Goal: Information Seeking & Learning: Check status

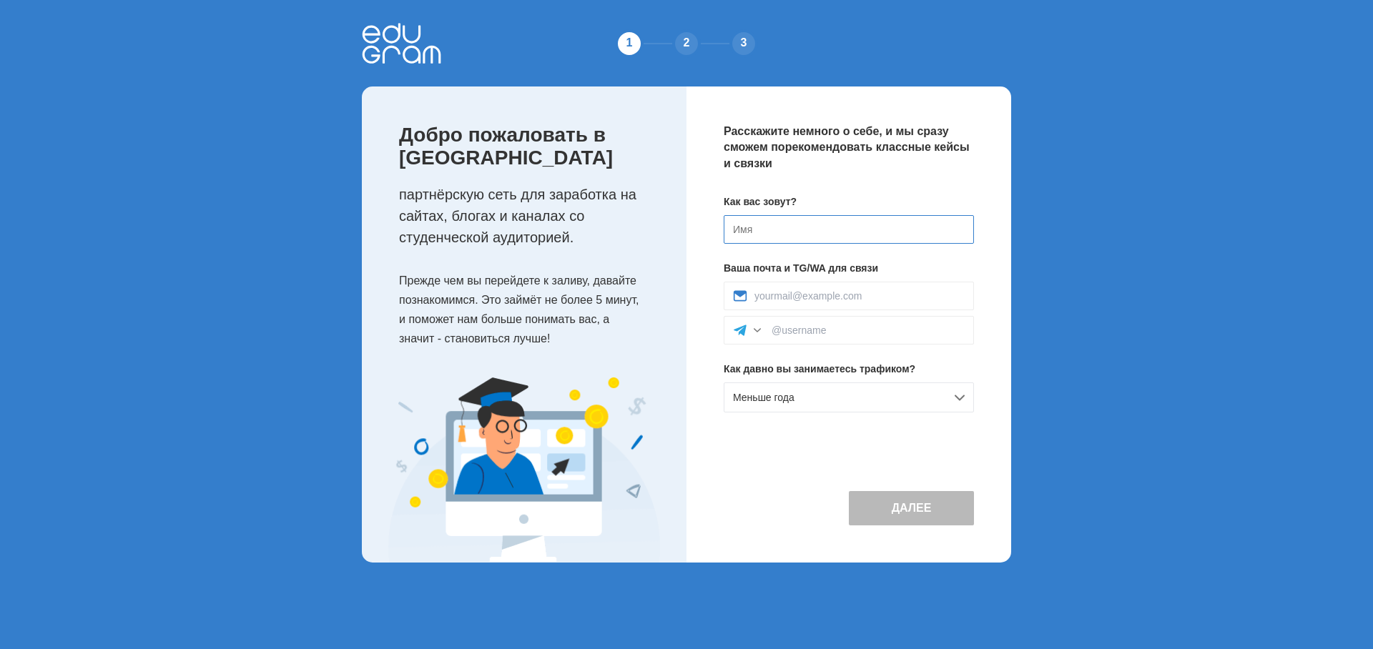
click at [779, 225] on input at bounding box center [849, 229] width 250 height 29
type input "[PERSON_NAME]"
click at [886, 525] on button "Далее" at bounding box center [911, 508] width 125 height 34
drag, startPoint x: 794, startPoint y: 335, endPoint x: 823, endPoint y: 325, distance: 31.0
click at [794, 335] on input at bounding box center [867, 330] width 193 height 11
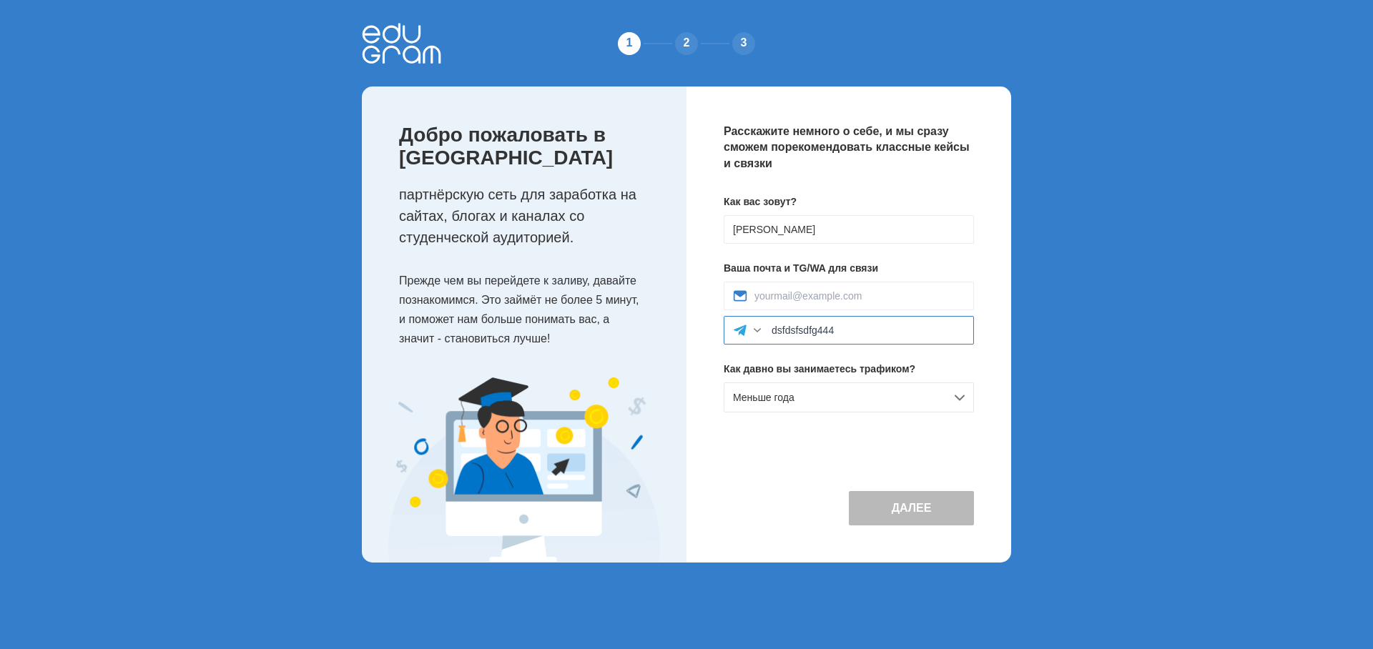
type input "dsfdsfsdfg444"
drag, startPoint x: 922, startPoint y: 540, endPoint x: 924, endPoint y: 532, distance: 8.7
click at [922, 525] on button "Далее" at bounding box center [911, 508] width 125 height 34
drag, startPoint x: 868, startPoint y: 392, endPoint x: 862, endPoint y: 410, distance: 19.4
click at [868, 392] on div "Меньше года" at bounding box center [849, 397] width 250 height 30
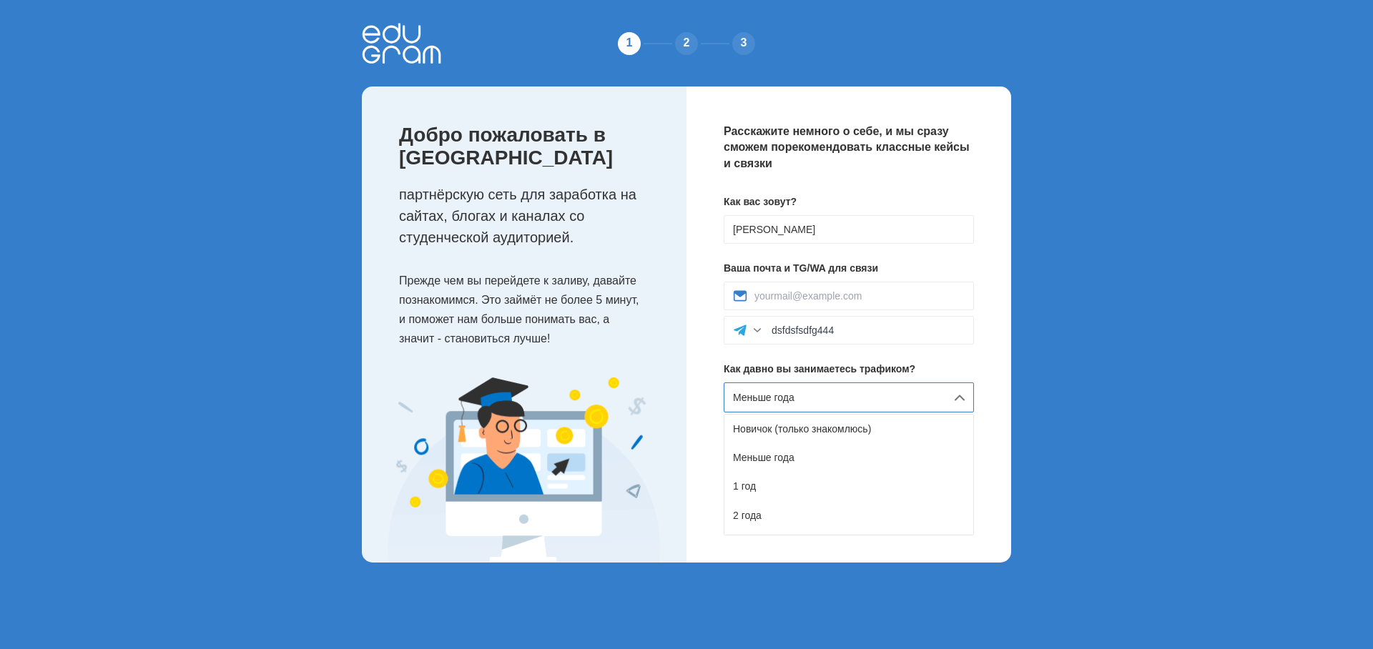
click at [839, 458] on div "Меньше года" at bounding box center [848, 457] width 249 height 29
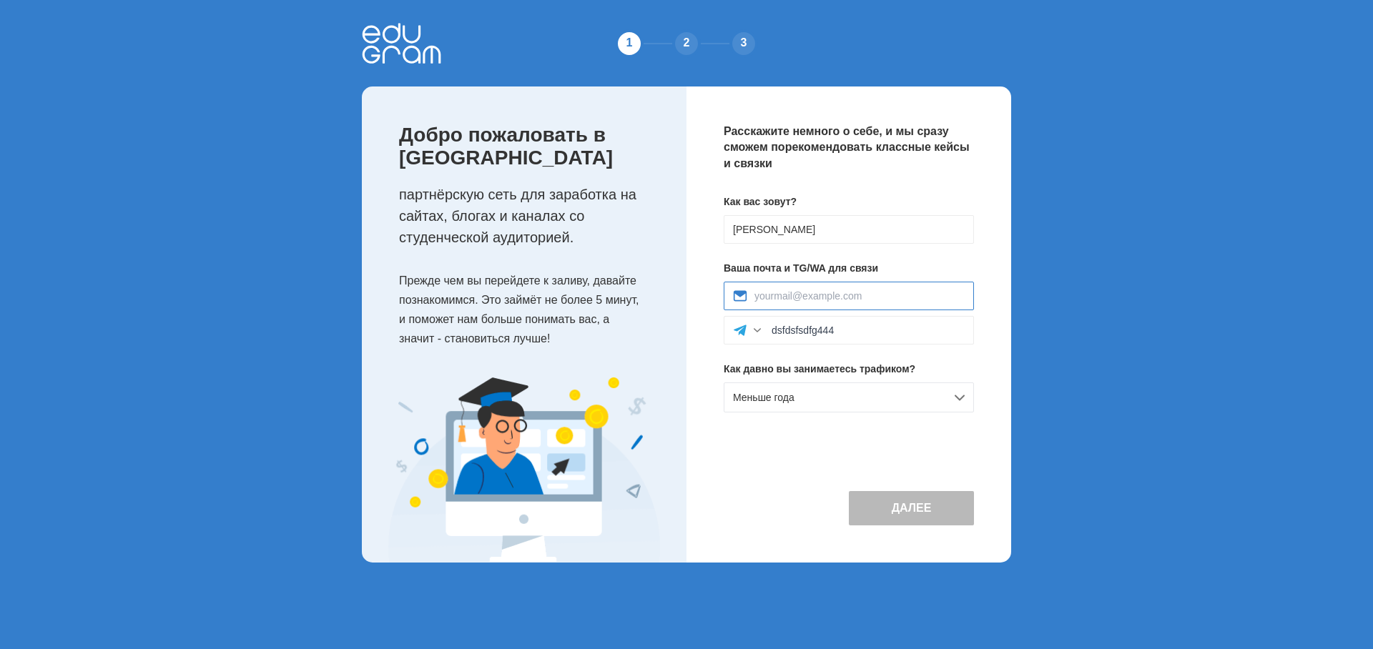
click at [836, 297] on input at bounding box center [859, 295] width 210 height 11
type input "л"
paste input "[EMAIL_ADDRESS][DOMAIN_NAME]"
type input "[EMAIL_ADDRESS][DOMAIN_NAME]"
click at [903, 524] on button "Далее" at bounding box center [911, 508] width 125 height 34
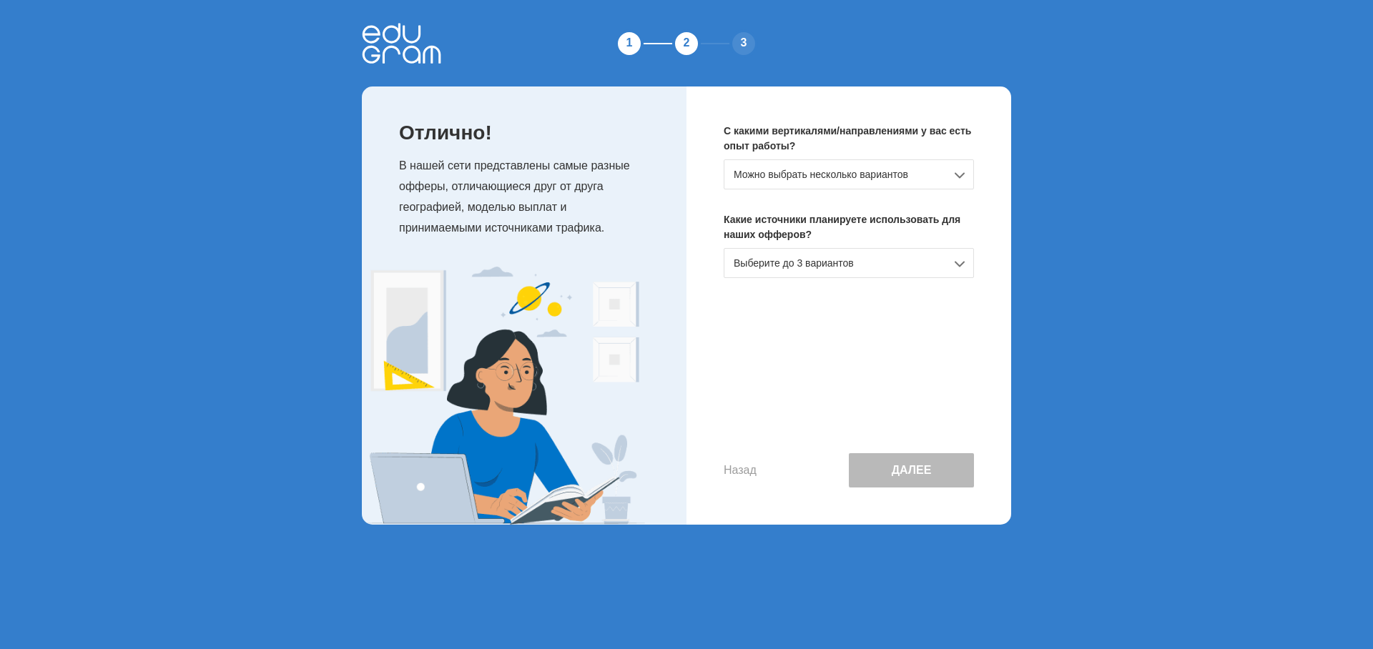
click at [873, 172] on div "Можно выбрать несколько вариантов" at bounding box center [849, 174] width 250 height 30
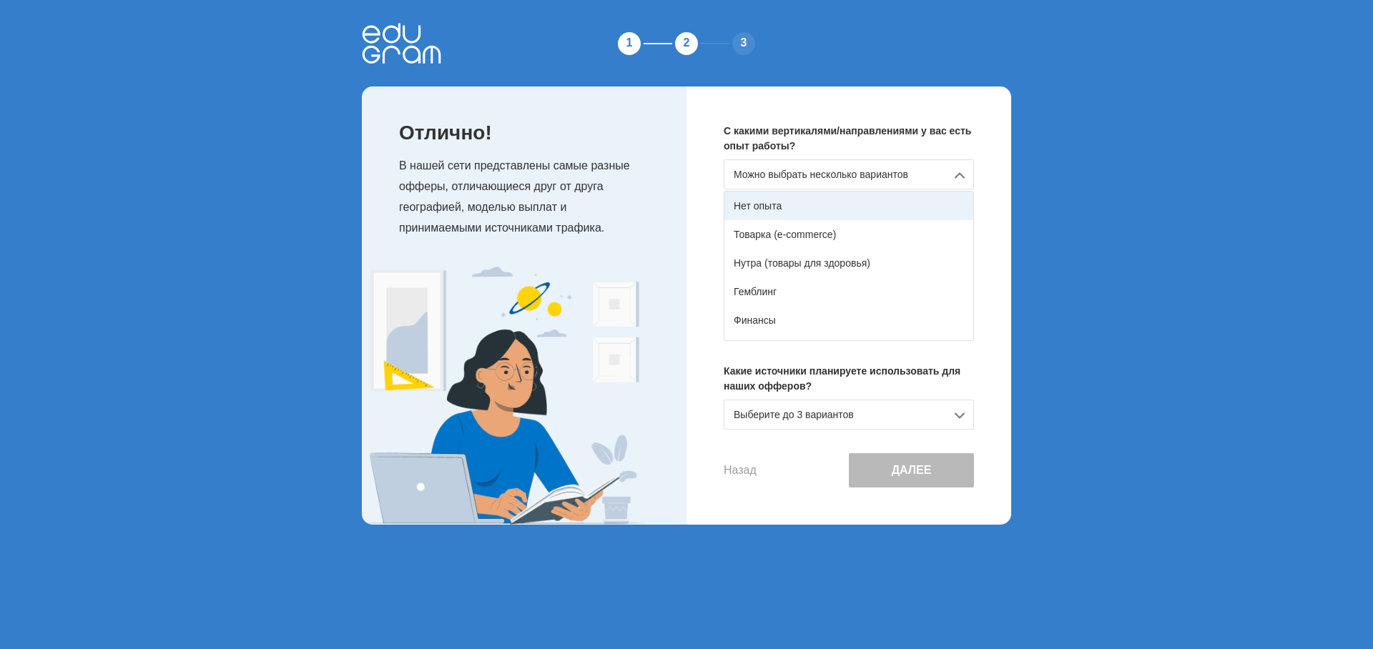
click at [802, 211] on div "Нет опыта" at bounding box center [848, 206] width 249 height 29
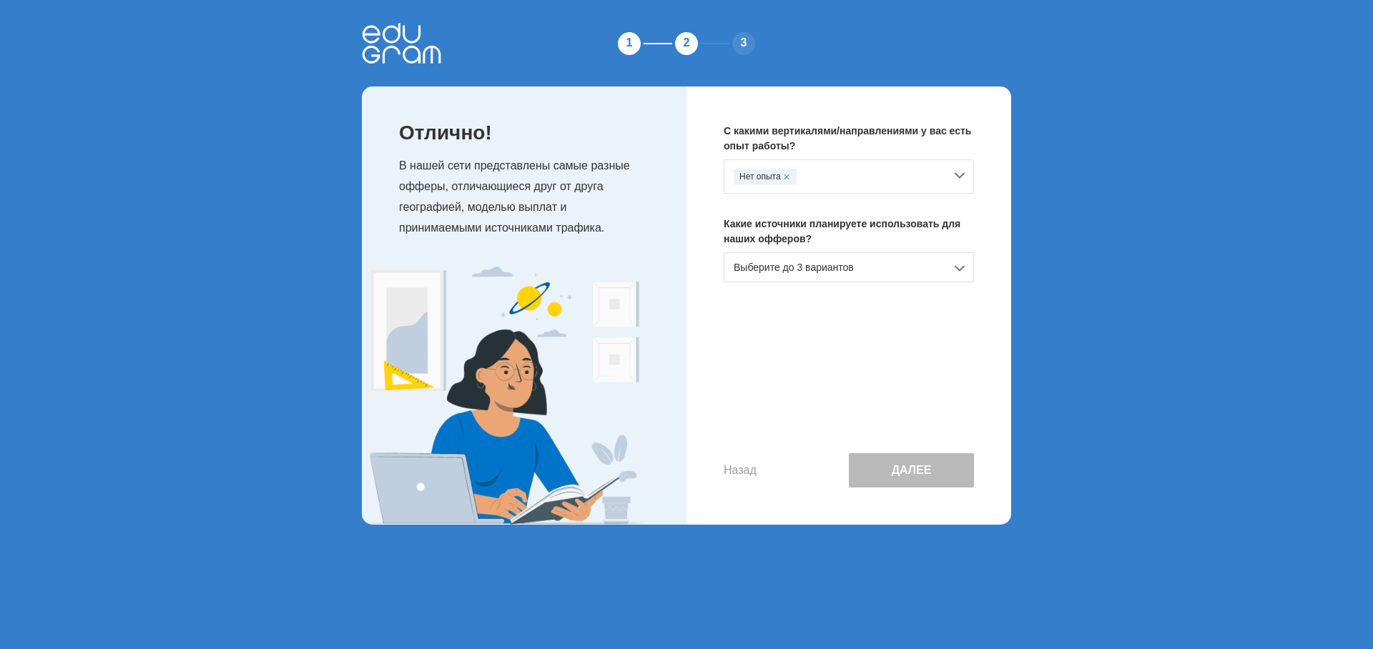
drag, startPoint x: 844, startPoint y: 267, endPoint x: 837, endPoint y: 277, distance: 12.9
click at [844, 267] on div "Выберите до 3 вариантов" at bounding box center [849, 267] width 250 height 30
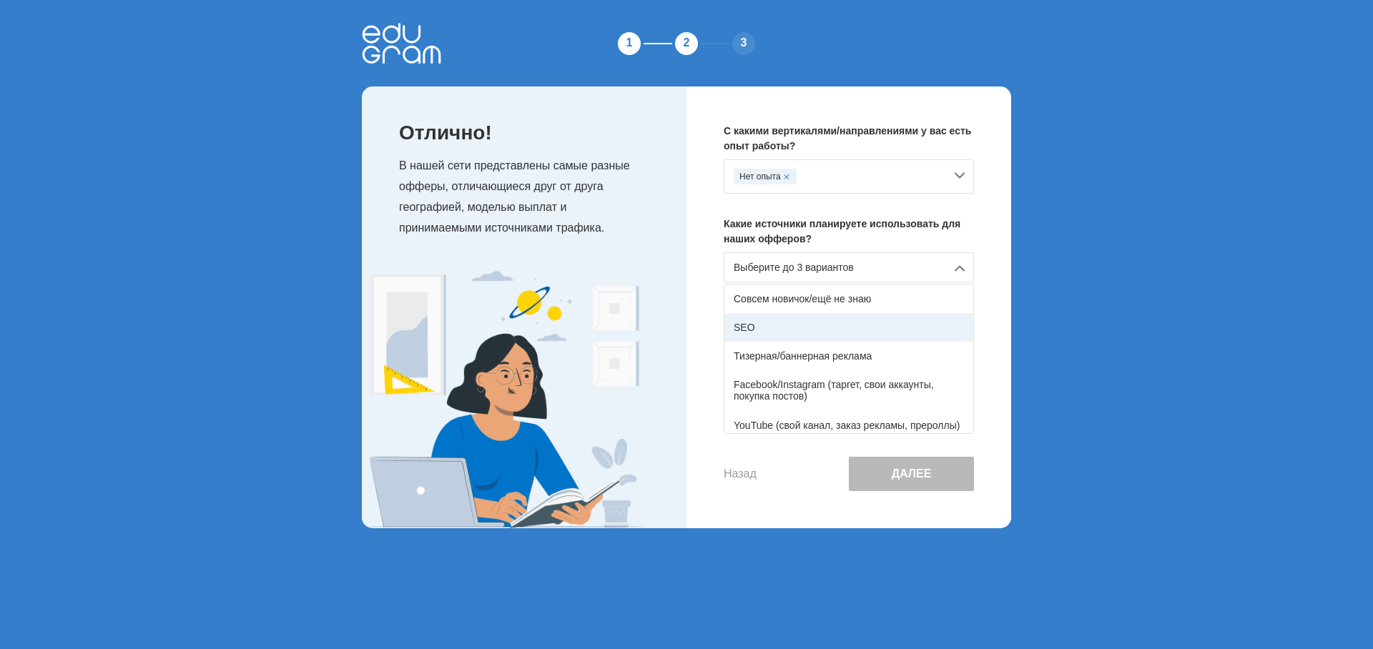
click at [808, 316] on div "SEO" at bounding box center [848, 327] width 249 height 29
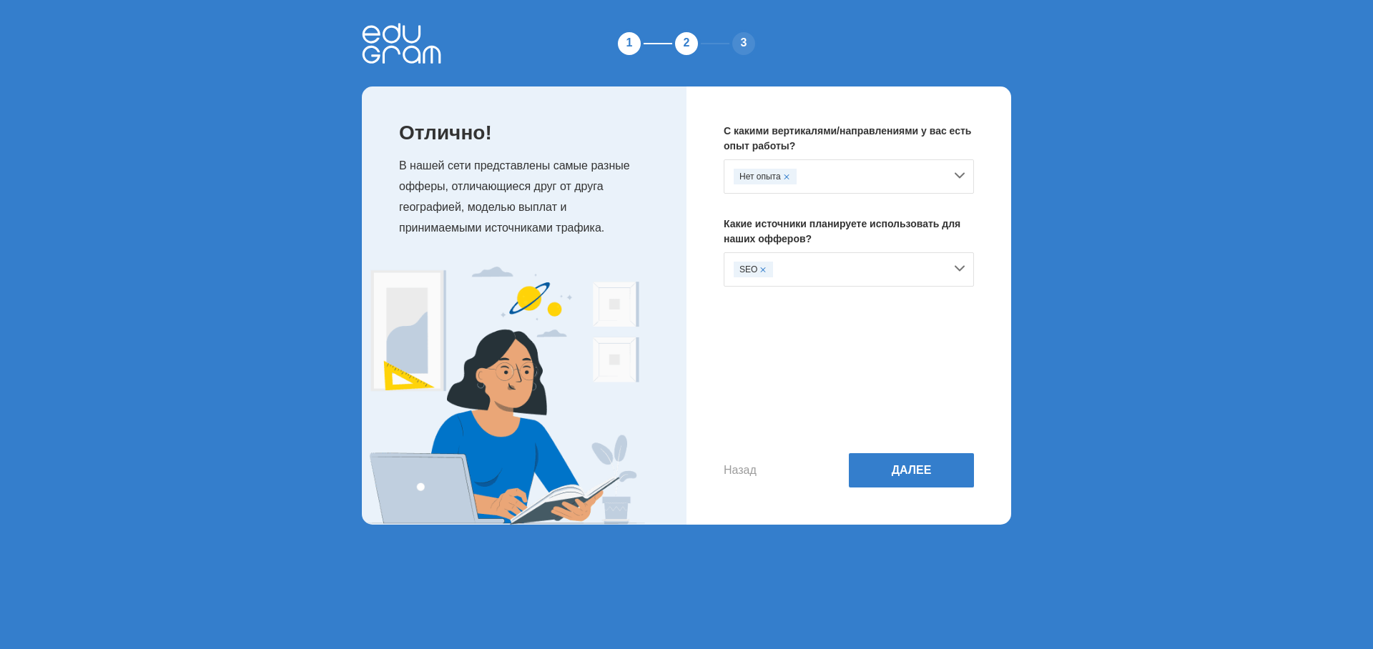
click at [809, 177] on div "Нет опыта" at bounding box center [839, 177] width 211 height 16
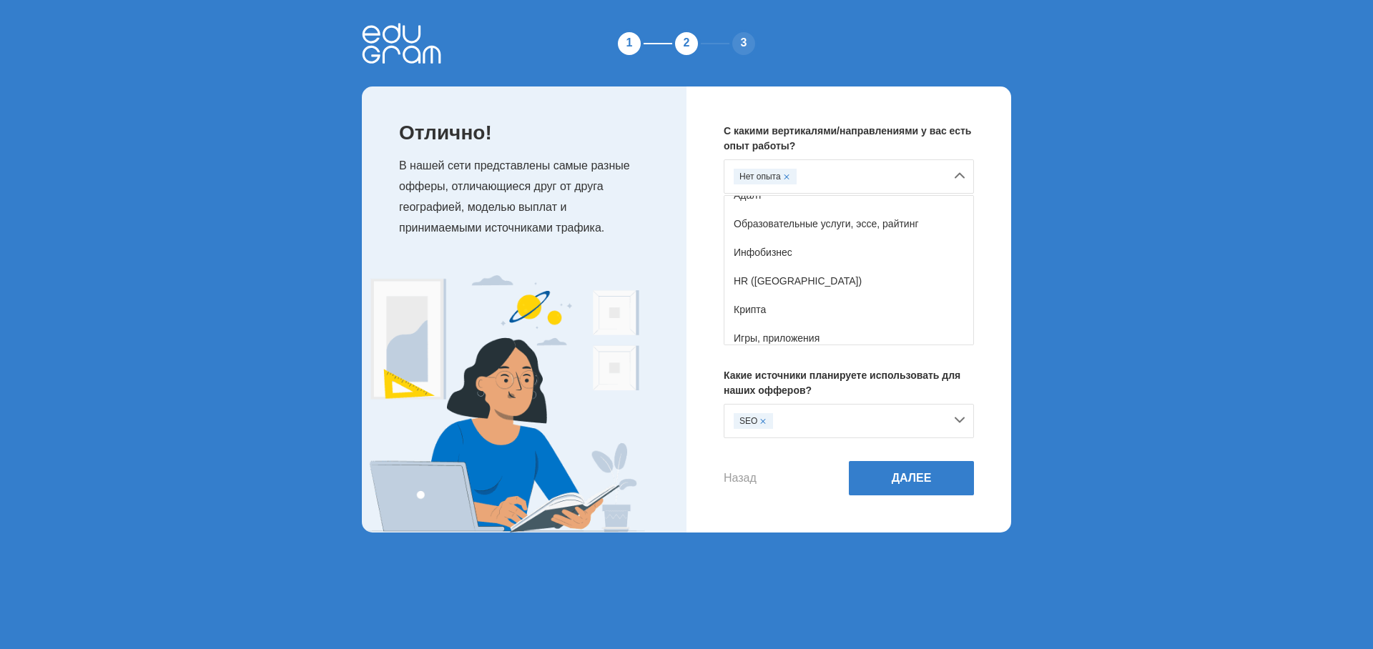
scroll to position [252, 0]
click at [792, 323] on div "Другое" at bounding box center [848, 331] width 249 height 29
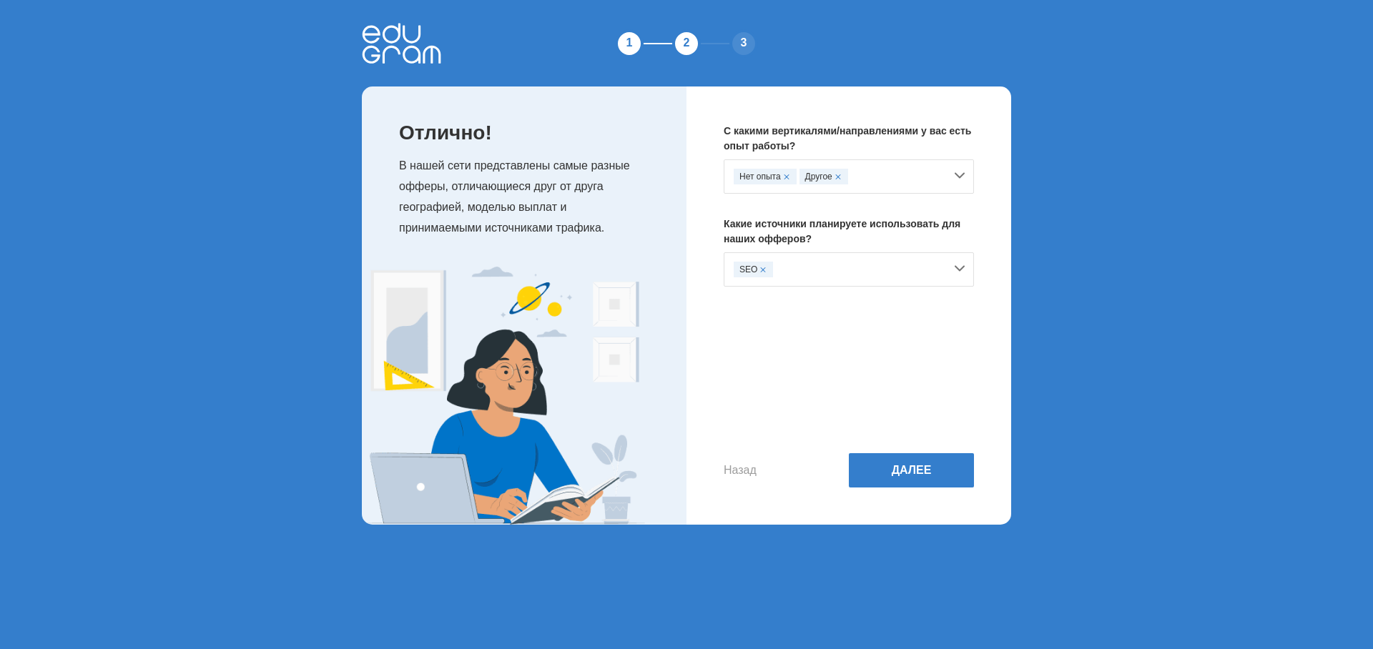
click at [790, 176] on div "Нет опыта" at bounding box center [765, 177] width 63 height 16
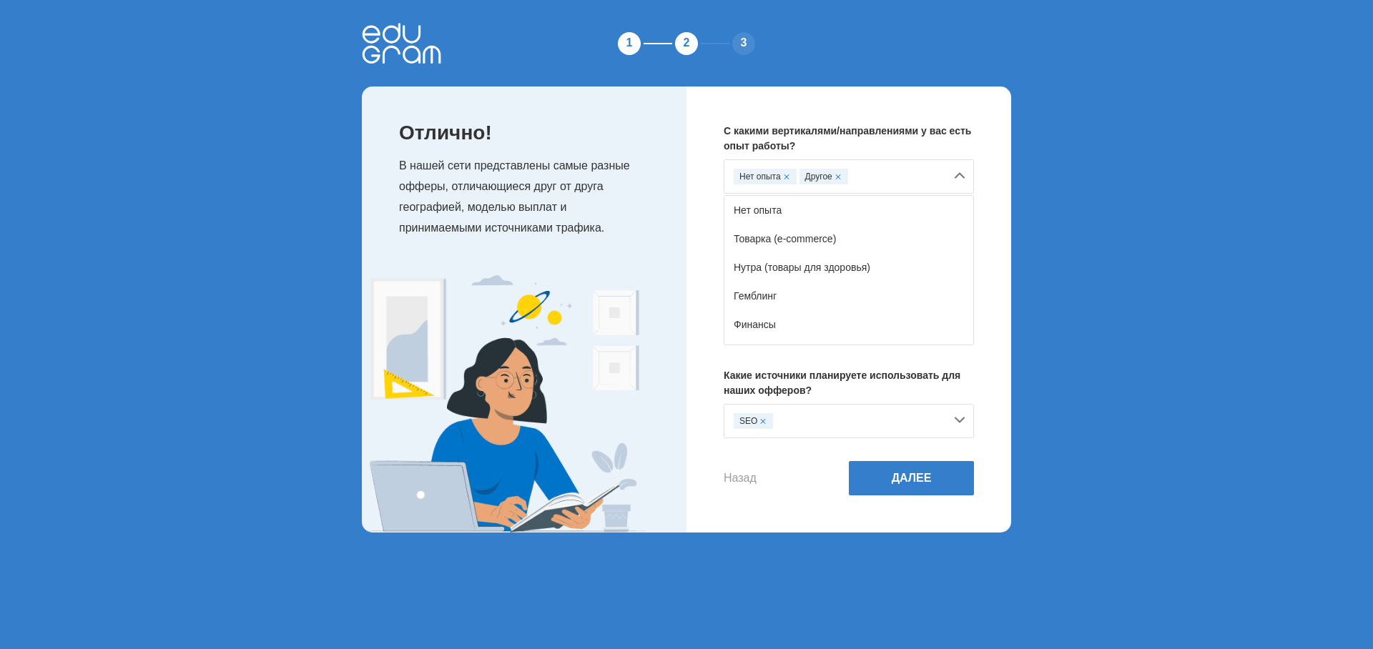
click at [785, 175] on span at bounding box center [787, 177] width 6 height 6
click at [912, 472] on button "Далее" at bounding box center [911, 478] width 125 height 34
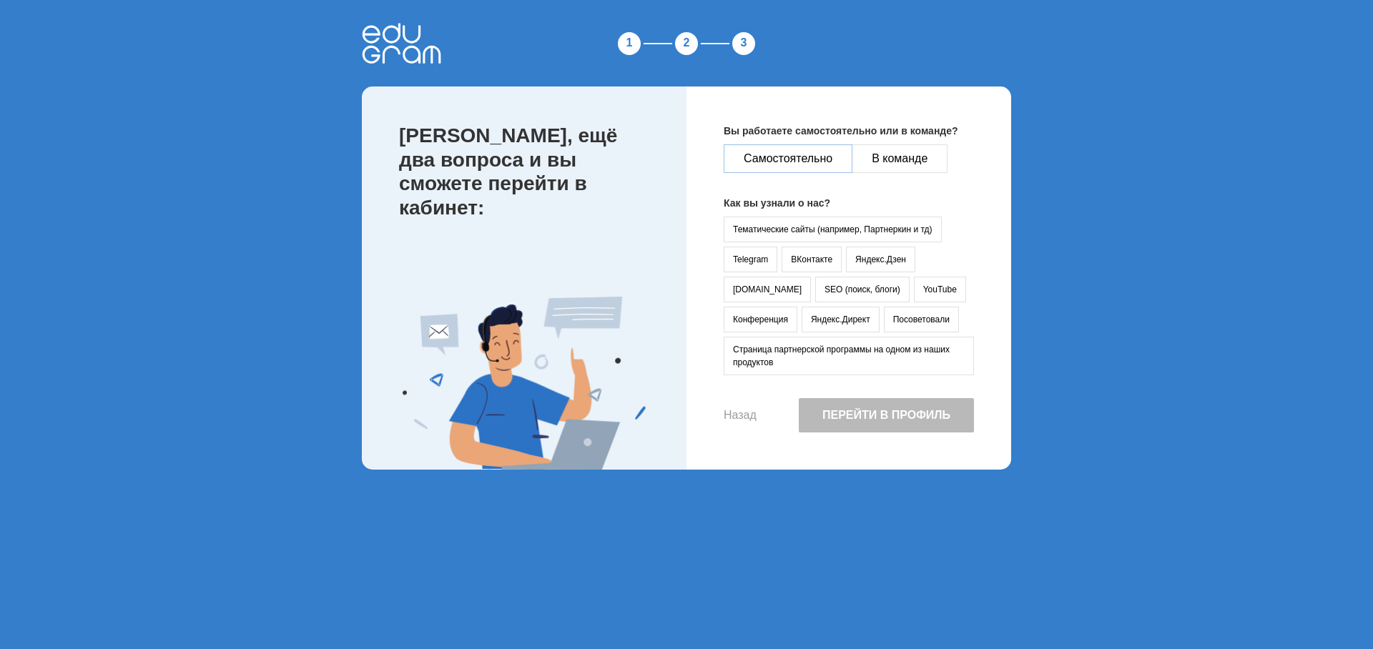
click at [811, 158] on button "Самостоятельно" at bounding box center [788, 158] width 129 height 29
drag, startPoint x: 768, startPoint y: 313, endPoint x: 793, endPoint y: 350, distance: 44.8
click at [801, 314] on button "Яндекс.Директ" at bounding box center [840, 320] width 78 height 26
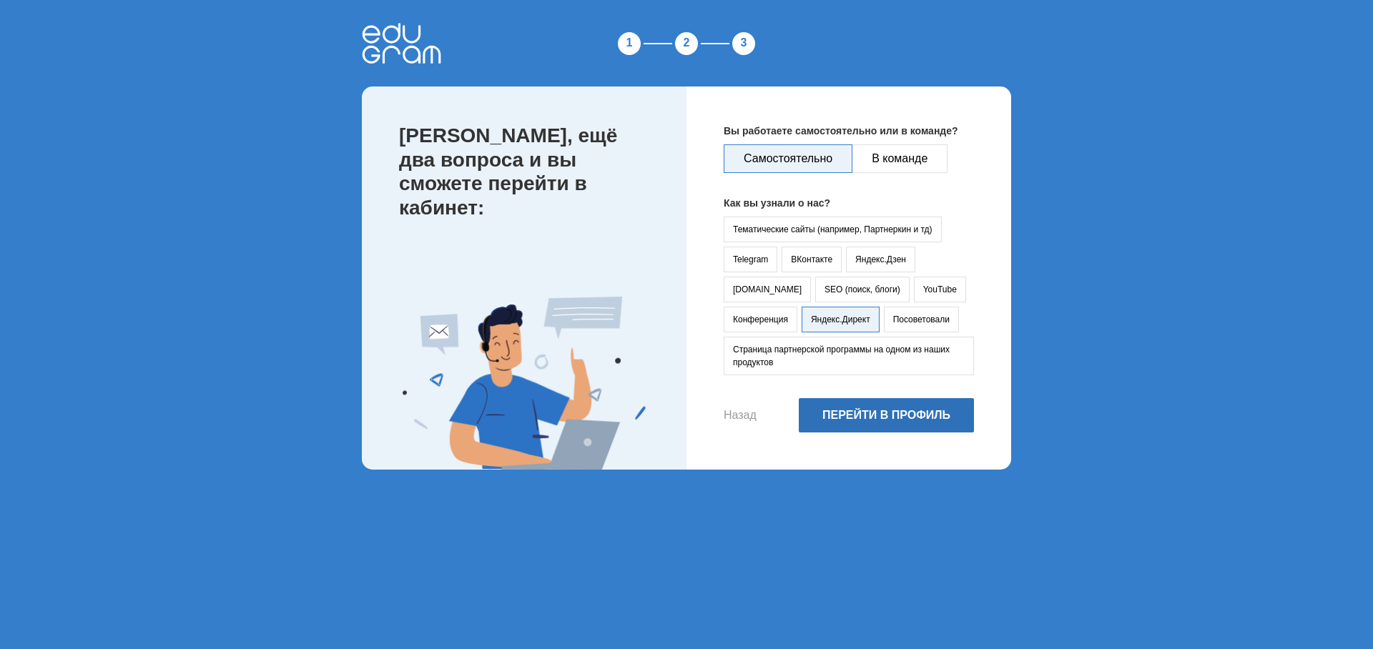
click at [894, 420] on button "Перейти в профиль" at bounding box center [886, 415] width 175 height 34
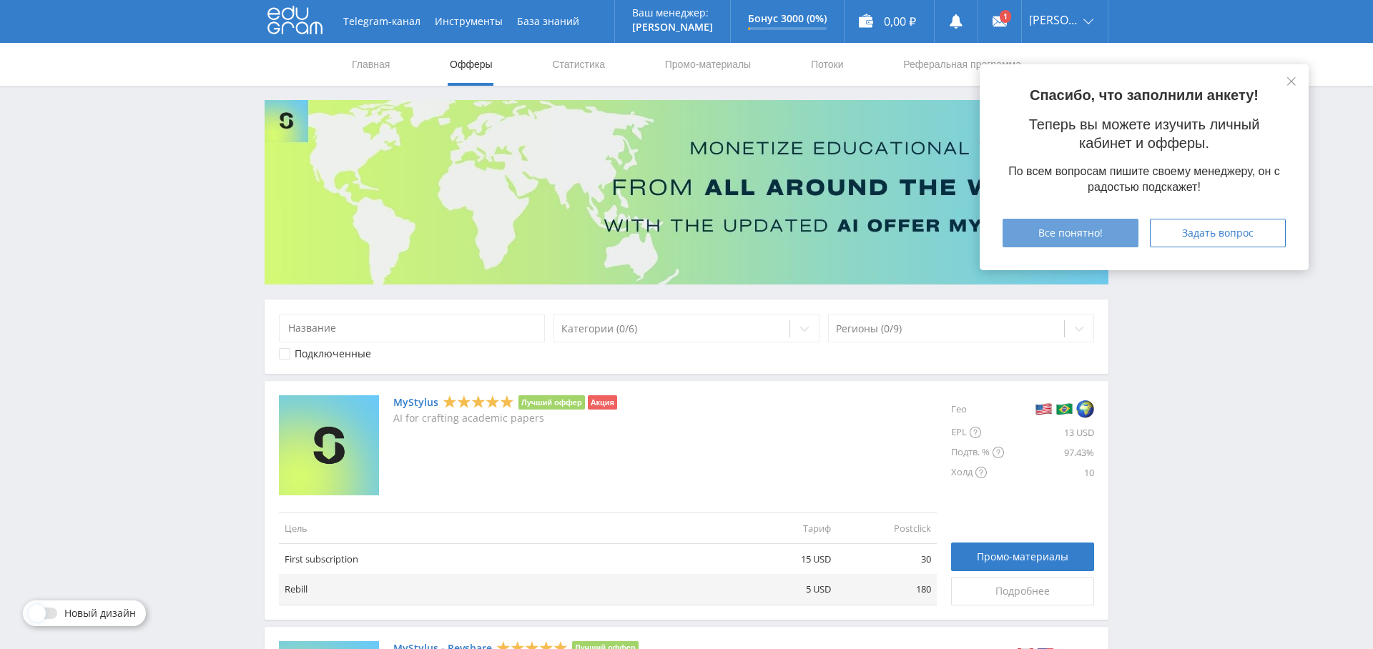
click at [1094, 232] on span "Все понятно!" at bounding box center [1070, 232] width 64 height 11
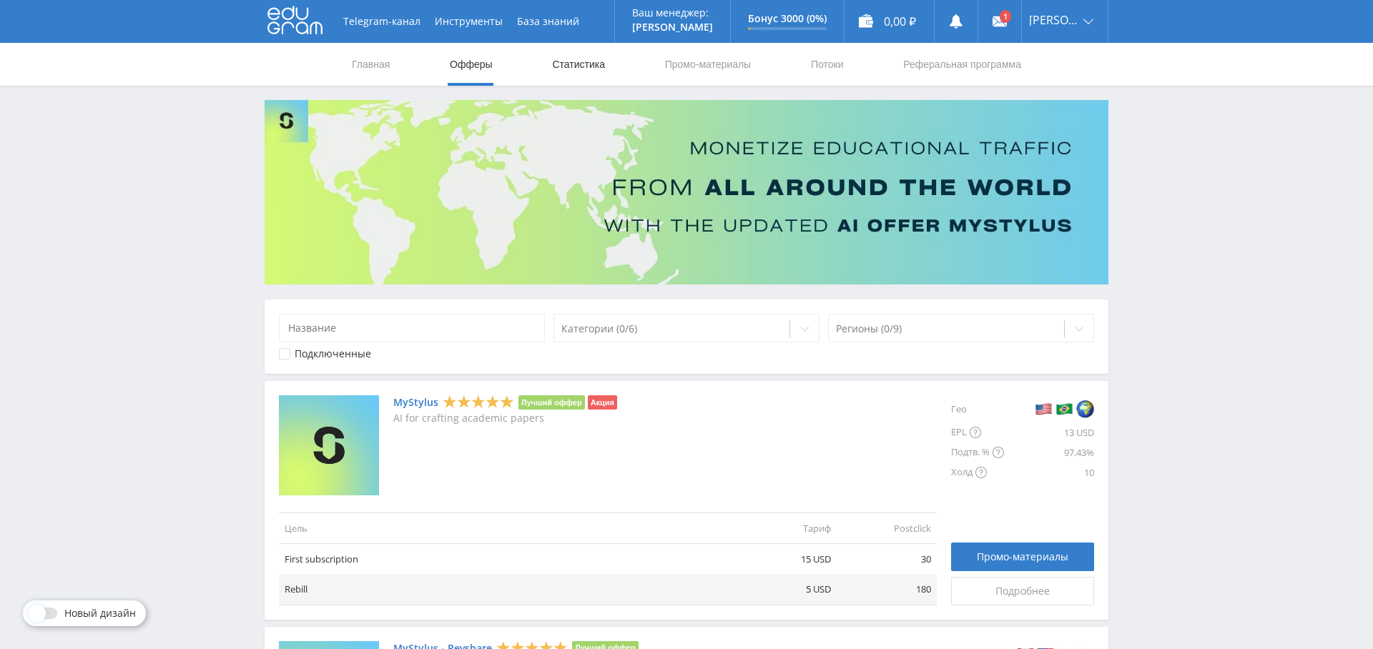
click at [569, 66] on link "Статистика" at bounding box center [578, 64] width 56 height 43
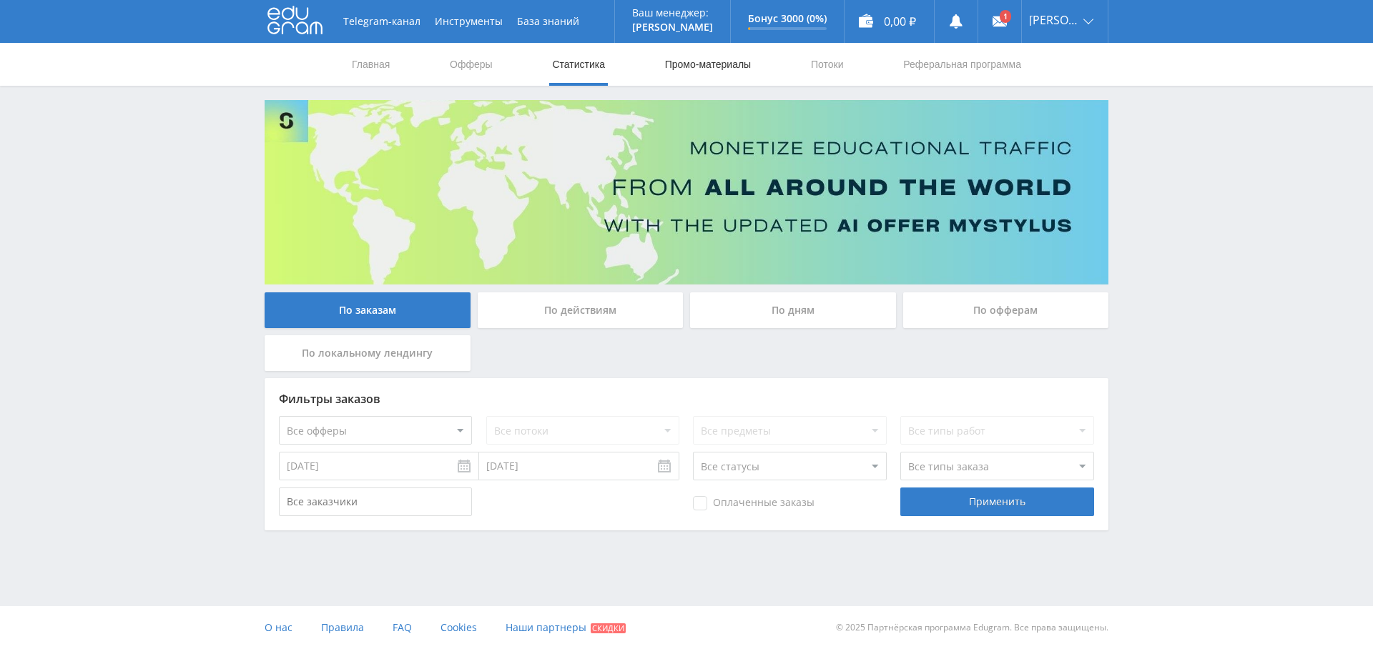
click at [713, 71] on link "Промо-материалы" at bounding box center [707, 64] width 89 height 43
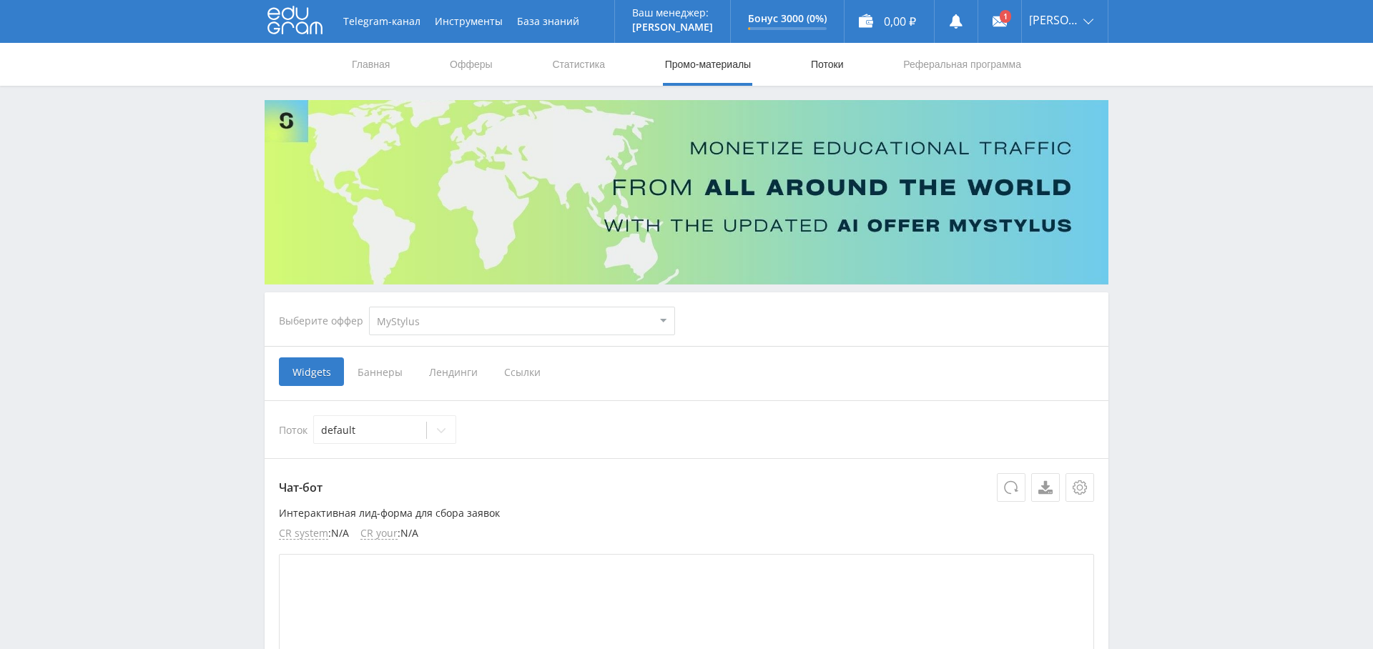
click at [835, 69] on link "Потоки" at bounding box center [827, 64] width 36 height 43
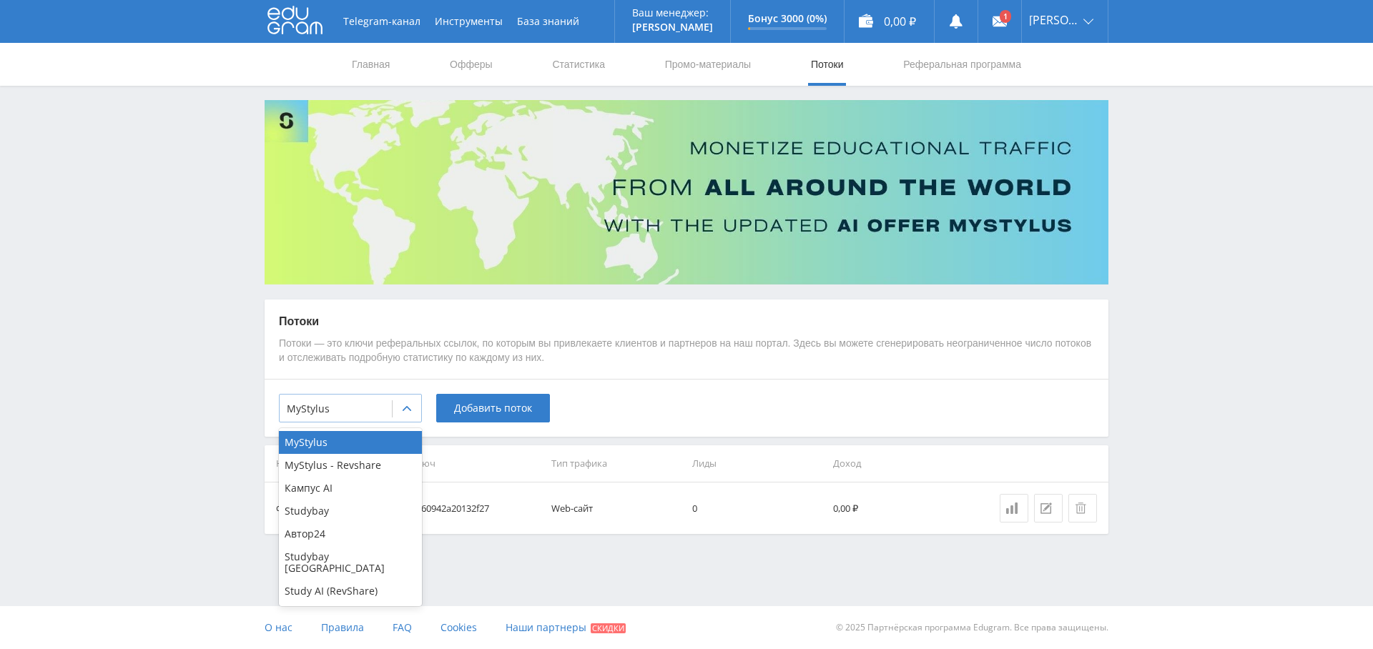
click at [338, 403] on div at bounding box center [336, 409] width 98 height 14
click at [380, 580] on div "Study AI (RevShare)" at bounding box center [350, 591] width 143 height 23
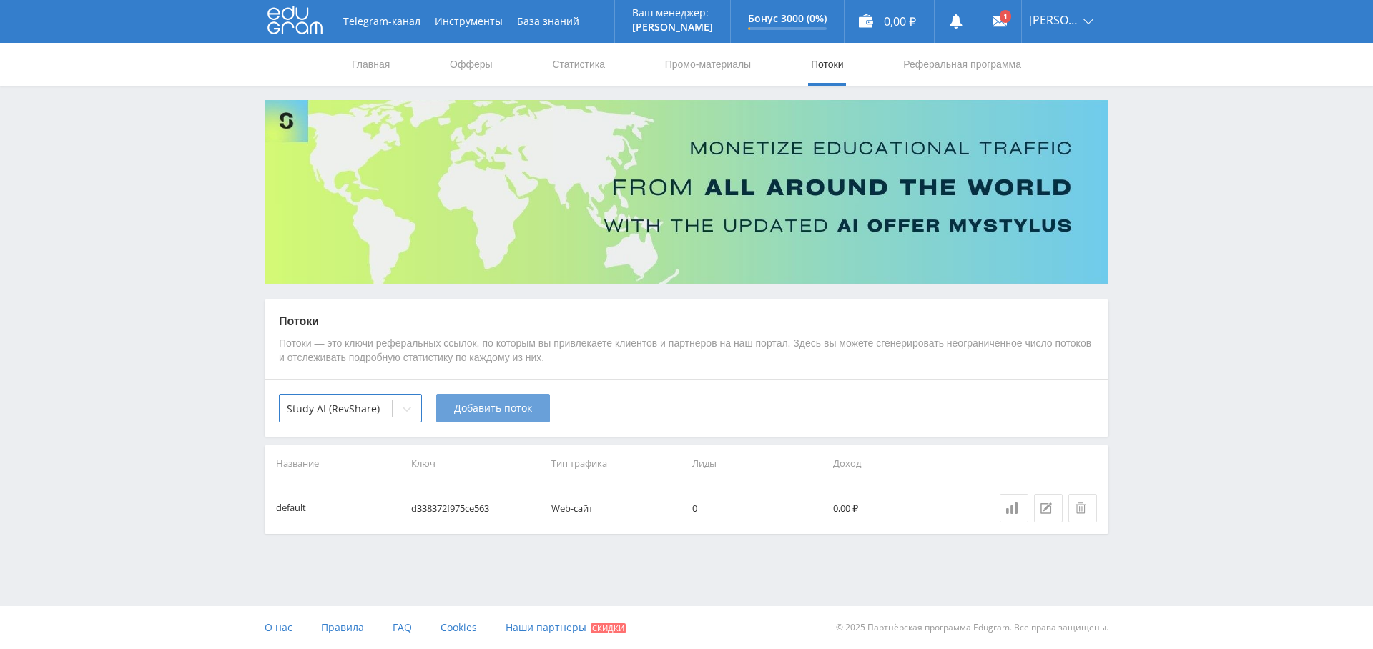
click at [506, 407] on span "Добавить поток" at bounding box center [493, 408] width 78 height 11
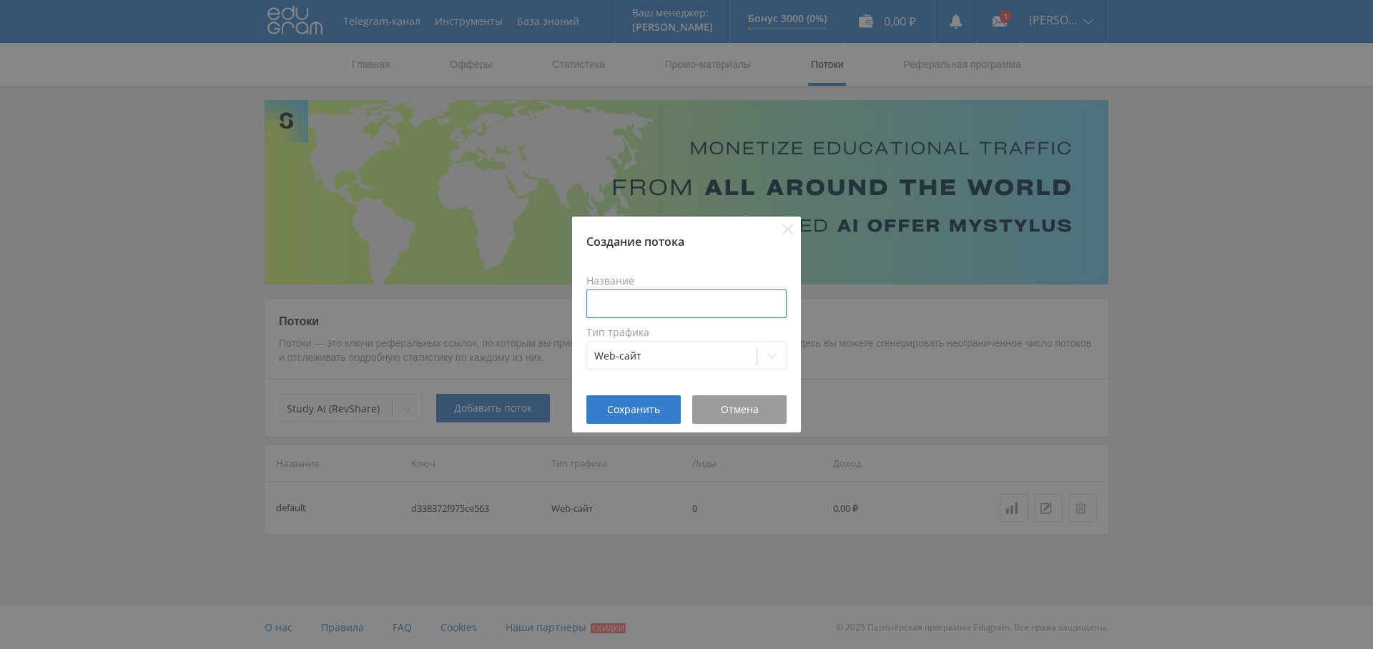
click at [628, 299] on input at bounding box center [686, 304] width 200 height 29
type input "Е"
click at [606, 302] on input "TProgger статья 1" at bounding box center [686, 304] width 200 height 29
drag, startPoint x: 694, startPoint y: 302, endPoint x: 591, endPoint y: 308, distance: 103.8
click at [582, 304] on div "Название Tprogger статья 1 Тип трафика Web-сайт" at bounding box center [686, 323] width 229 height 146
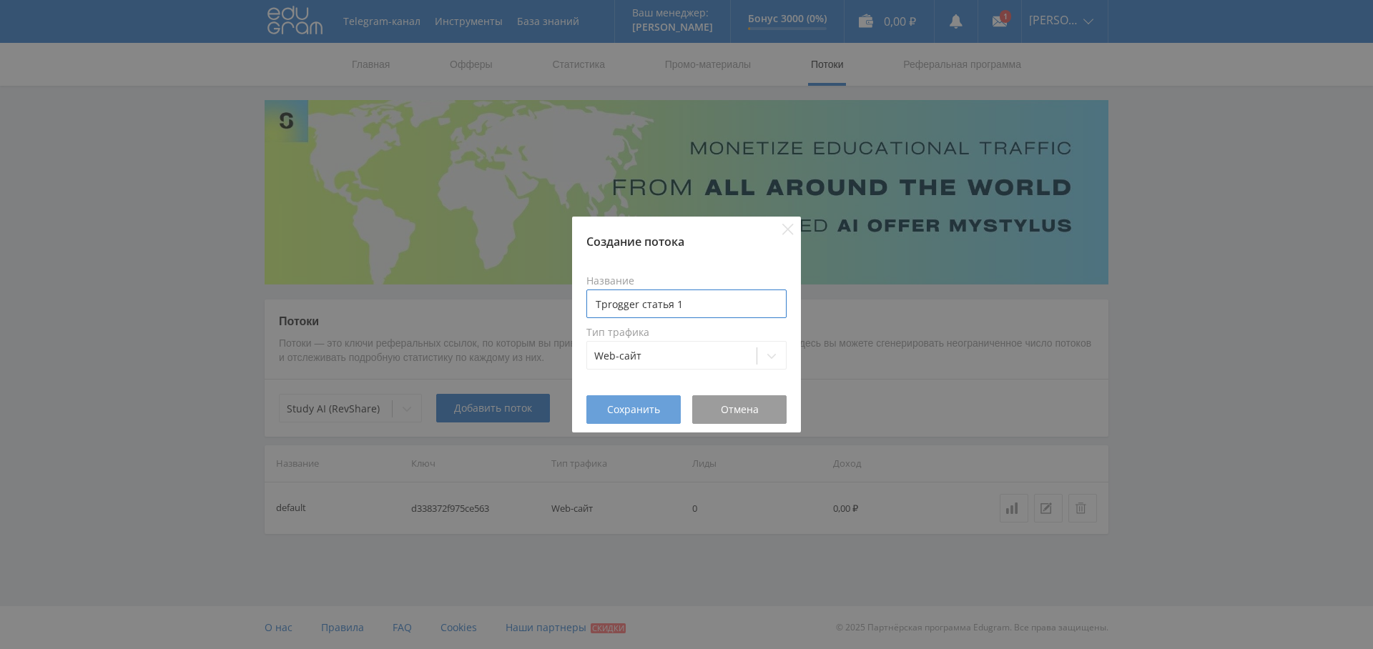
type input "Tprogger статья 1"
click at [641, 409] on span "Сохранить" at bounding box center [633, 409] width 53 height 11
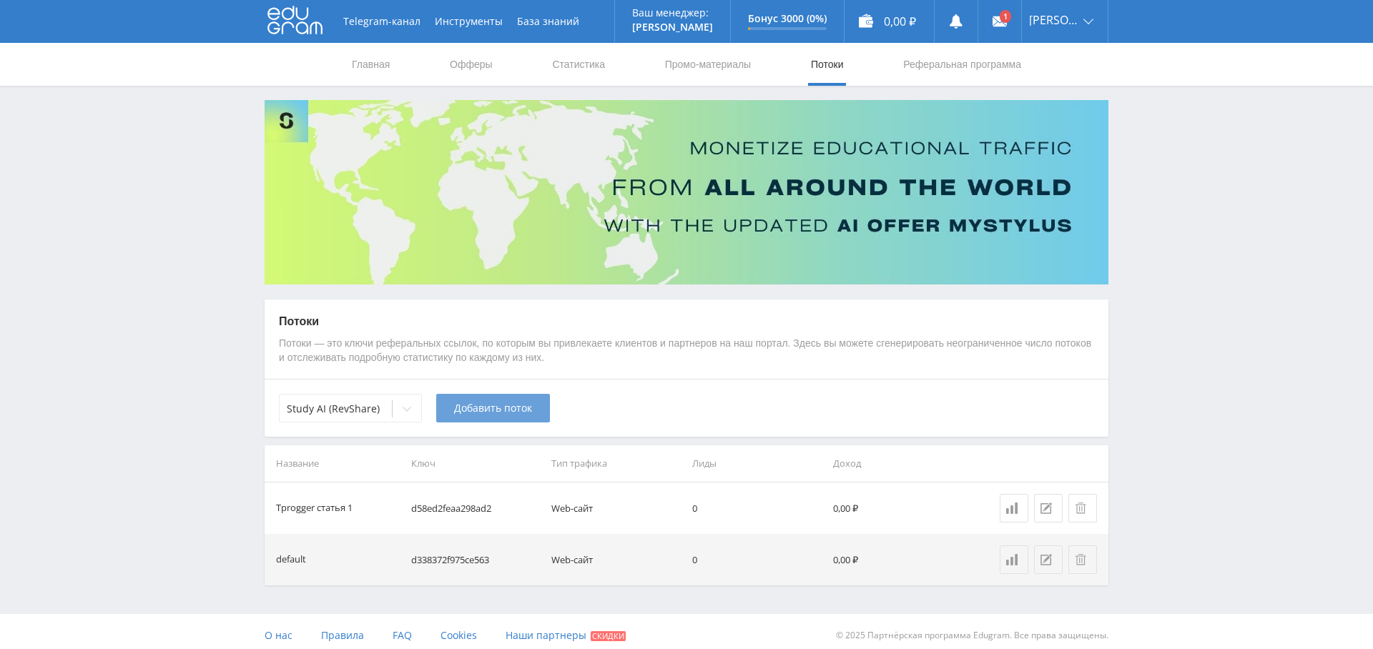
click at [493, 415] on button "Добавить поток" at bounding box center [493, 408] width 114 height 29
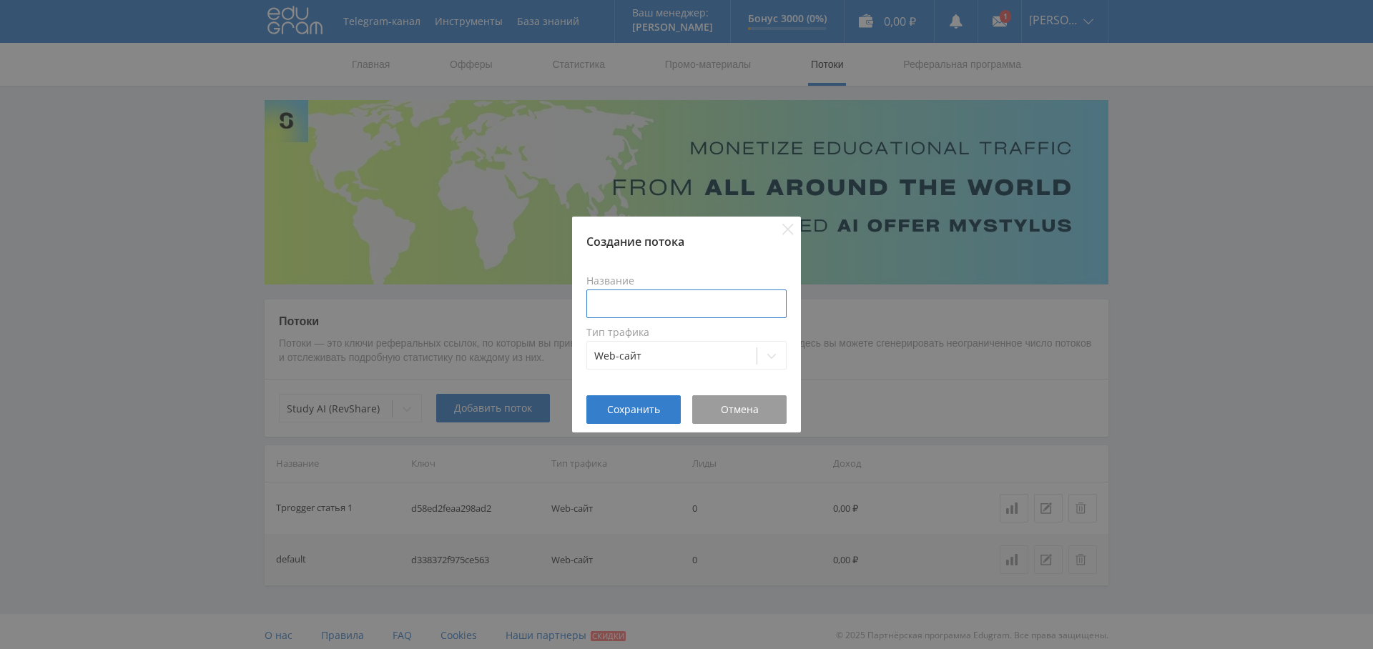
click at [616, 302] on input at bounding box center [686, 304] width 200 height 29
paste input "Tprogger статья 1"
type input "Tprogger статья 2"
click at [638, 410] on span "Сохранить" at bounding box center [633, 409] width 53 height 11
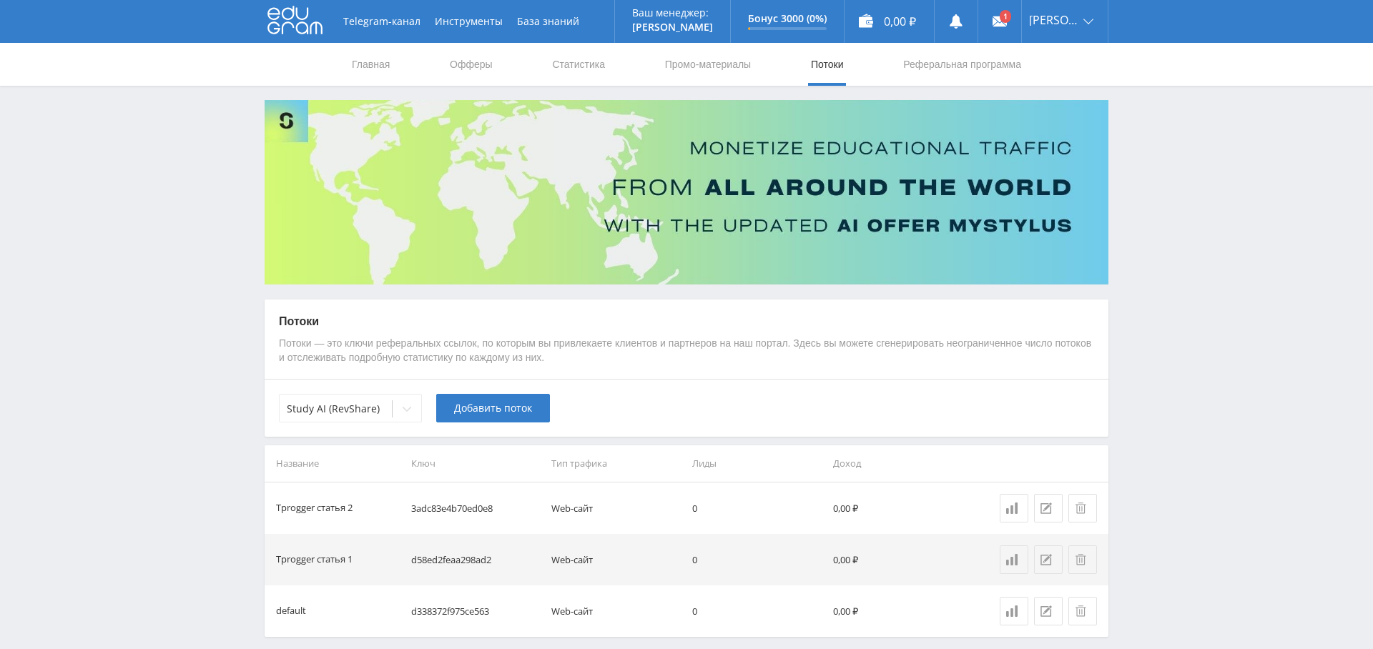
click at [754, 72] on nav "Главная Офферы Статистика Промо-материалы Потоки Реферальная программа" at bounding box center [686, 64] width 672 height 43
click at [719, 70] on link "Промо-материалы" at bounding box center [707, 64] width 89 height 43
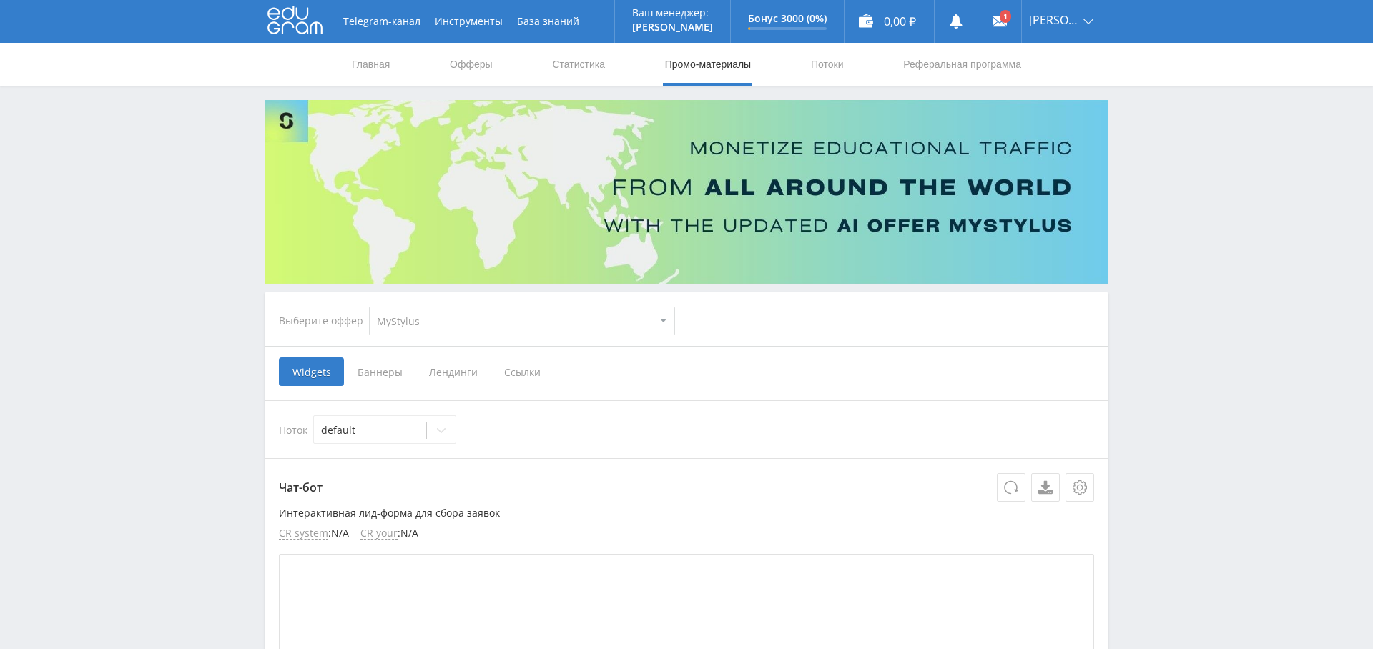
click at [533, 321] on select "MyStylus MyStylus - Revshare Кампус AI Studybay Автор24 Studybay Brazil Study A…" at bounding box center [522, 321] width 306 height 29
select select "376"
click at [369, 307] on select "MyStylus MyStylus - Revshare Кампус AI Studybay Автор24 Studybay Brazil Study A…" at bounding box center [522, 321] width 306 height 29
select select "376"
click at [372, 370] on span "Ссылки" at bounding box center [376, 371] width 64 height 29
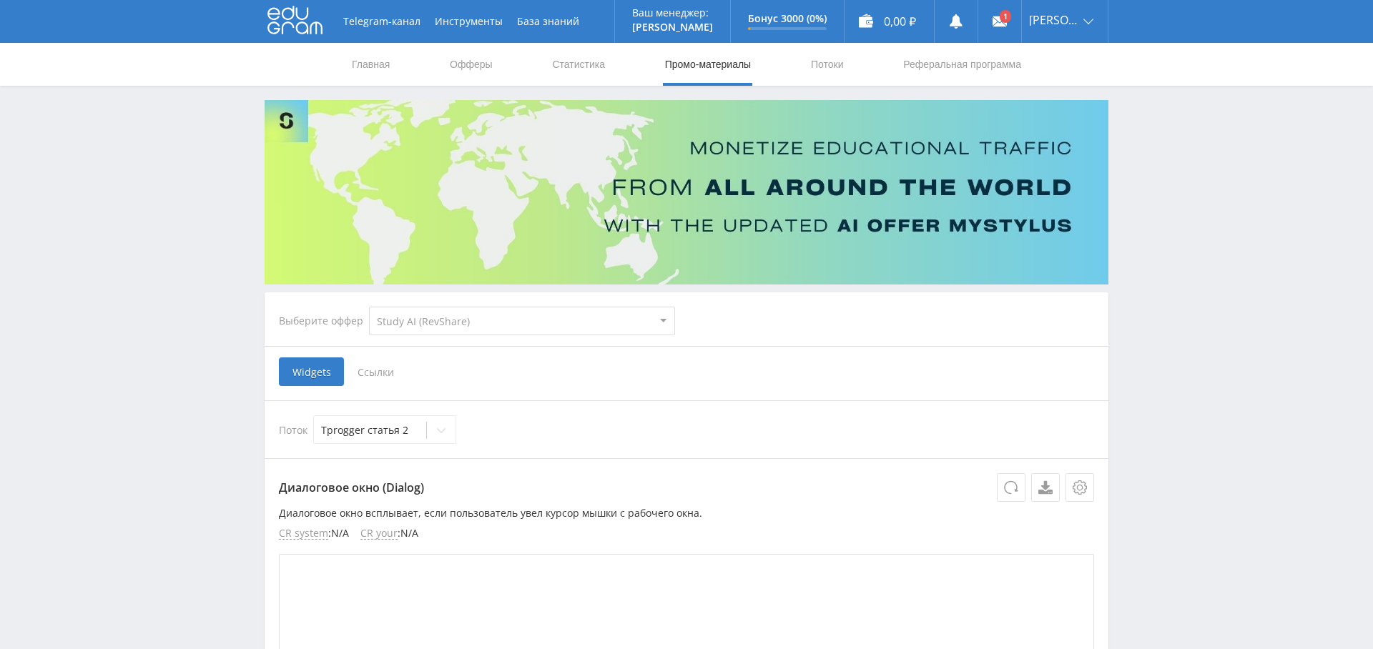
click at [0, 0] on input "Ссылки" at bounding box center [0, 0] width 0 height 0
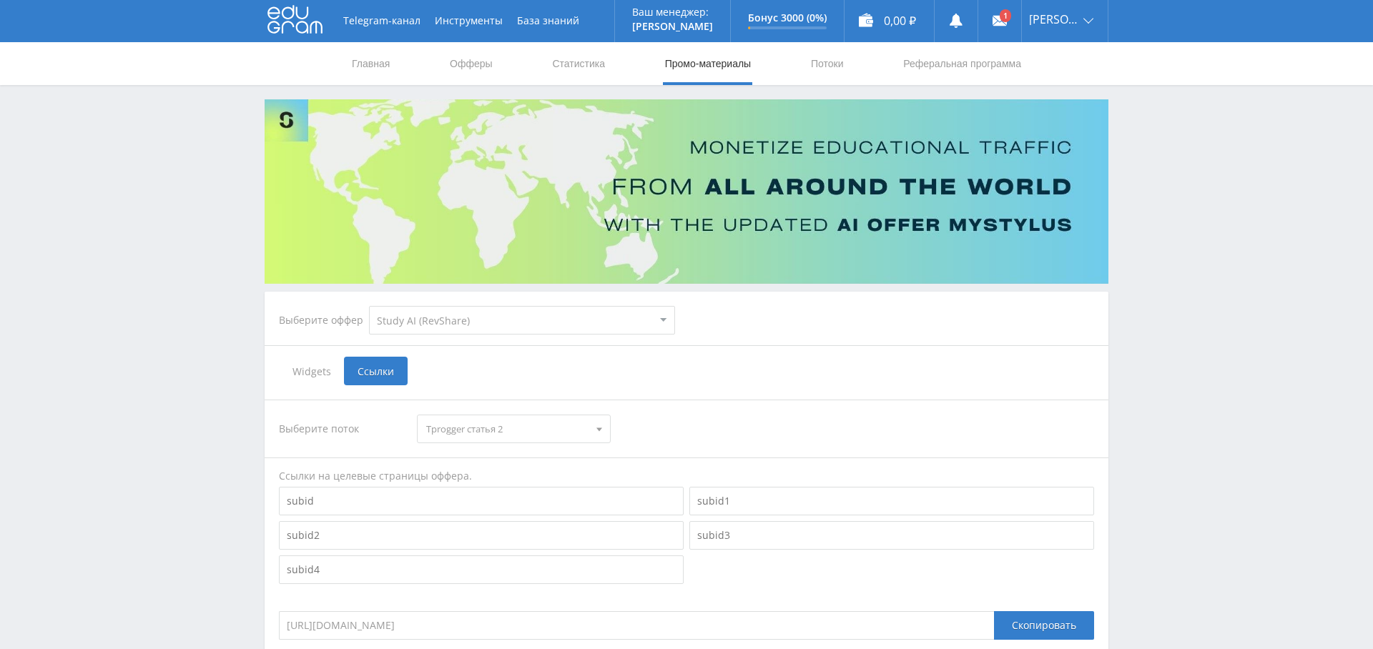
scroll to position [209, 0]
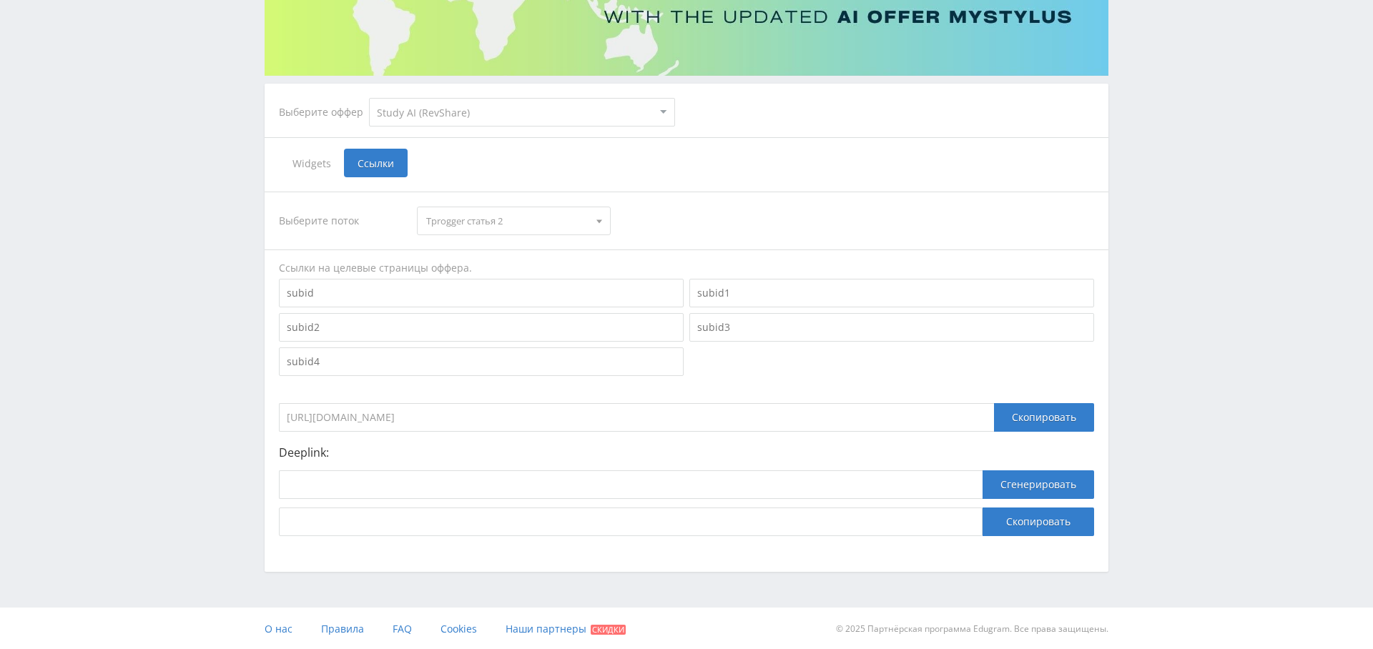
click at [523, 221] on span "Tprogger статья 2" at bounding box center [507, 220] width 162 height 27
click at [519, 263] on button "Tprogger статья 1" at bounding box center [514, 267] width 192 height 20
click at [1042, 413] on div "Скопировать" at bounding box center [1044, 417] width 100 height 29
click at [1045, 419] on div "Скопировать" at bounding box center [1044, 417] width 100 height 29
click at [559, 224] on span "Tprogger статья 1" at bounding box center [507, 220] width 162 height 27
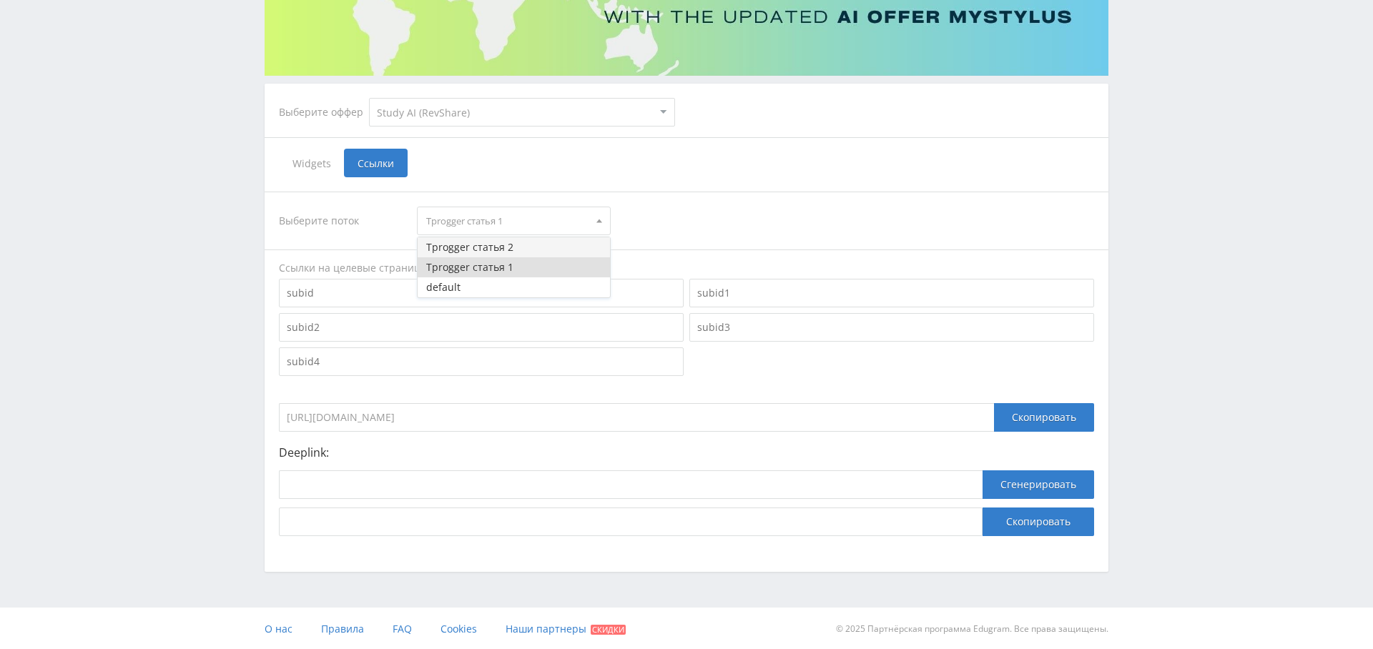
click at [519, 249] on button "Tprogger статья 2" at bounding box center [514, 247] width 192 height 20
click at [346, 478] on input at bounding box center [630, 484] width 703 height 29
paste input "https://study24.ai/chat/midjourney_toe_bot"
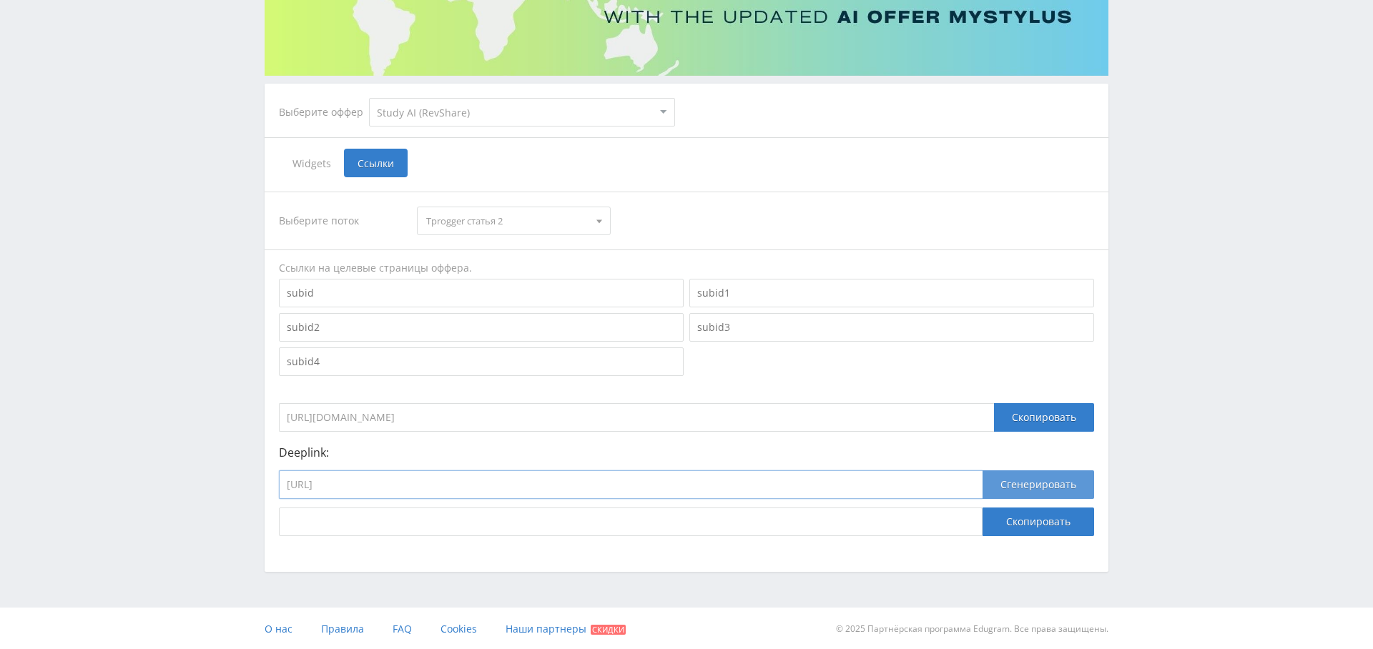
type input "https://study24.ai/chat/midjourney_toe_bot"
click at [1043, 482] on button "Сгенерировать" at bounding box center [1038, 484] width 112 height 29
click at [1035, 525] on button "Скопировать" at bounding box center [1038, 522] width 112 height 29
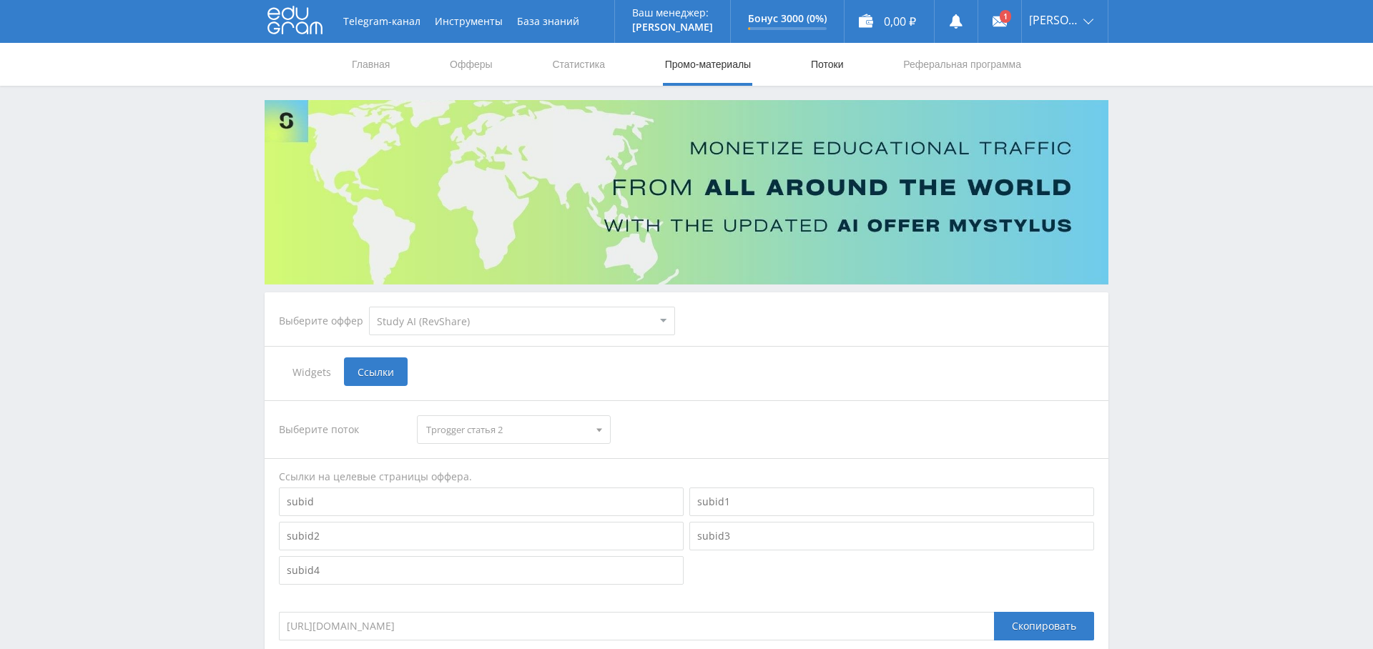
click at [809, 54] on link "Потоки" at bounding box center [827, 64] width 36 height 43
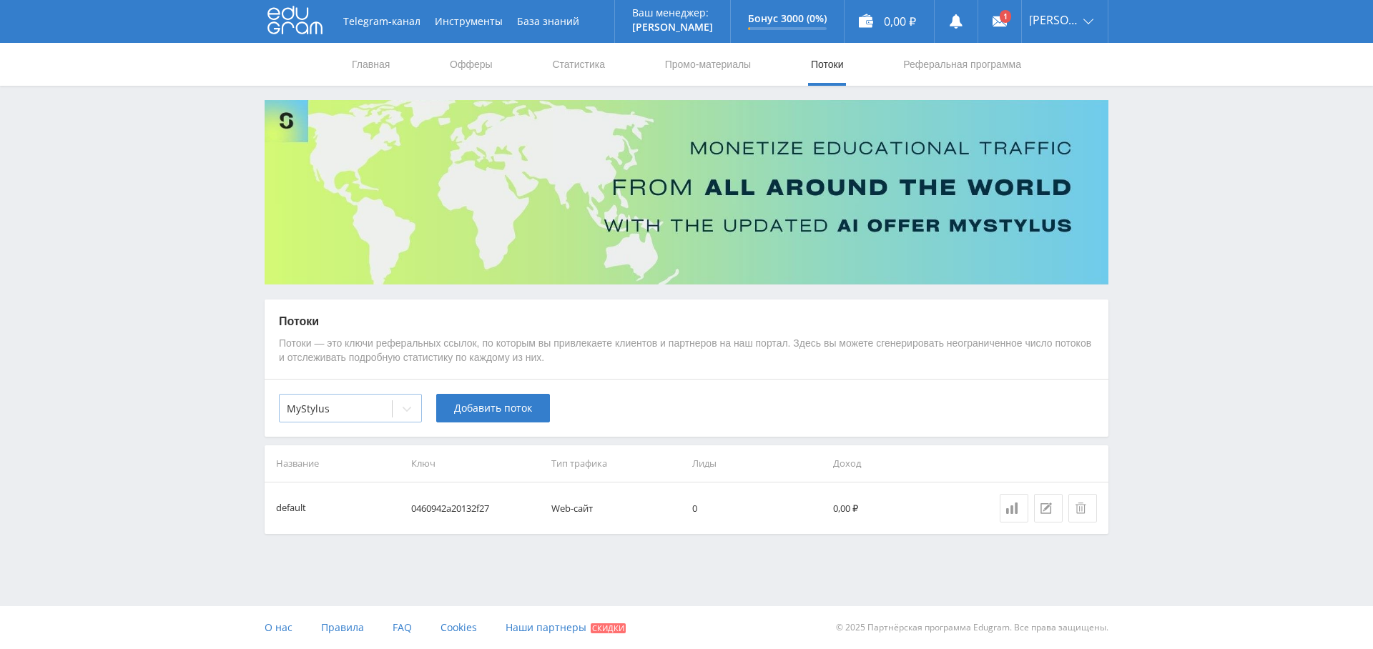
click at [351, 407] on div at bounding box center [336, 409] width 98 height 14
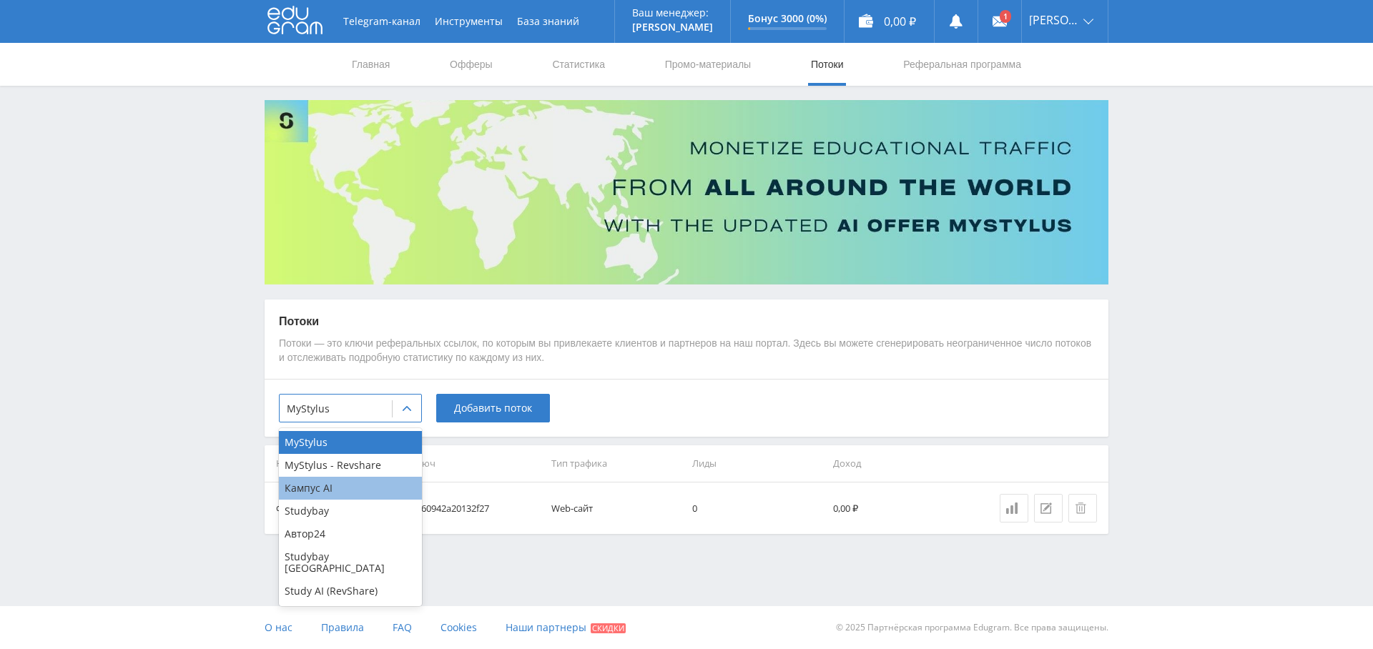
click at [340, 482] on div "Кампус AI" at bounding box center [350, 488] width 143 height 23
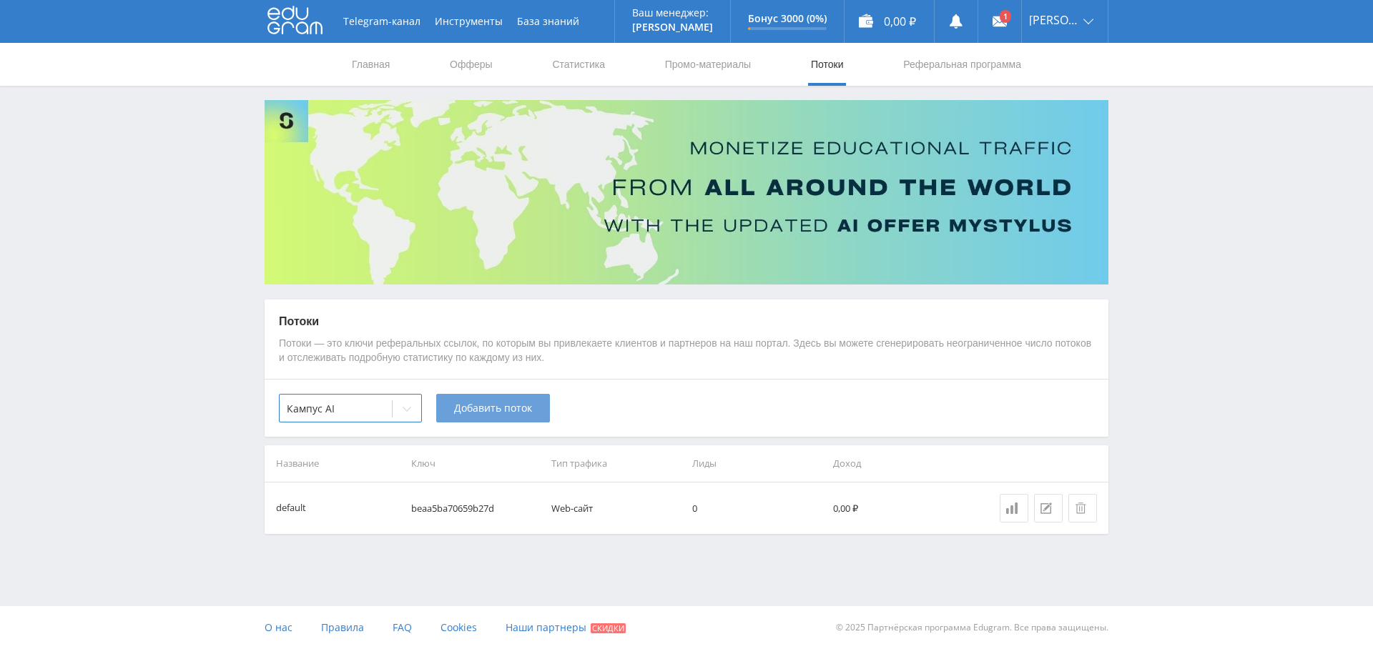
click at [495, 408] on span "Добавить поток" at bounding box center [493, 408] width 78 height 11
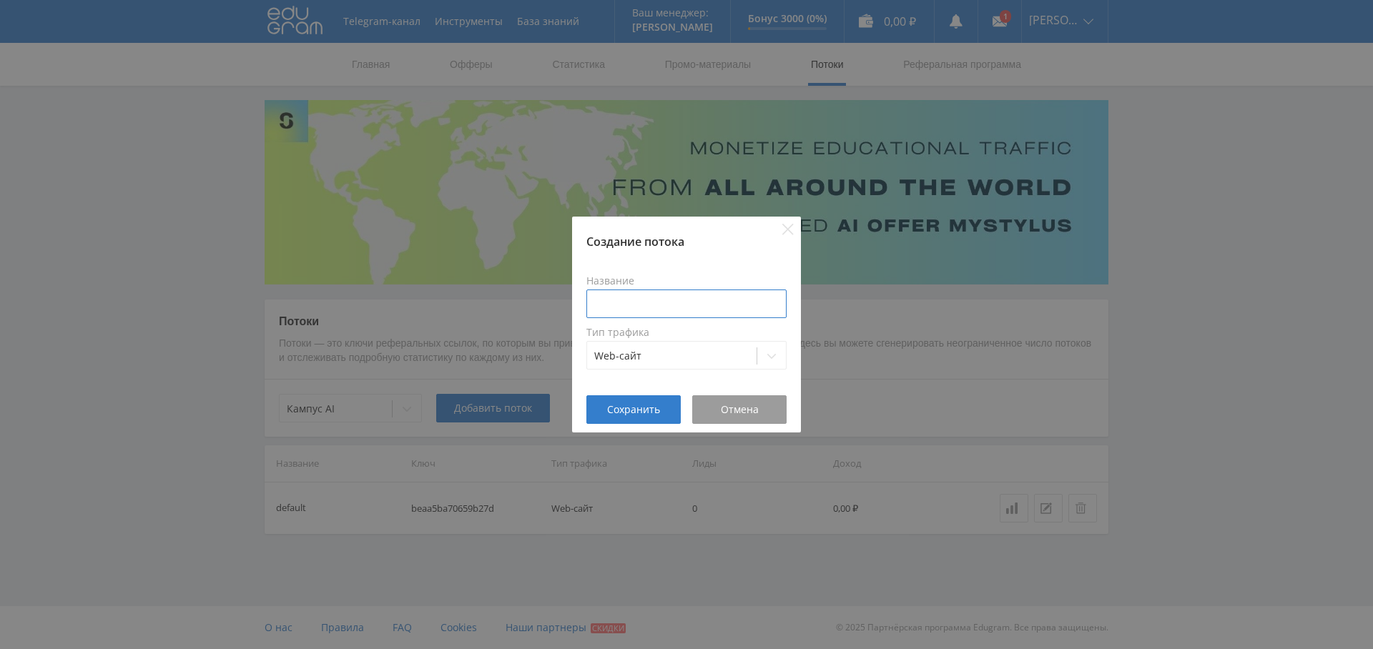
click at [638, 296] on input at bounding box center [686, 304] width 200 height 29
type input "tprogger present"
click at [611, 413] on span "Сохранить" at bounding box center [633, 409] width 53 height 11
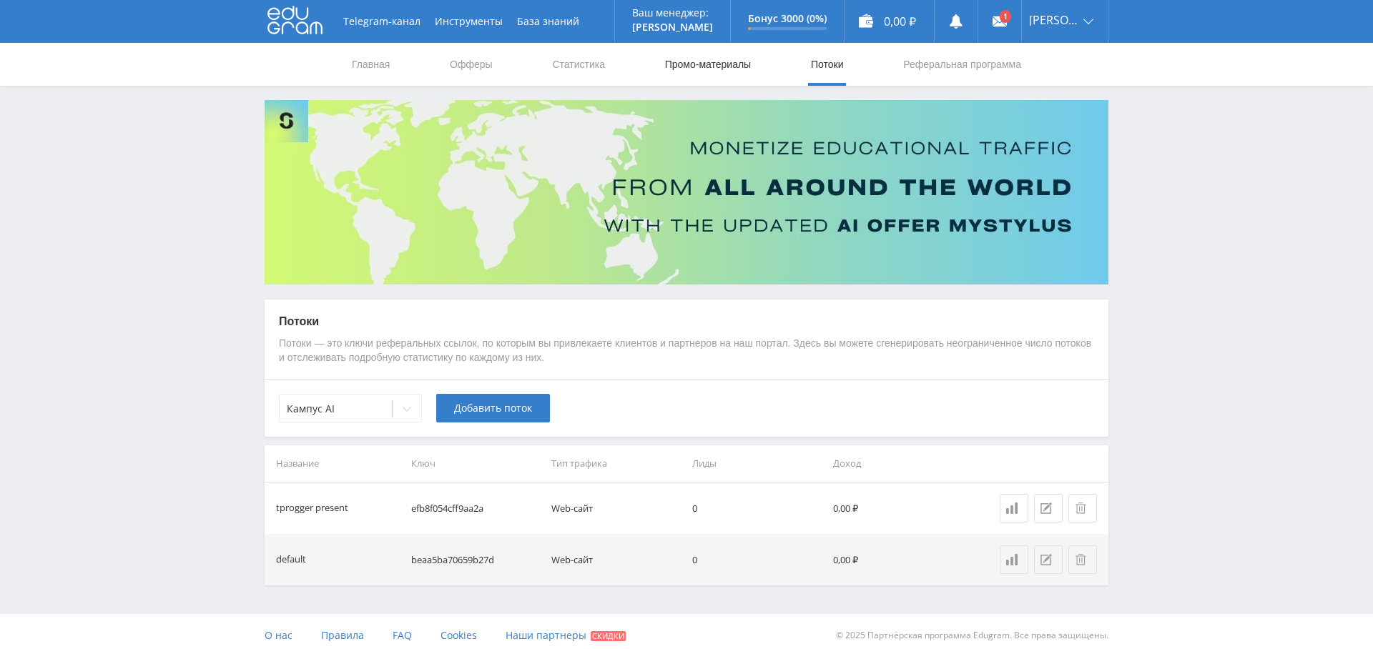
click at [697, 70] on link "Промо-материалы" at bounding box center [707, 64] width 89 height 43
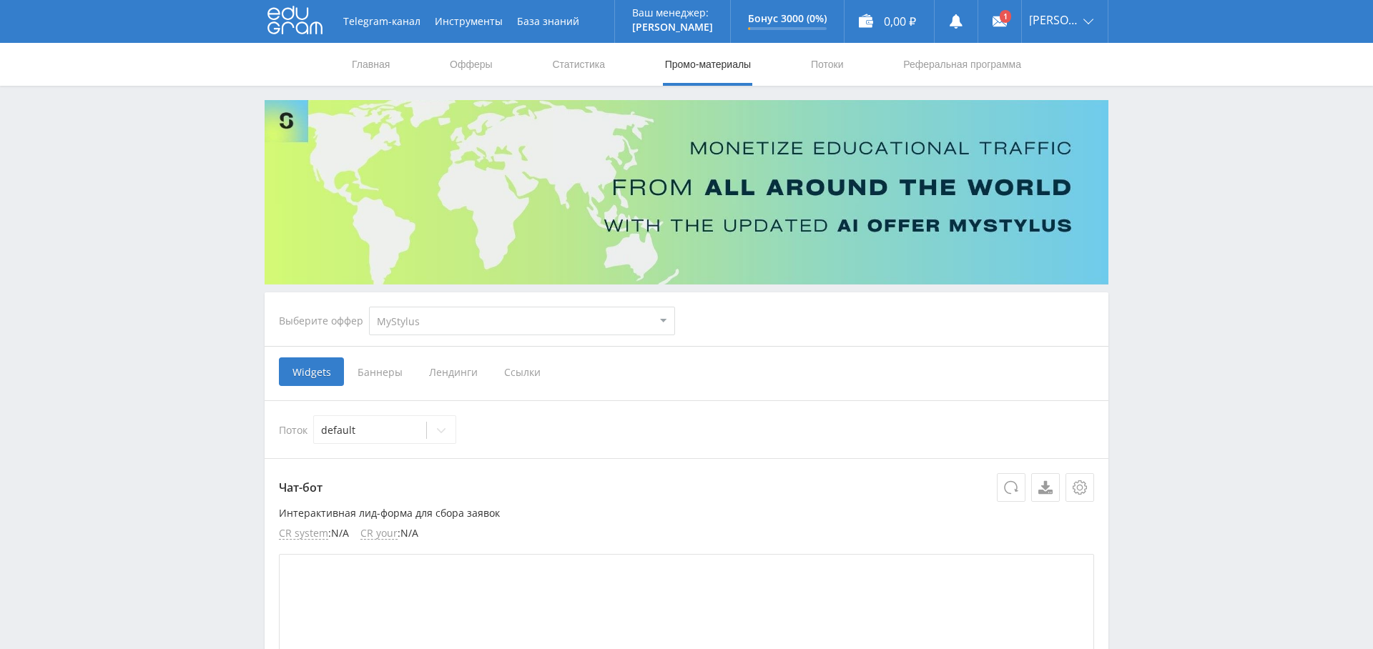
click at [446, 320] on select "MyStylus MyStylus - Revshare Кампус AI Studybay Автор24 Studybay Brazil Study A…" at bounding box center [522, 321] width 306 height 29
select select "340"
click at [369, 307] on select "MyStylus MyStylus - Revshare Кампус AI Studybay Автор24 Studybay Brazil Study A…" at bounding box center [522, 321] width 306 height 29
select select "340"
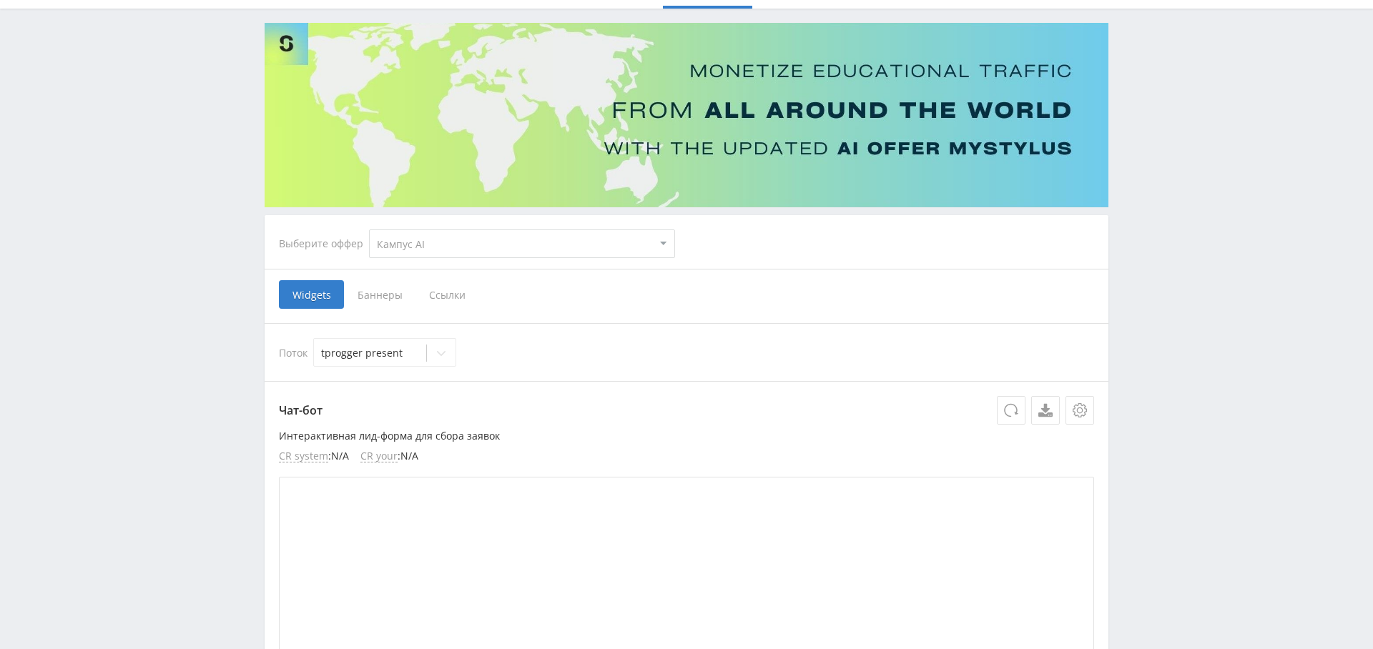
scroll to position [87, 0]
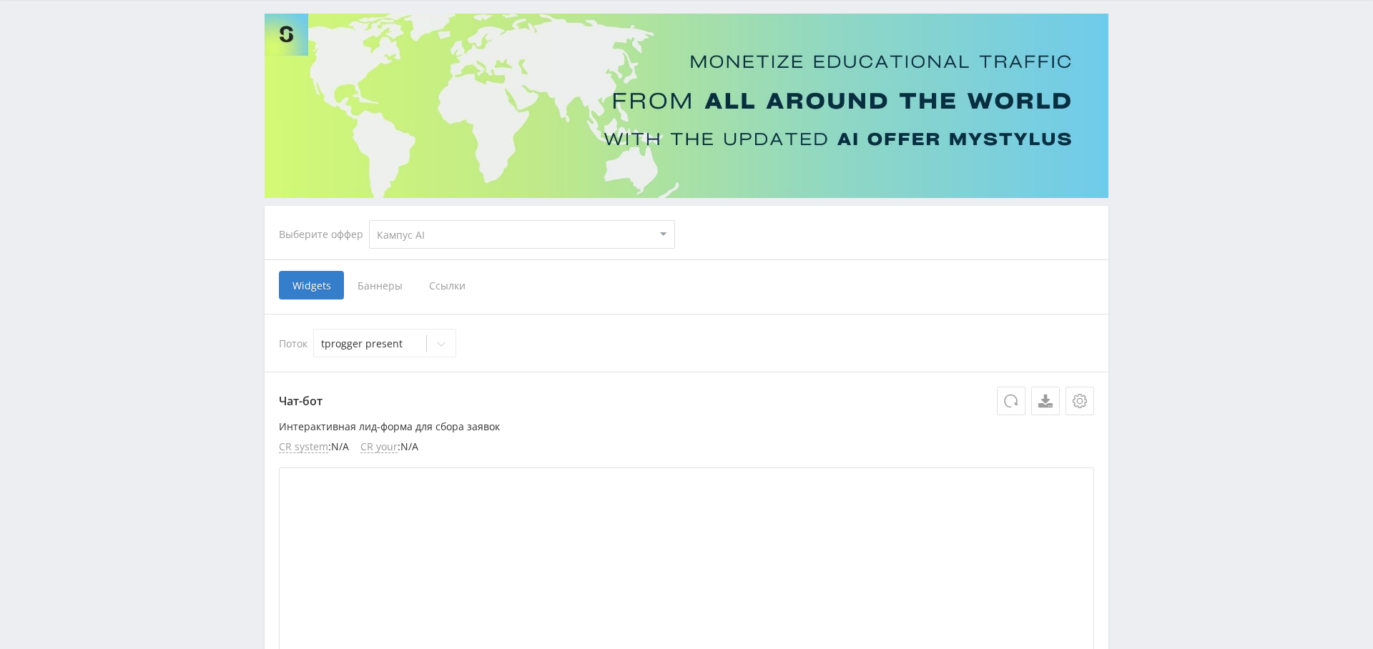
click at [450, 286] on span "Ссылки" at bounding box center [447, 285] width 64 height 29
click at [0, 0] on input "Ссылки" at bounding box center [0, 0] width 0 height 0
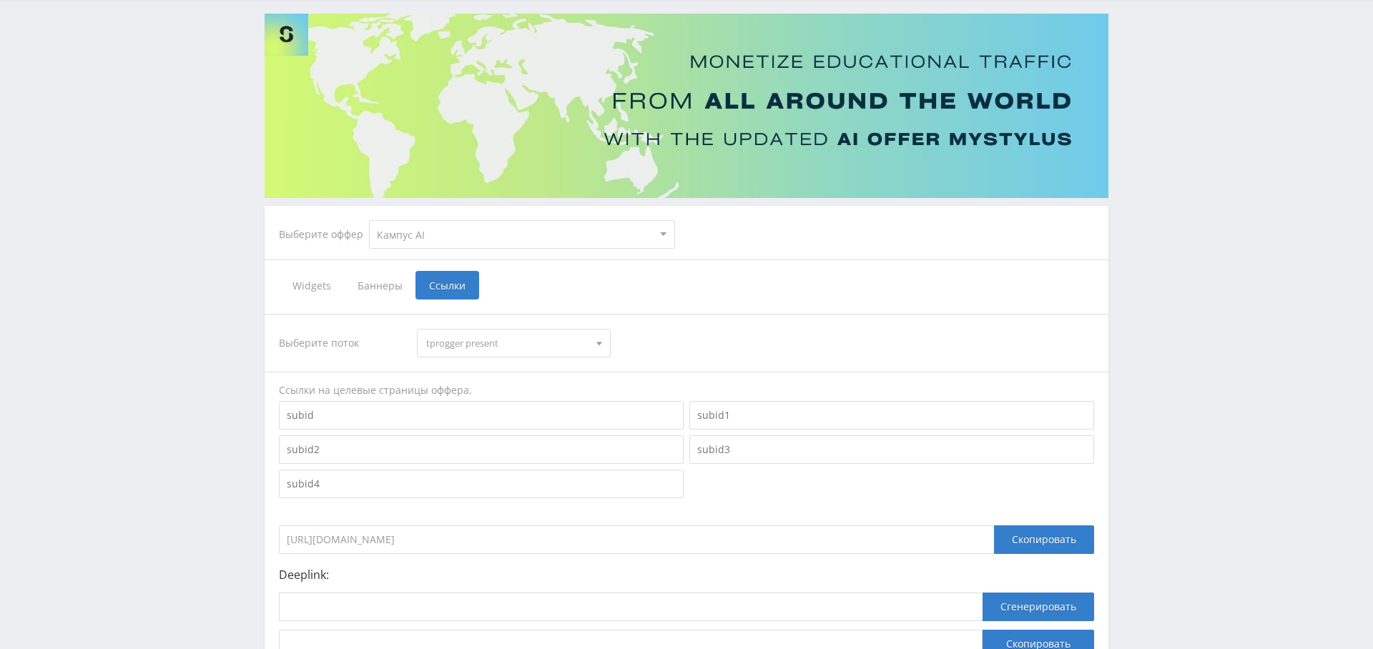
scroll to position [209, 0]
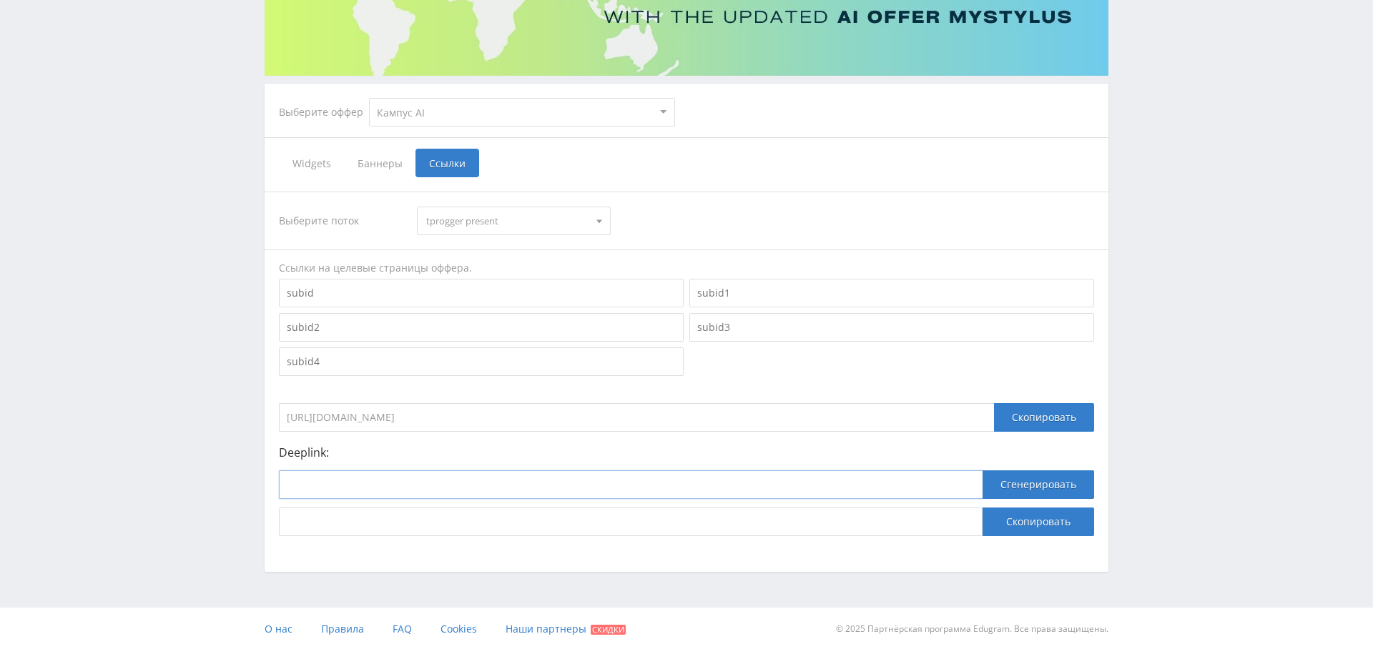
click at [440, 490] on input at bounding box center [630, 484] width 703 height 29
paste input "https://present.kampus.ai"
type input "https://present.kampus.ai"
click at [1035, 478] on button "Сгенерировать" at bounding box center [1038, 484] width 112 height 29
click at [1029, 521] on button "Скопировать" at bounding box center [1038, 522] width 112 height 29
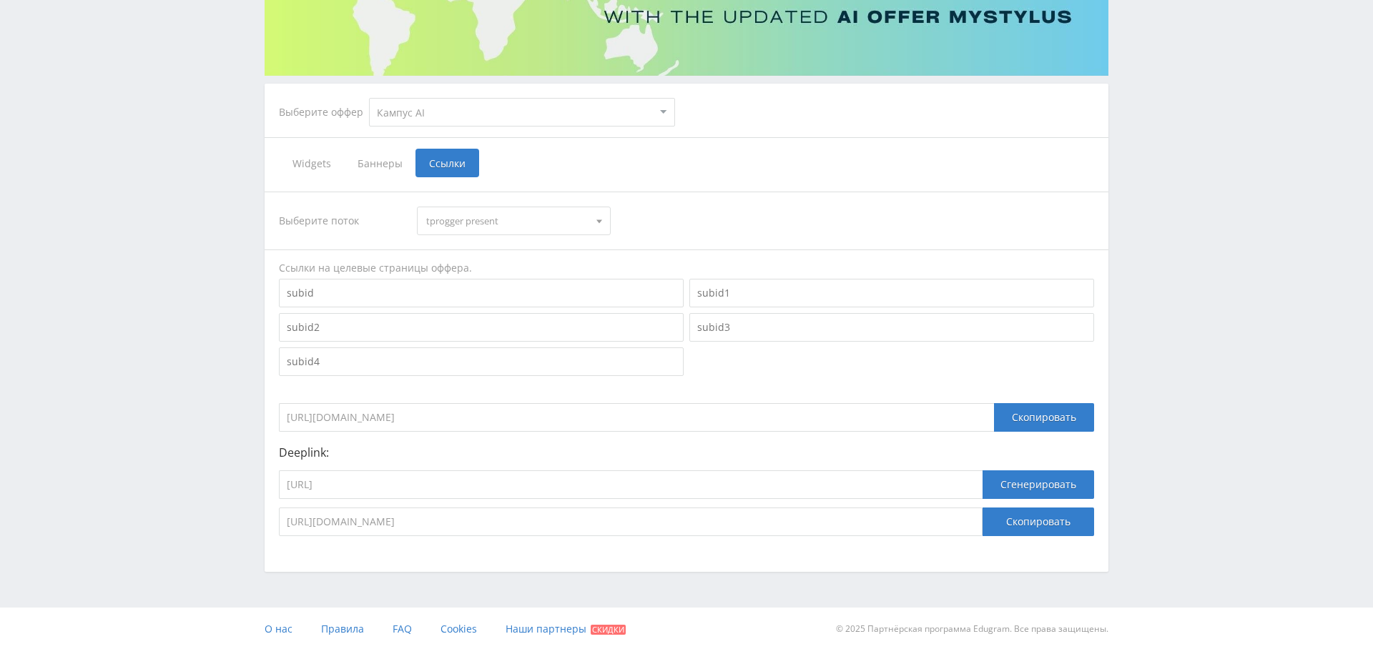
click at [1206, 489] on div "Telegram-канал Инструменты База знаний Ваш менеджер: Alex Alex Online @edugram_…" at bounding box center [686, 220] width 1373 height 859
click at [1047, 523] on button "Скопировать" at bounding box center [1038, 522] width 112 height 29
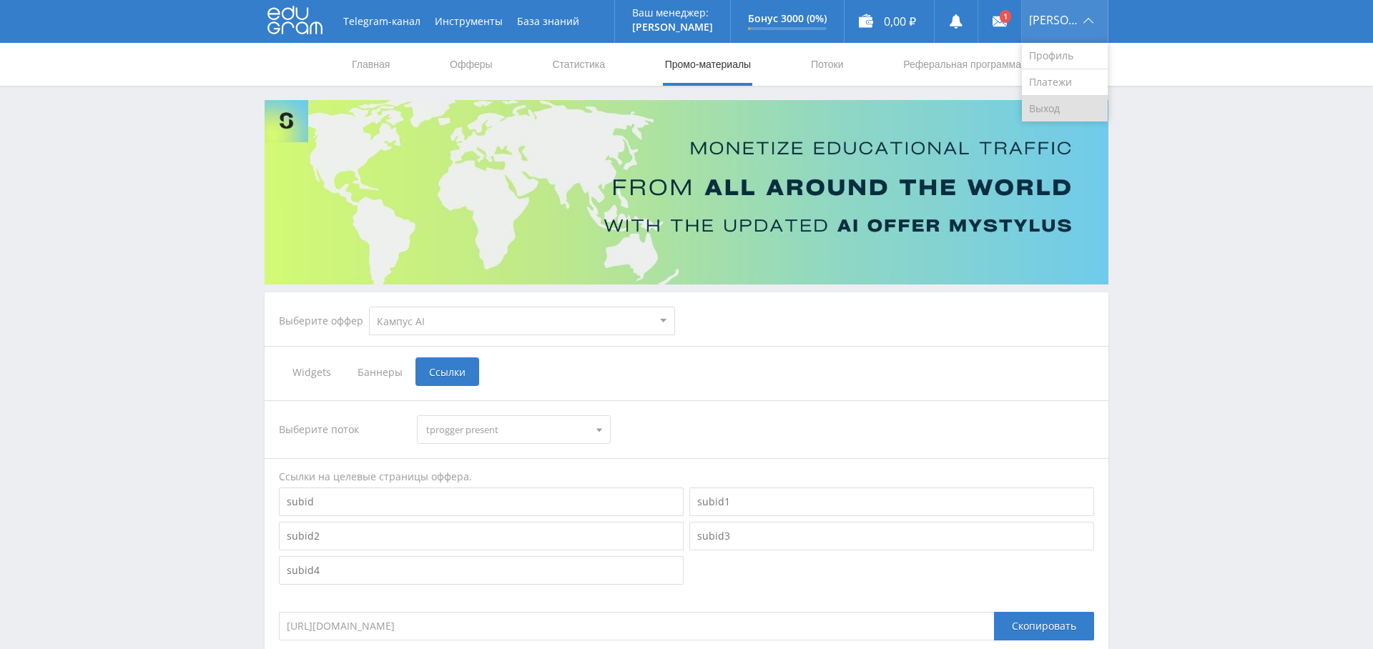
click at [1062, 112] on link "Выход" at bounding box center [1065, 109] width 86 height 26
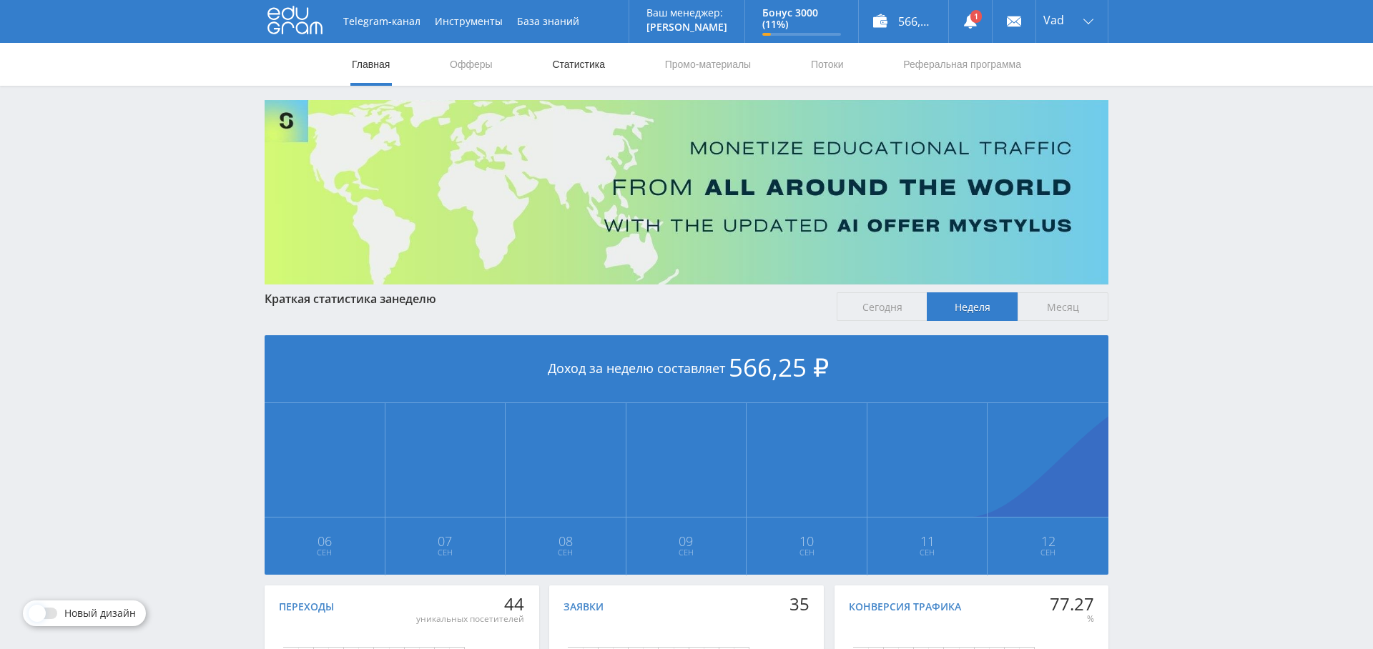
click at [578, 64] on link "Статистика" at bounding box center [578, 64] width 56 height 43
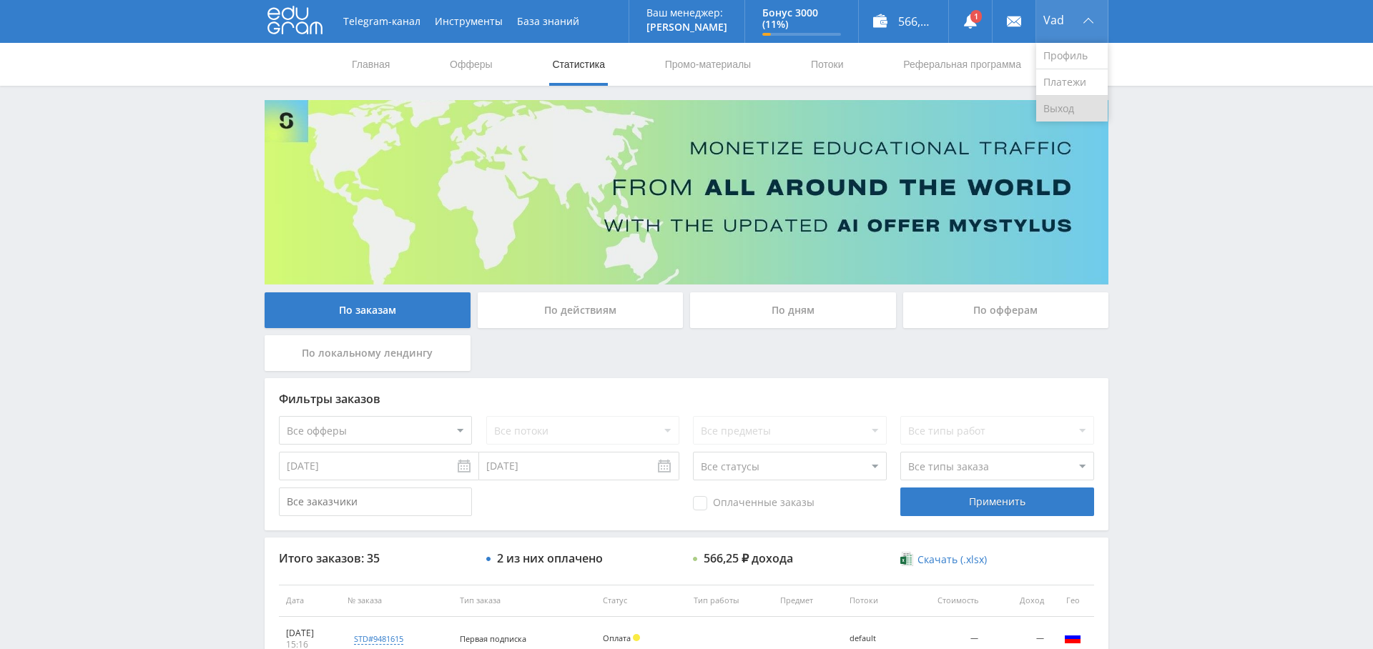
click at [1062, 113] on link "Выход" at bounding box center [1071, 109] width 71 height 26
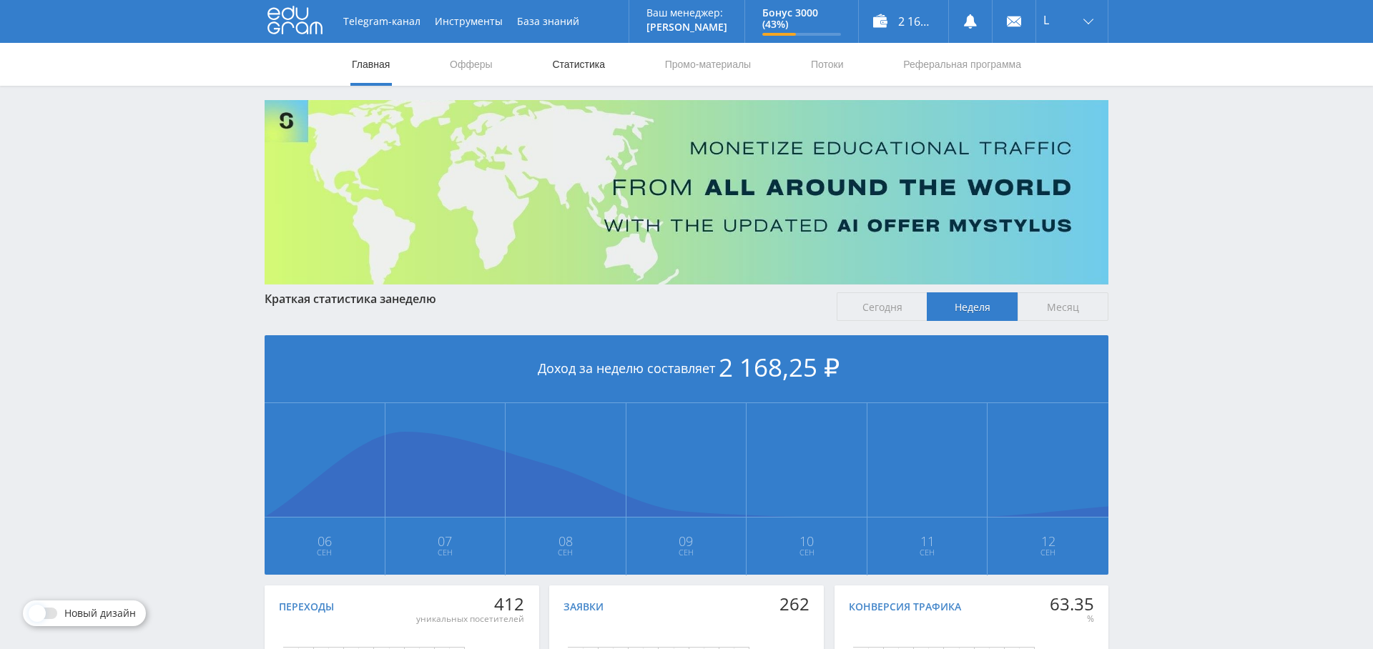
drag, startPoint x: 572, startPoint y: 63, endPoint x: 575, endPoint y: 72, distance: 9.7
click at [572, 63] on link "Статистика" at bounding box center [578, 64] width 56 height 43
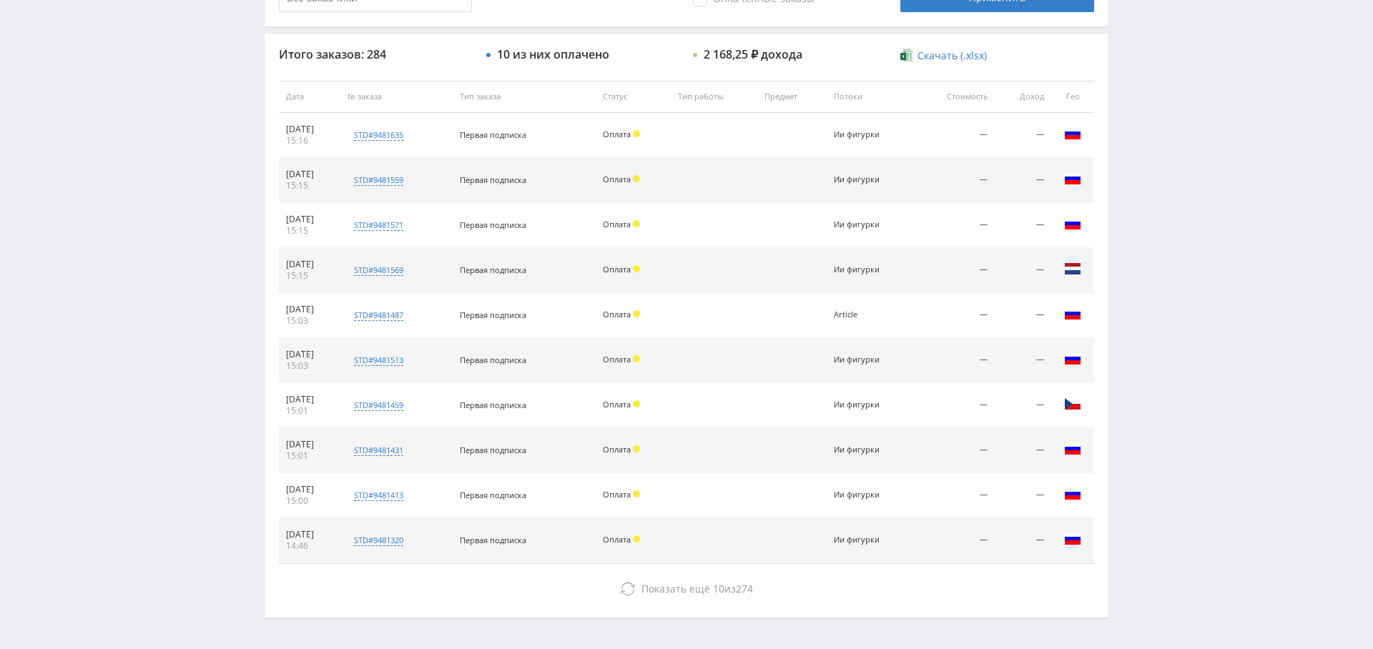
scroll to position [548, 0]
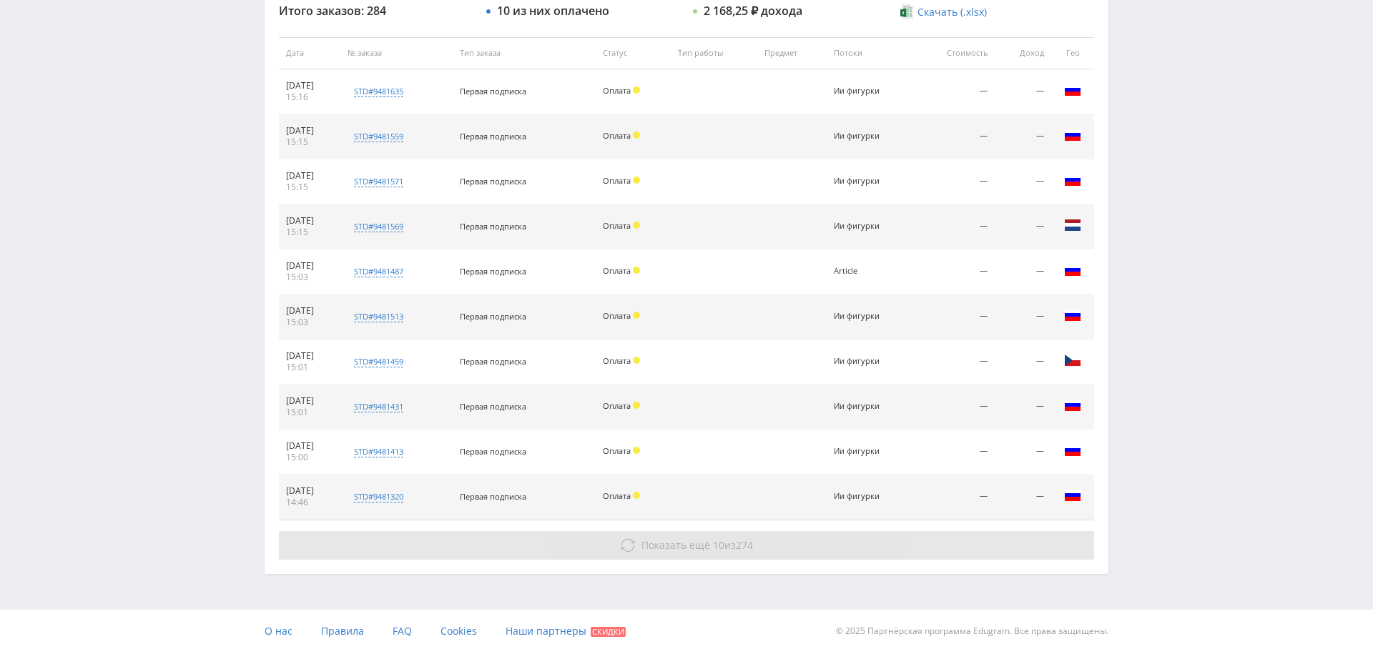
click at [739, 532] on button "Показать ещё 10 из 274" at bounding box center [686, 545] width 815 height 29
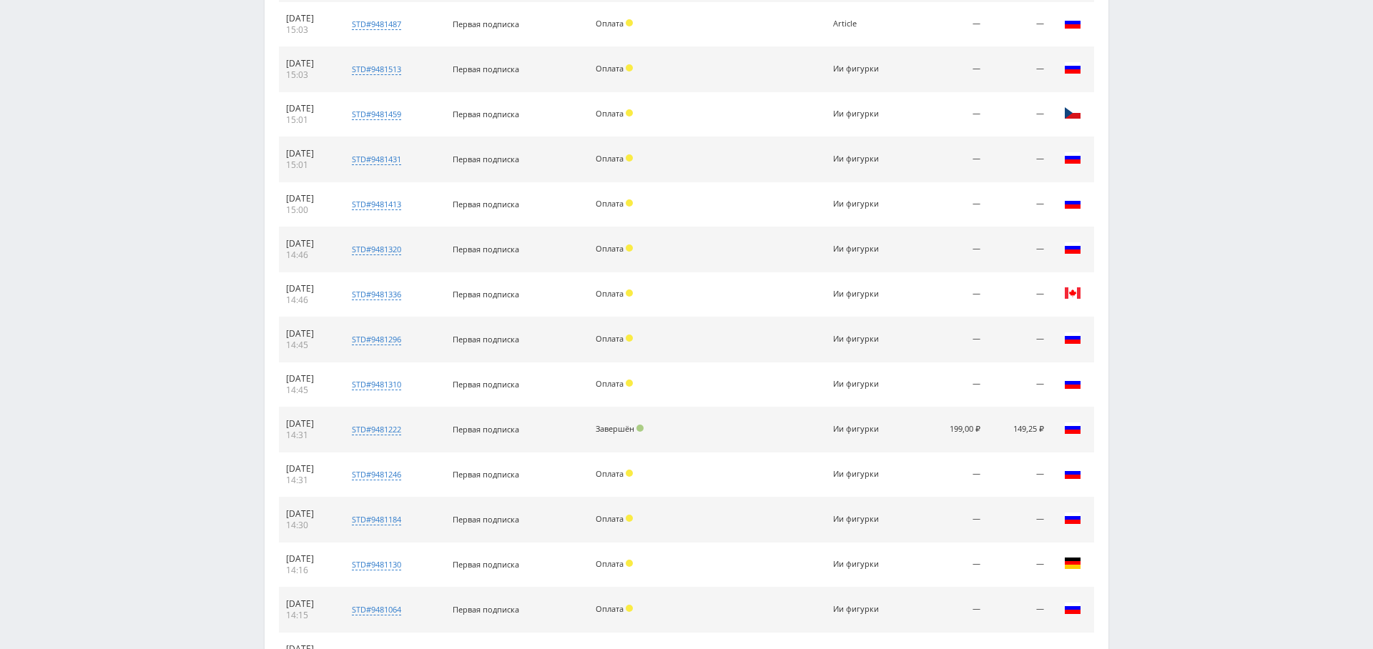
scroll to position [951, 0]
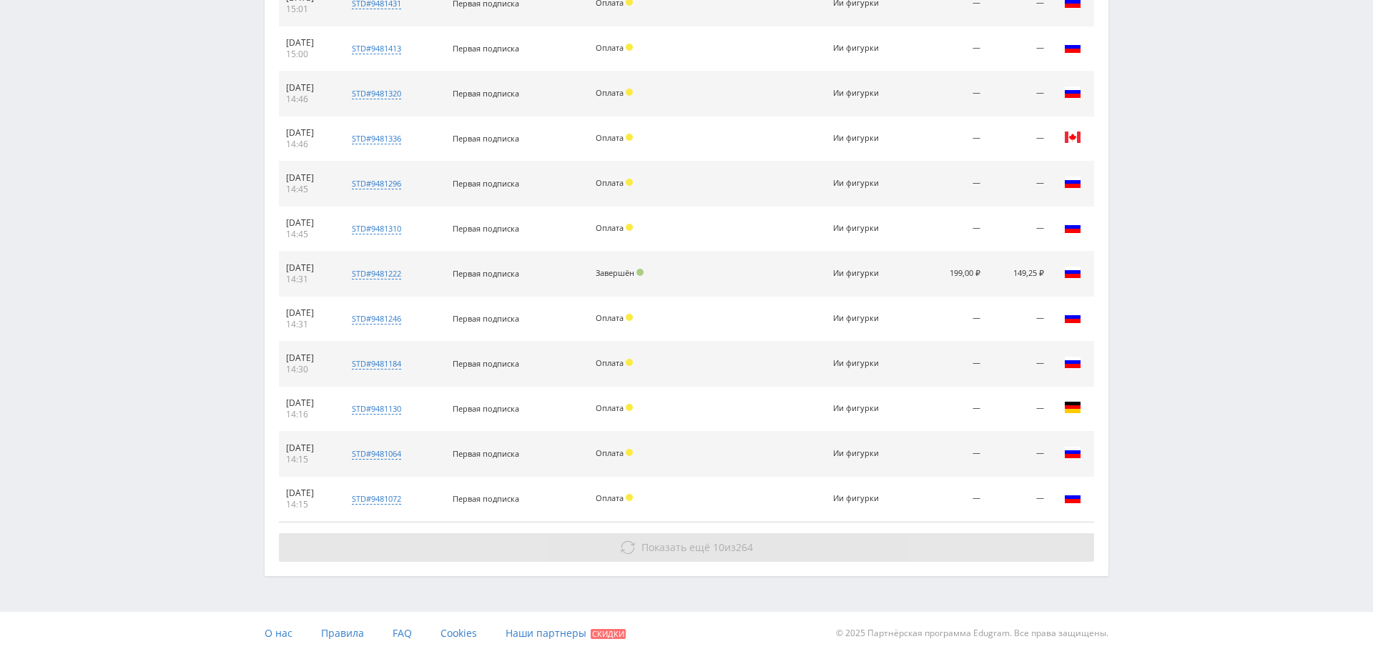
click at [720, 533] on button "Показать ещё 10 из 264" at bounding box center [686, 547] width 815 height 29
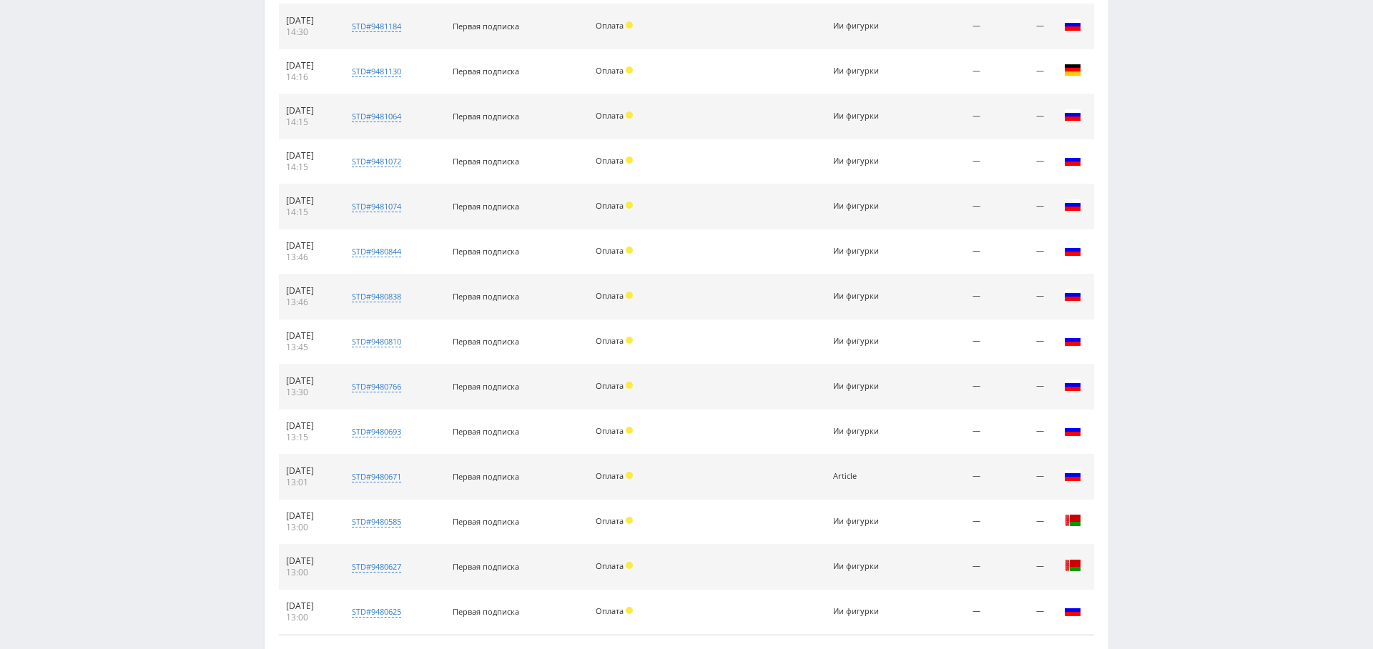
scroll to position [1399, 0]
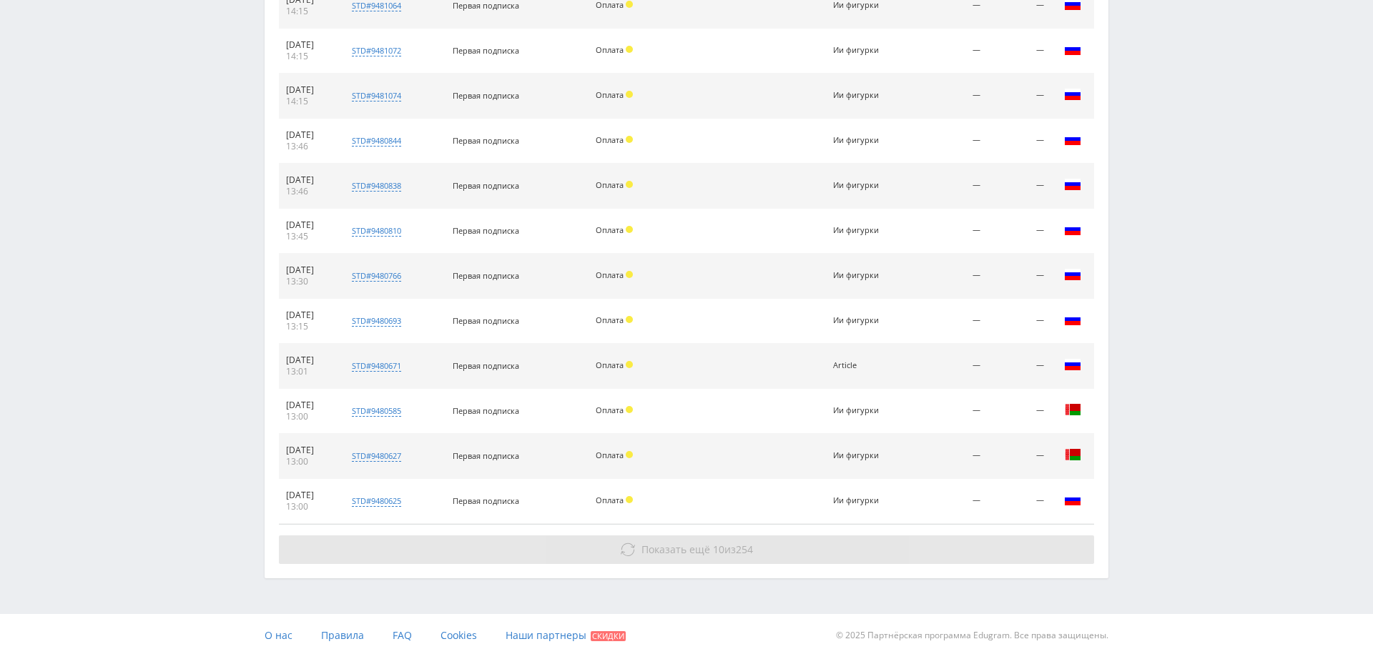
click at [710, 535] on button "Показать ещё 10 из 254" at bounding box center [686, 549] width 815 height 29
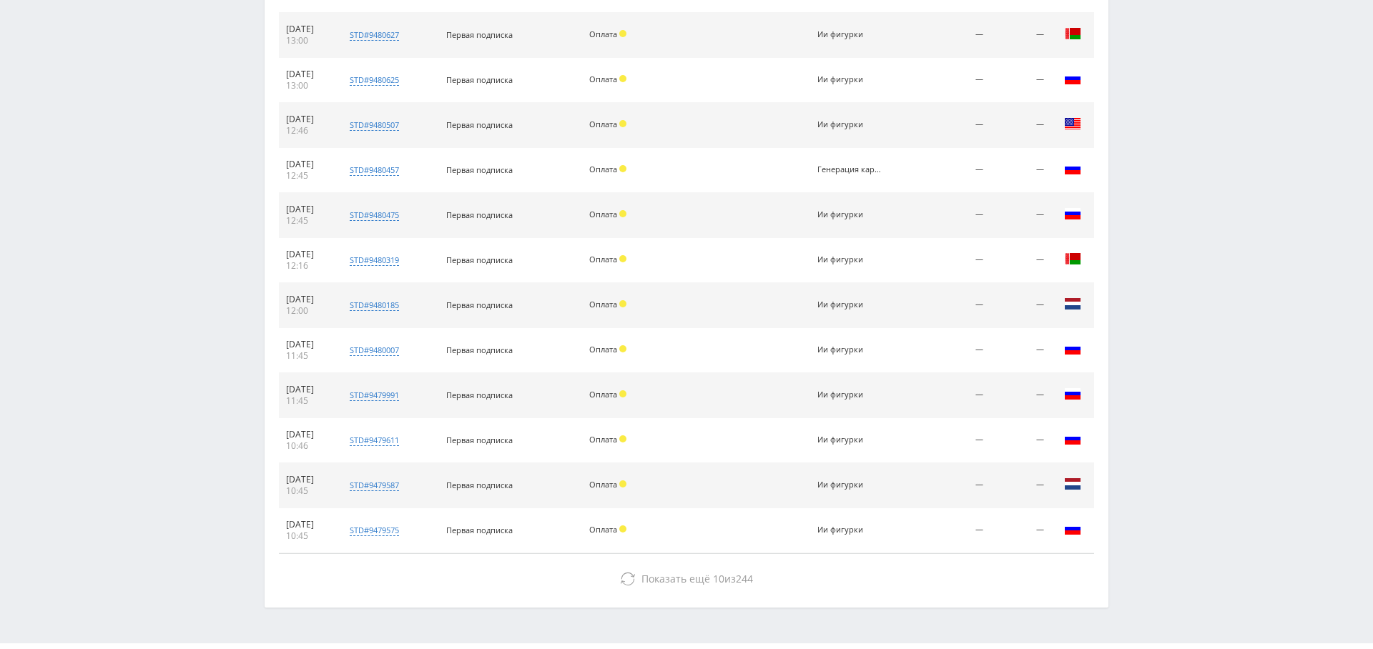
scroll to position [1847, 0]
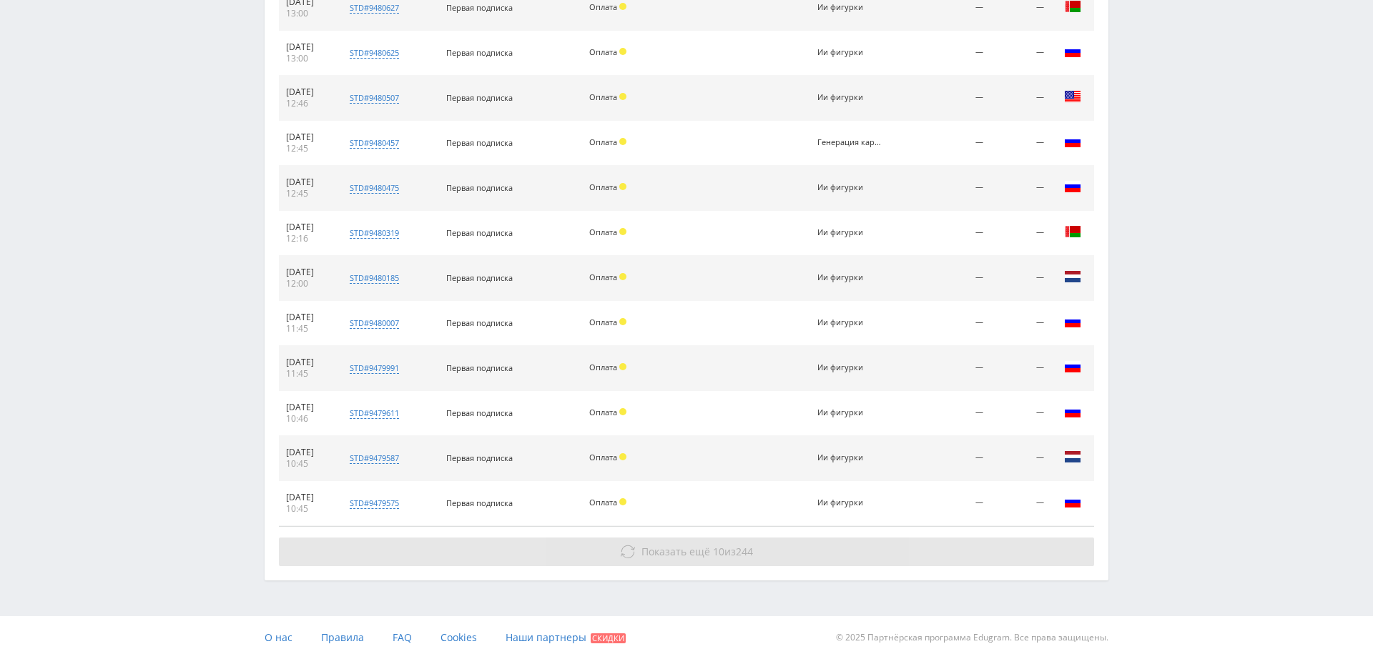
click at [659, 545] on span "Показать ещё" at bounding box center [675, 552] width 69 height 14
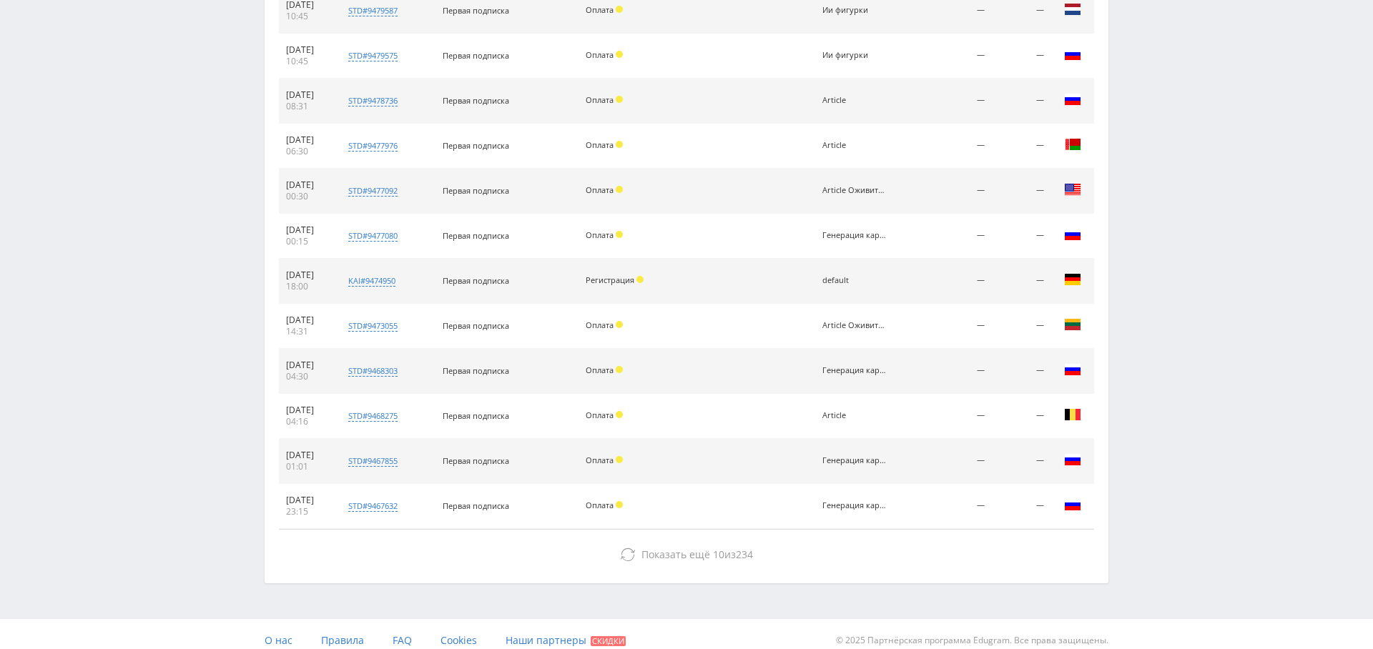
scroll to position [2263, 0]
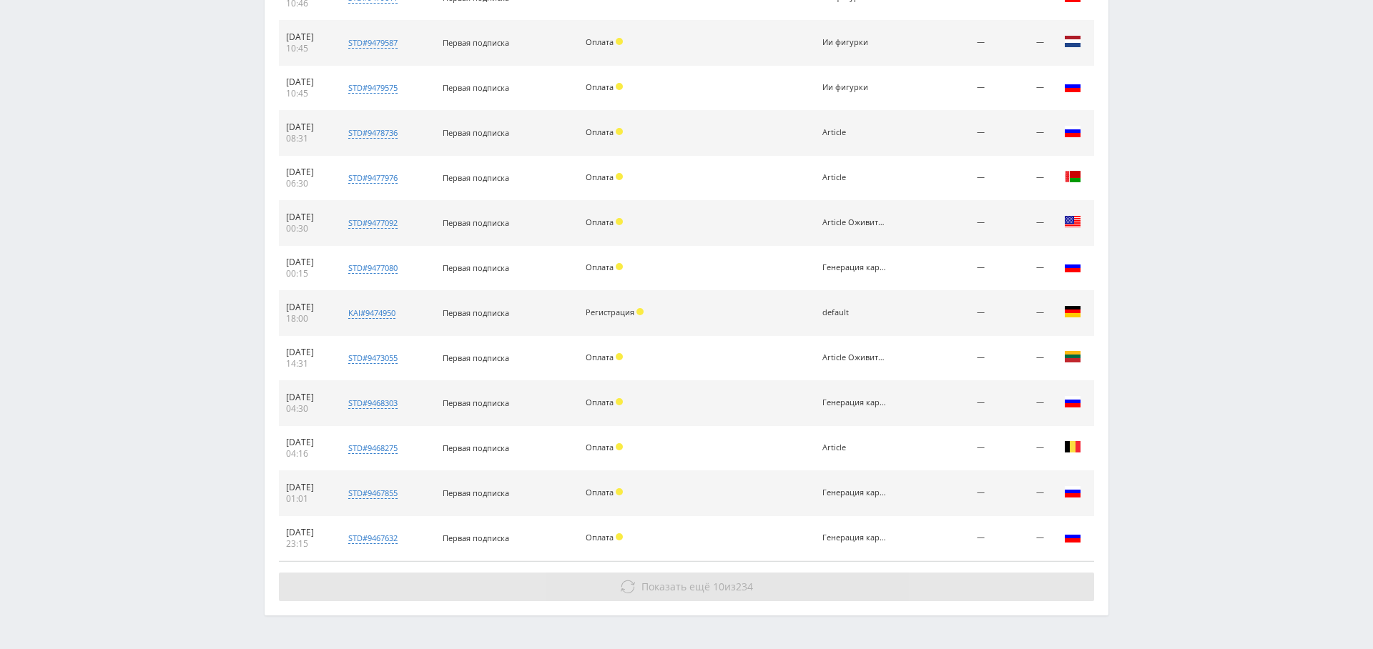
click at [742, 573] on button "Показать ещё 10 из 234" at bounding box center [686, 587] width 815 height 29
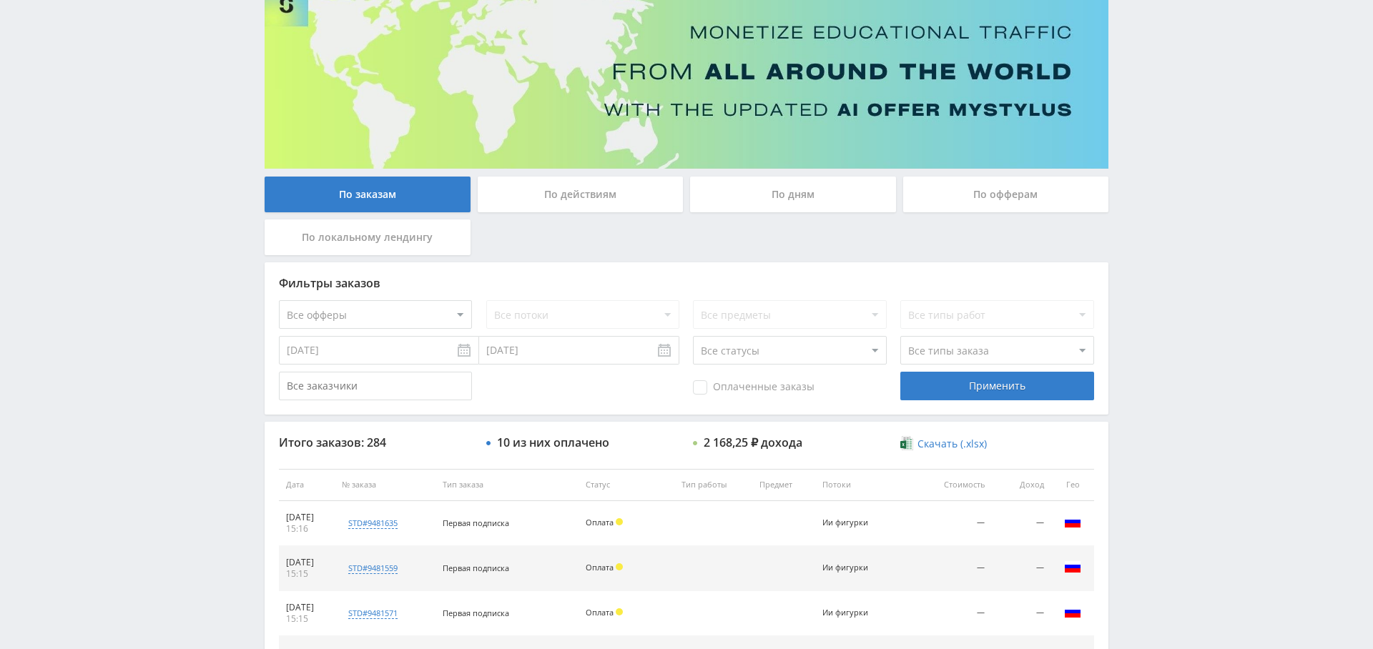
scroll to position [92, 0]
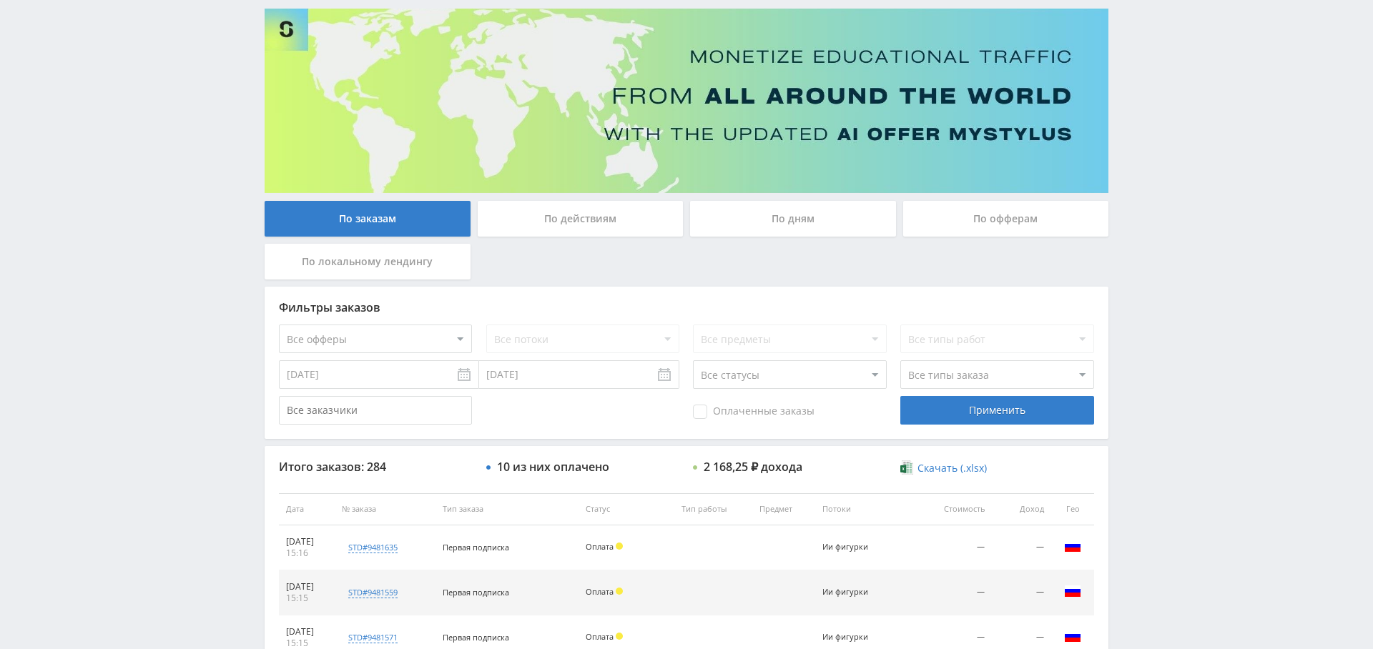
drag, startPoint x: 736, startPoint y: 405, endPoint x: 789, endPoint y: 411, distance: 52.5
click at [736, 405] on span "Оплаченные заказы" at bounding box center [754, 412] width 122 height 14
click at [0, 0] on input "Оплаченные заказы" at bounding box center [0, 0] width 0 height 0
click at [980, 401] on div "Применить" at bounding box center [996, 410] width 193 height 29
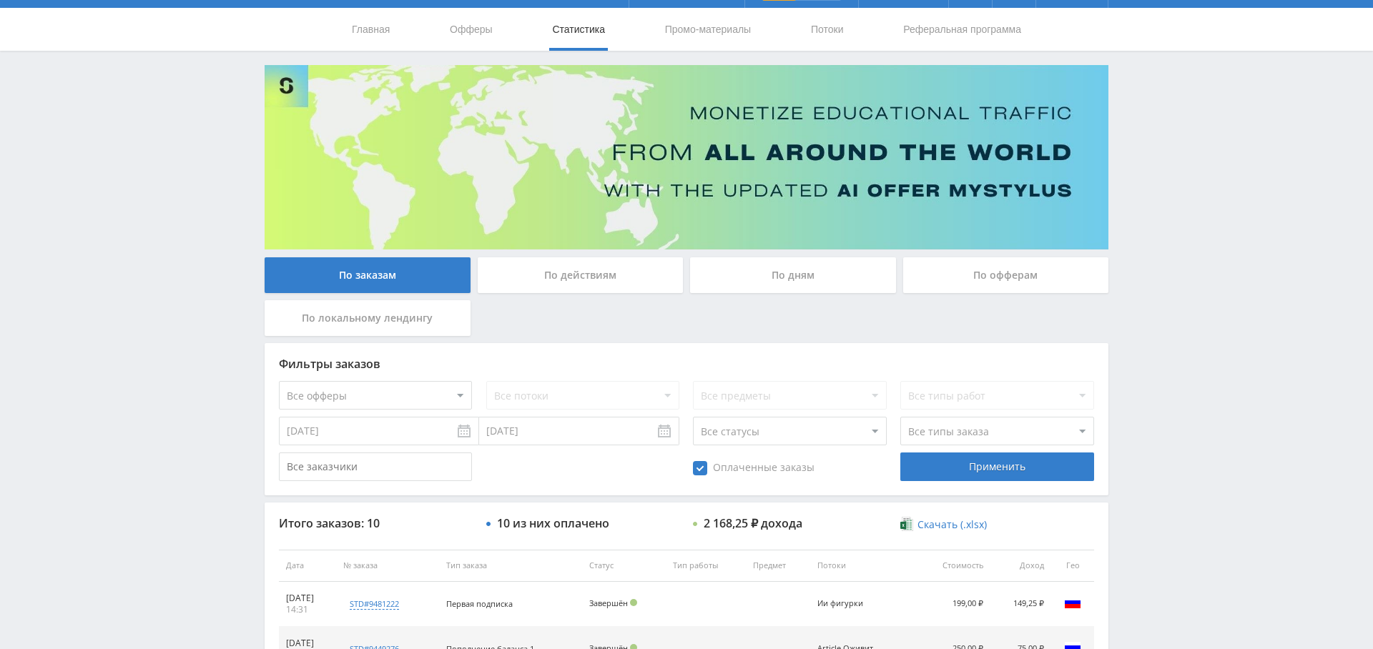
scroll to position [0, 0]
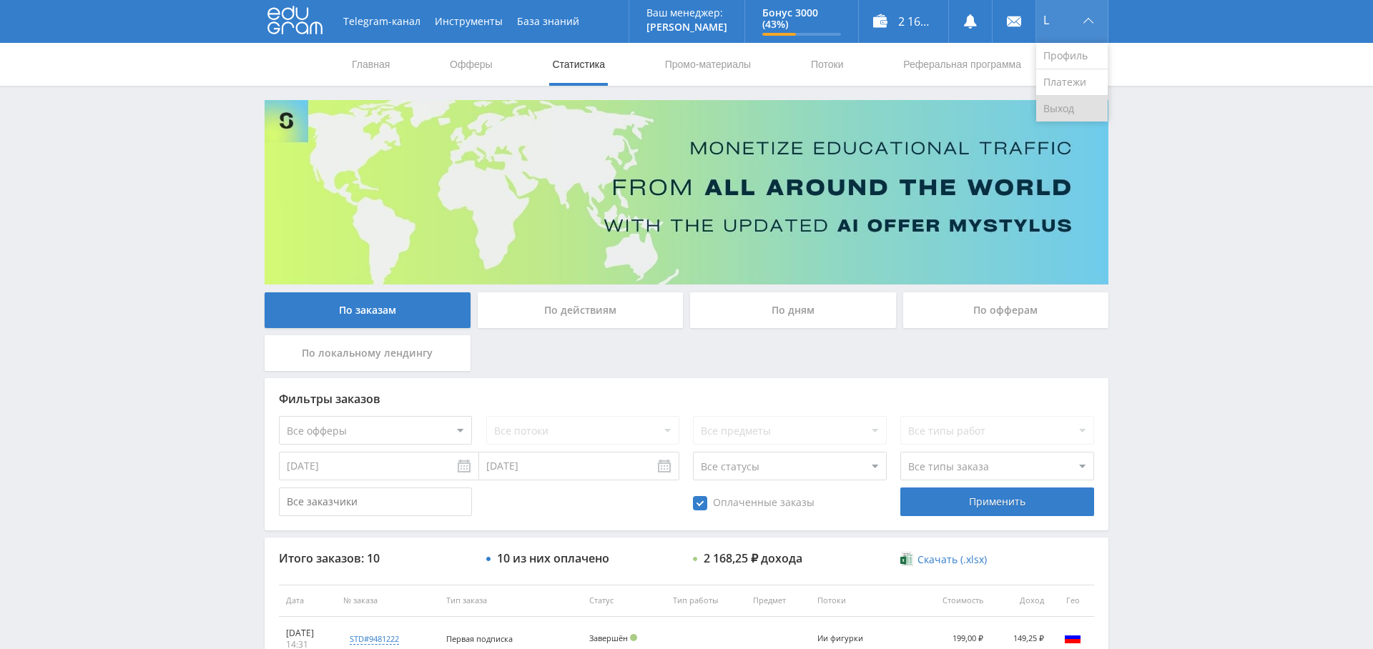
click at [1075, 102] on link "Выход" at bounding box center [1071, 109] width 71 height 26
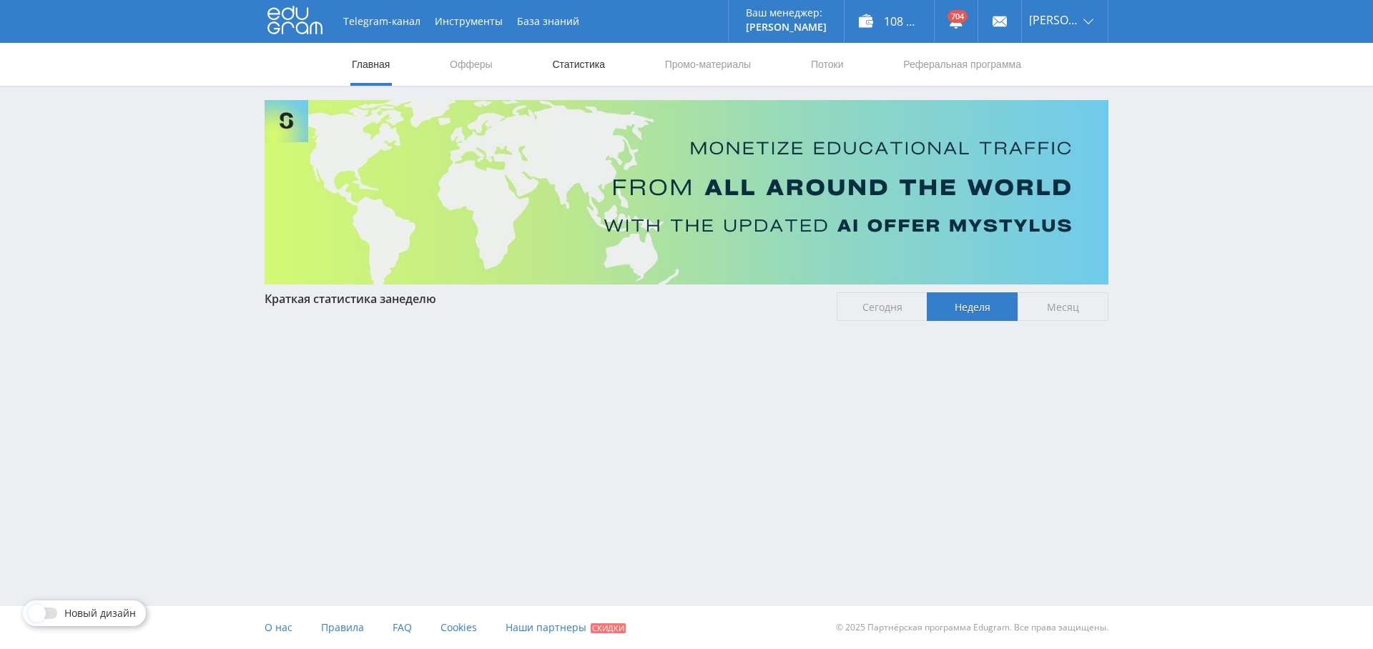
click at [568, 56] on link "Статистика" at bounding box center [578, 64] width 56 height 43
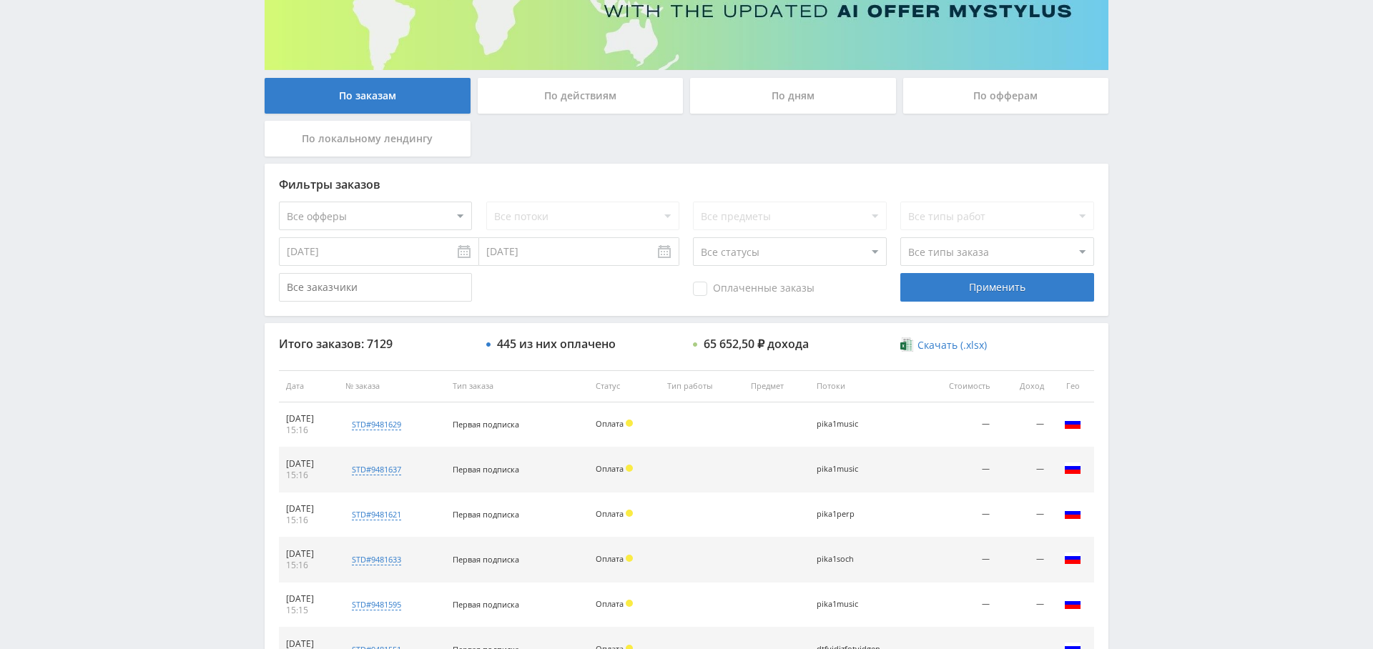
scroll to position [213, 0]
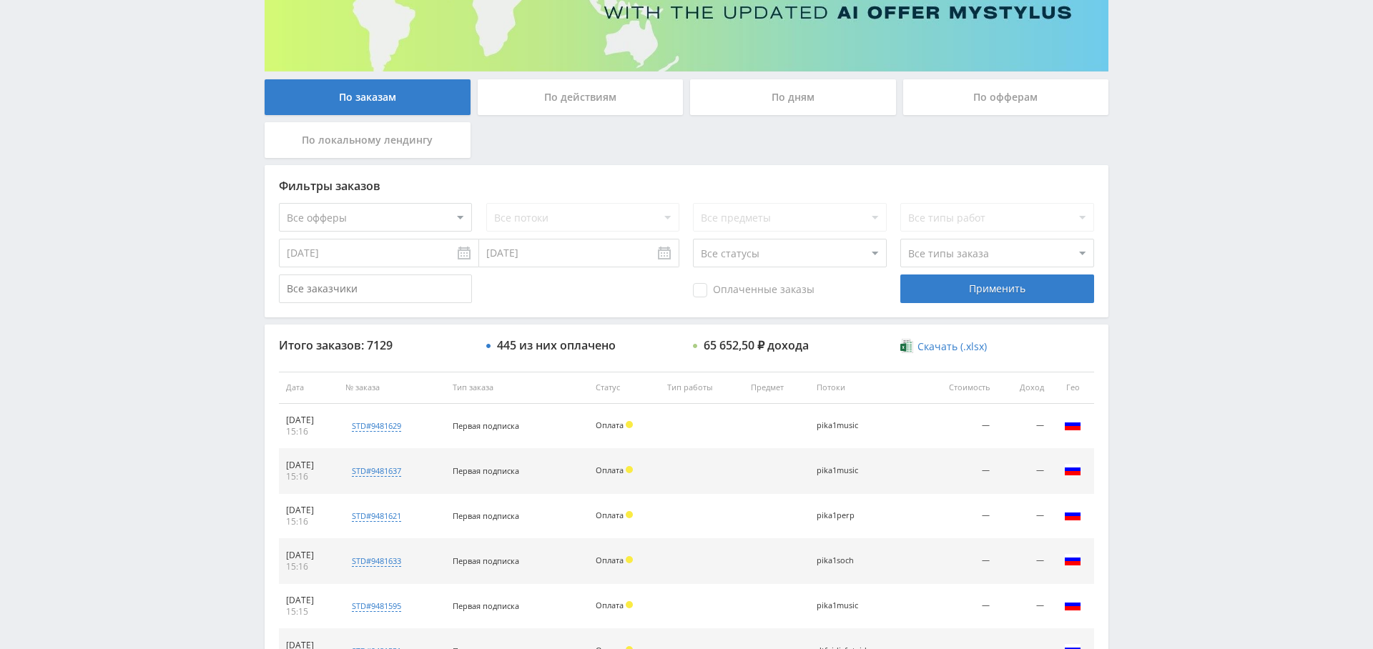
click at [703, 284] on span "Оплаченные заказы" at bounding box center [754, 290] width 122 height 14
click at [0, 0] on input "Оплаченные заказы" at bounding box center [0, 0] width 0 height 0
click at [996, 290] on div "Применить" at bounding box center [996, 289] width 193 height 29
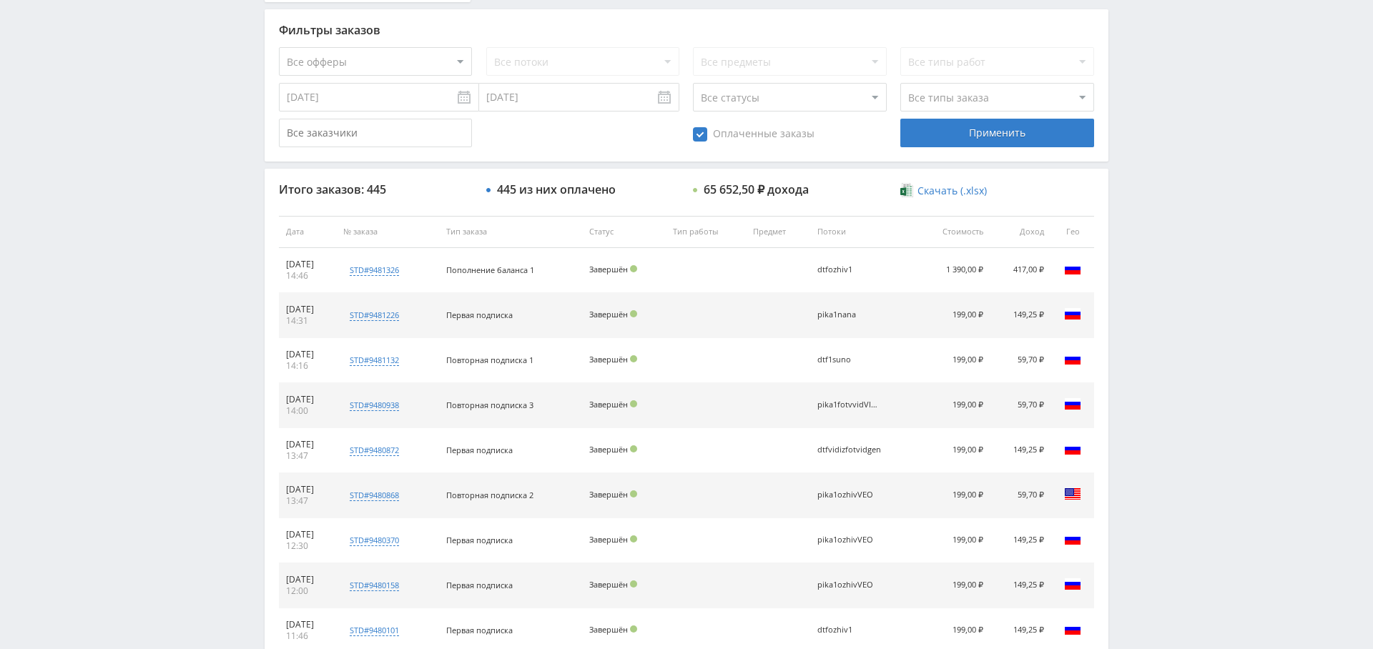
scroll to position [350, 0]
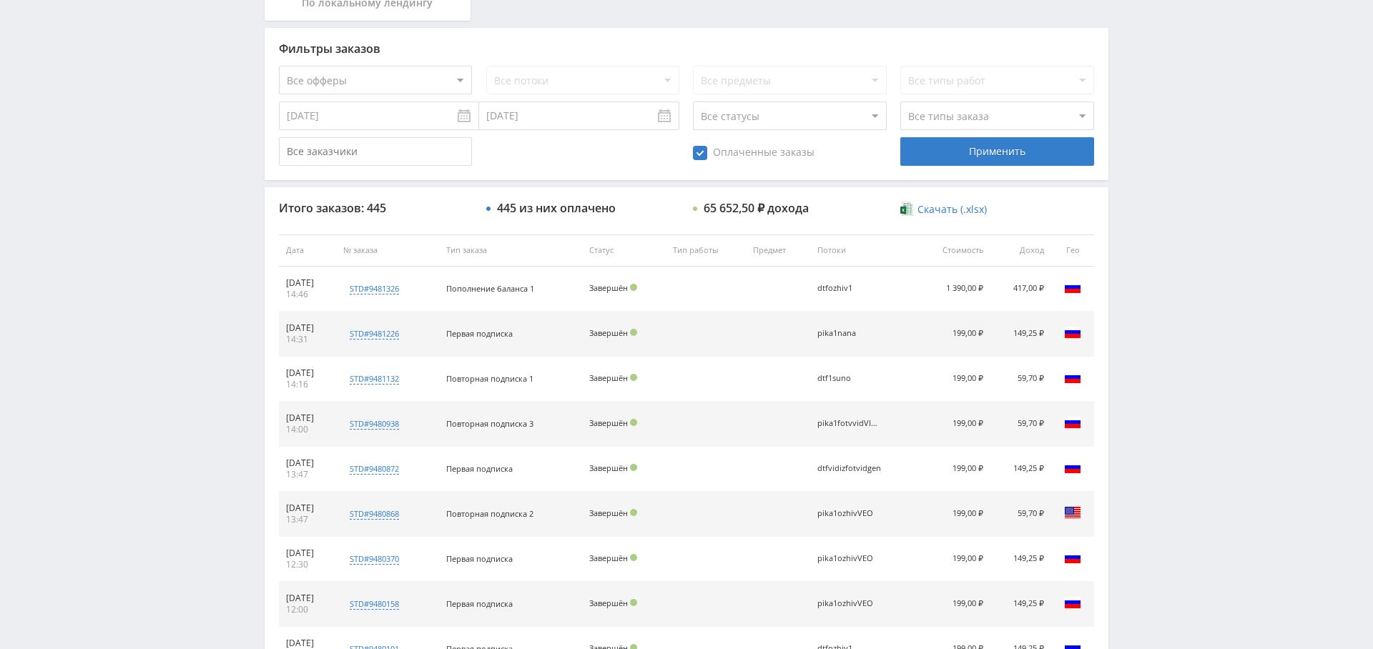
click at [351, 112] on input "[DATE]" at bounding box center [379, 116] width 200 height 29
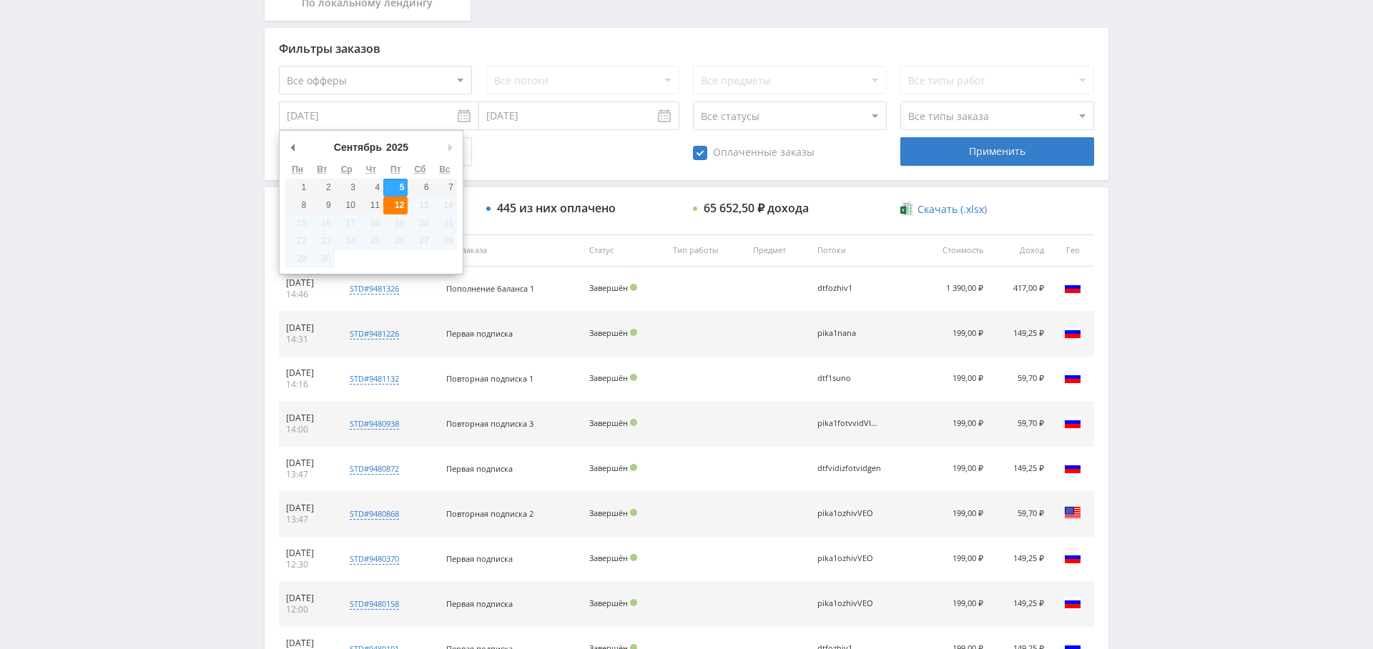
type input "[DATE]"
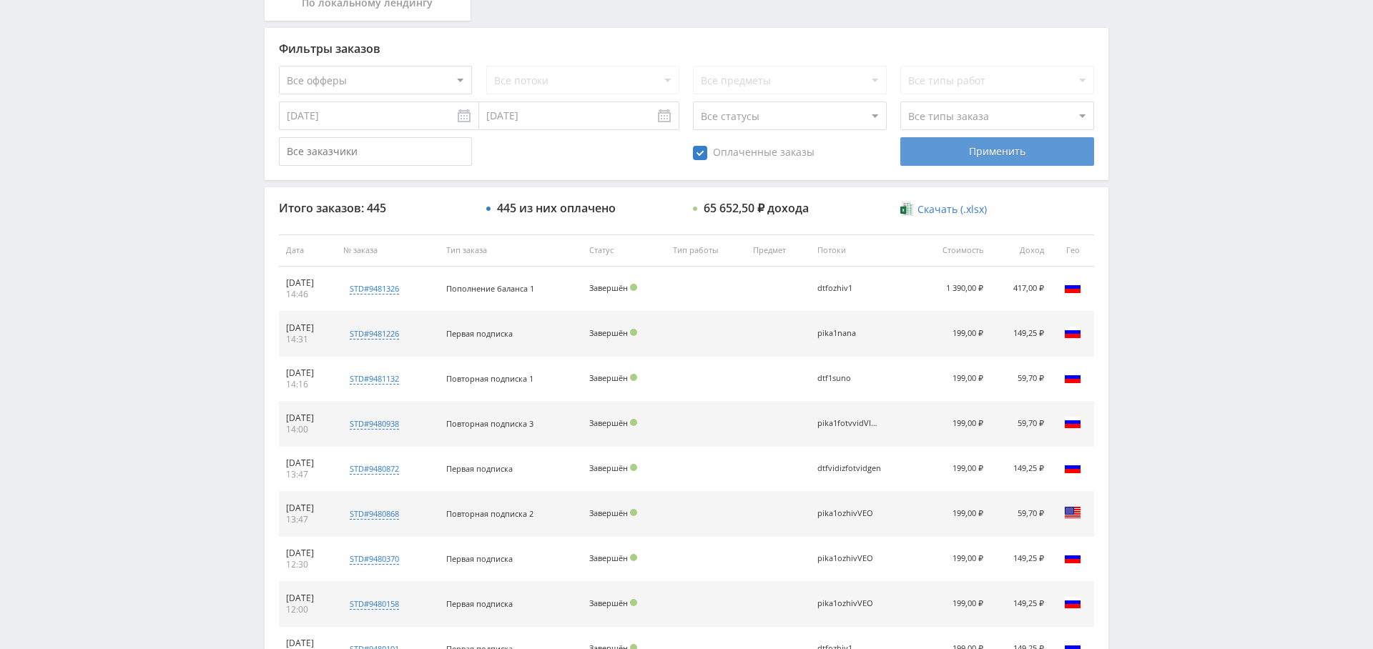
click at [997, 154] on div "Применить" at bounding box center [996, 151] width 193 height 29
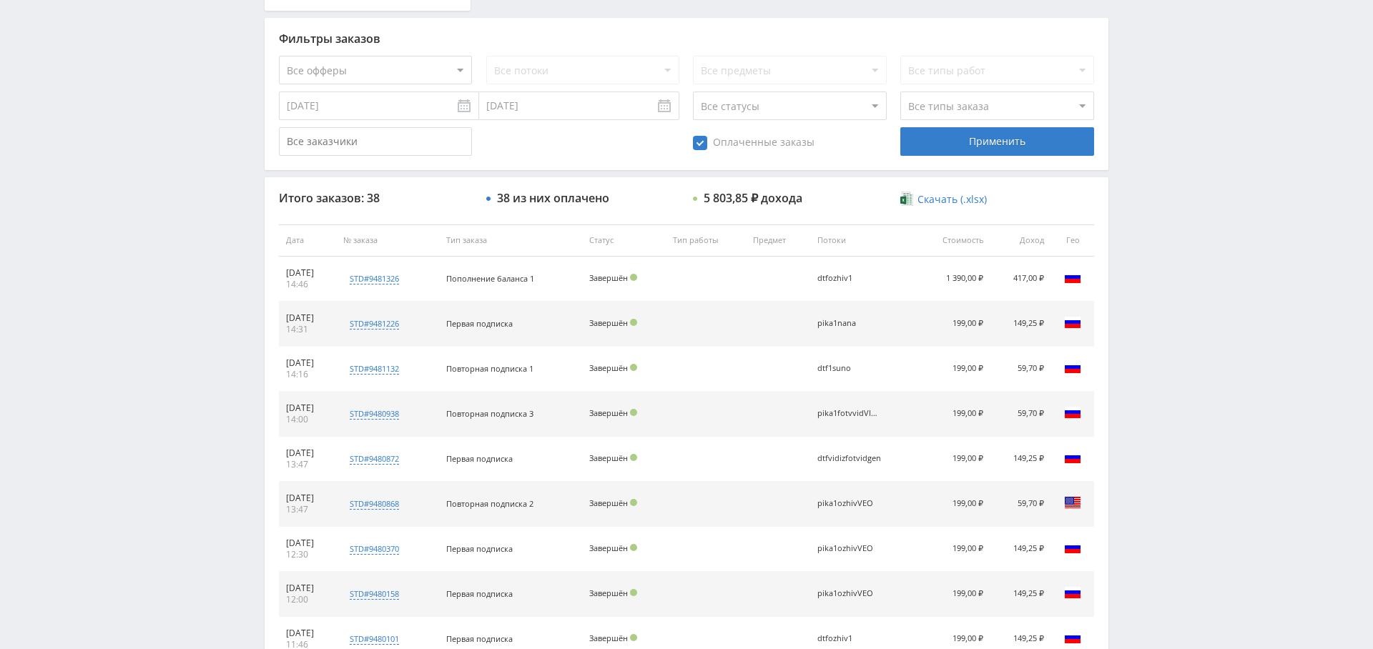
scroll to position [548, 0]
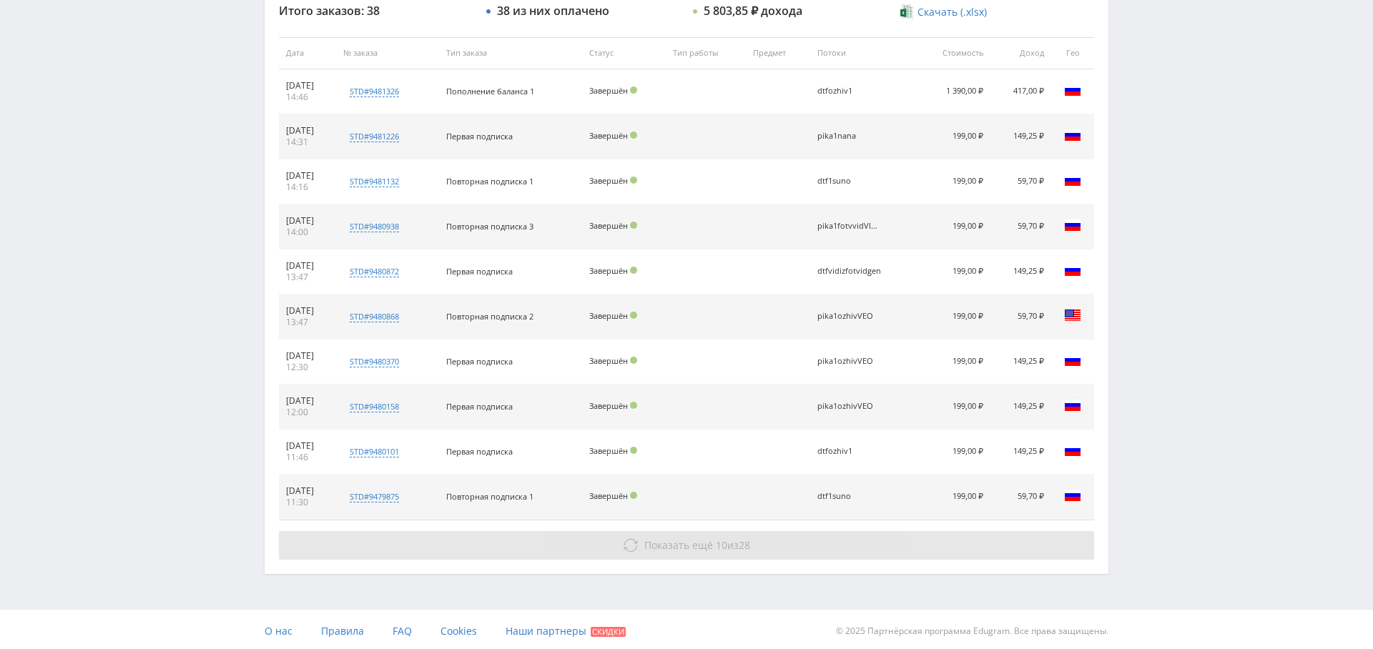
click at [701, 533] on button "Показать ещё 10 из 28" at bounding box center [686, 545] width 815 height 29
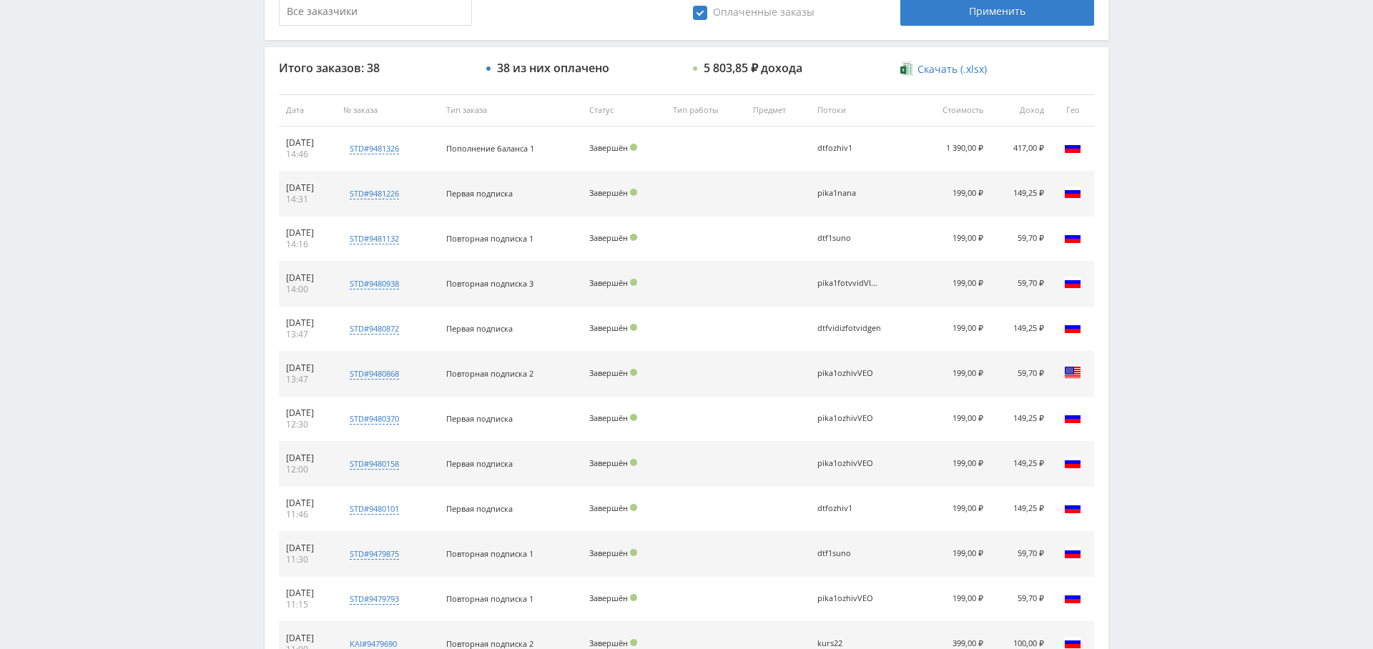
scroll to position [488, 0]
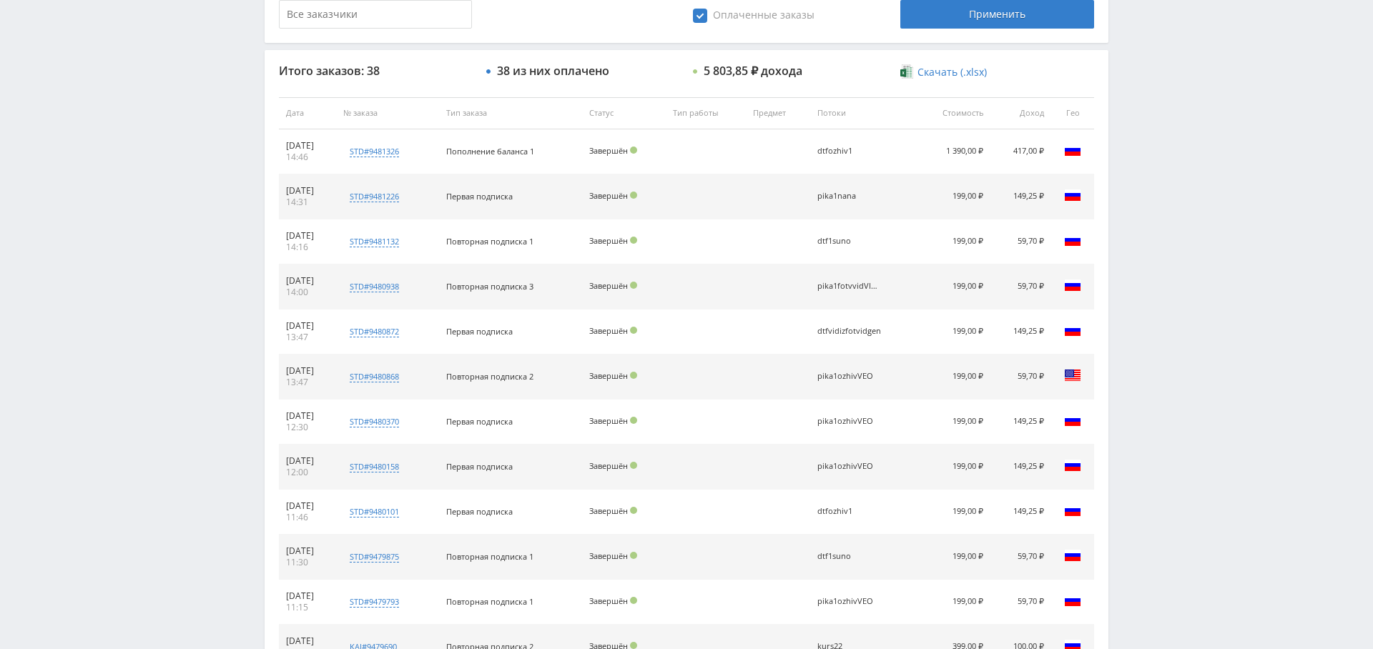
drag, startPoint x: 866, startPoint y: 508, endPoint x: 824, endPoint y: 503, distance: 42.6
click at [824, 503] on td "dtfozhiv1" at bounding box center [863, 512] width 106 height 45
drag, startPoint x: 841, startPoint y: 151, endPoint x: 869, endPoint y: 147, distance: 27.4
click at [869, 147] on div "dtfozhiv1" at bounding box center [849, 151] width 64 height 9
drag, startPoint x: 828, startPoint y: 197, endPoint x: 848, endPoint y: 200, distance: 20.3
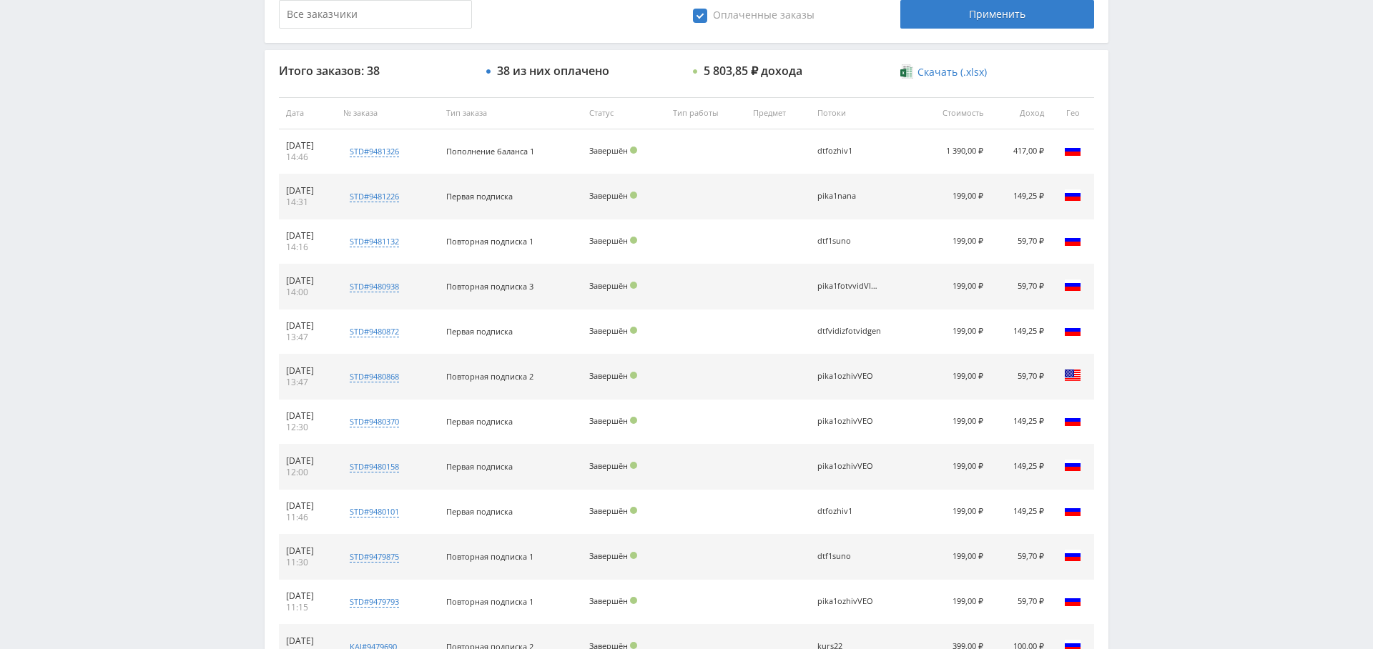
click at [850, 197] on div "pika1nana" at bounding box center [849, 196] width 64 height 9
click at [869, 189] on td "pika1nana" at bounding box center [863, 196] width 106 height 45
drag, startPoint x: 810, startPoint y: 193, endPoint x: 882, endPoint y: 194, distance: 72.2
click at [882, 194] on tr "[DATE] 14:31 std#9481226 Заказчик 606369024 Первая подписка Завершён pika1nana …" at bounding box center [686, 196] width 815 height 45
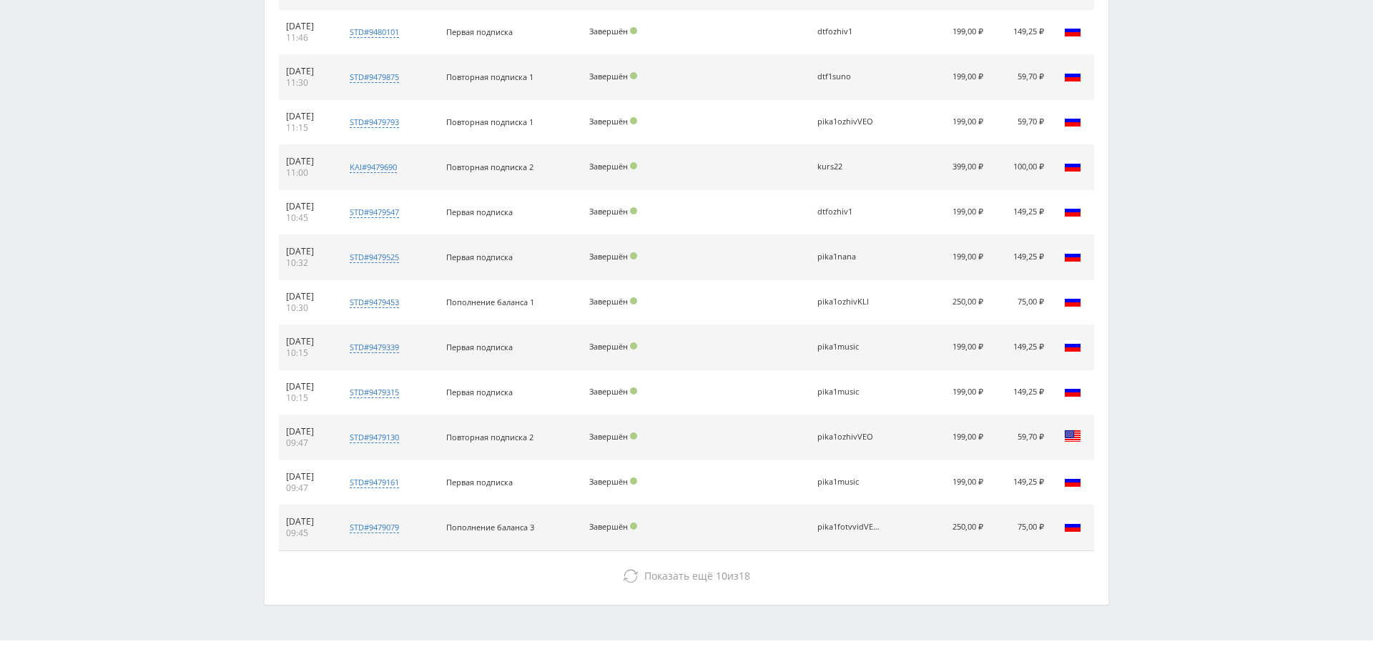
scroll to position [996, 0]
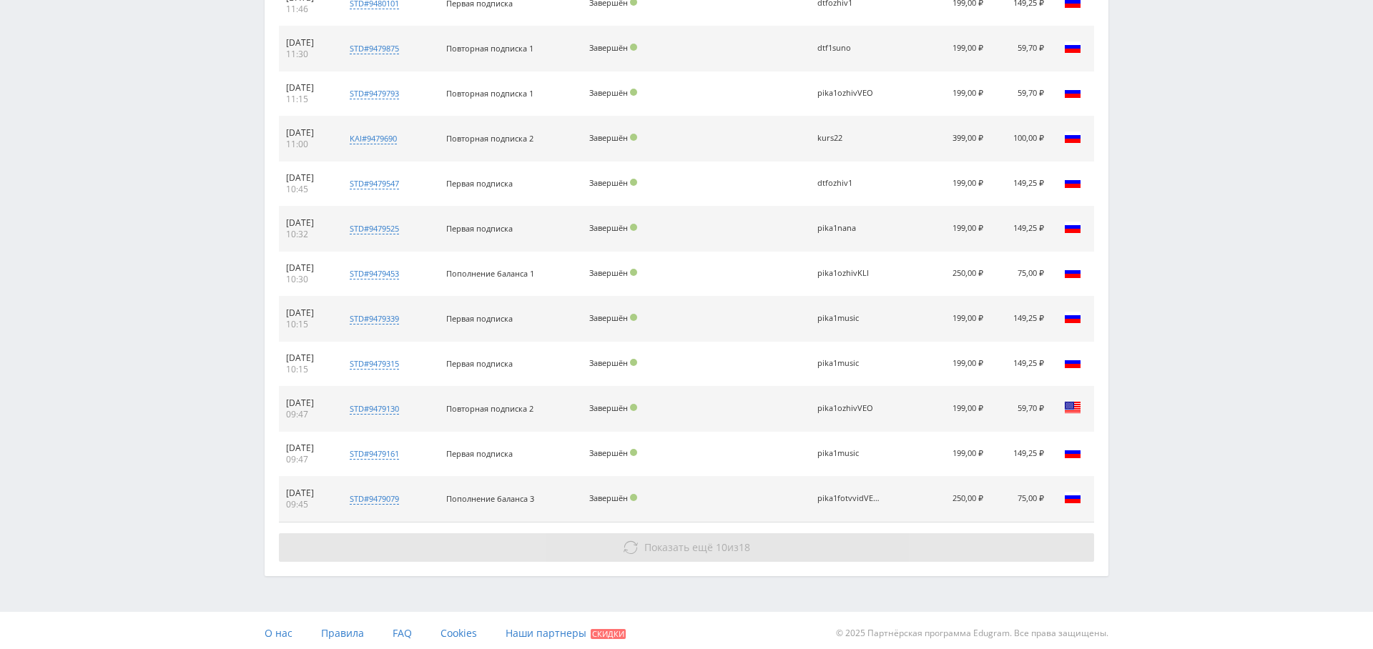
click at [773, 535] on button "Показать ещё 10 из 18" at bounding box center [686, 547] width 815 height 29
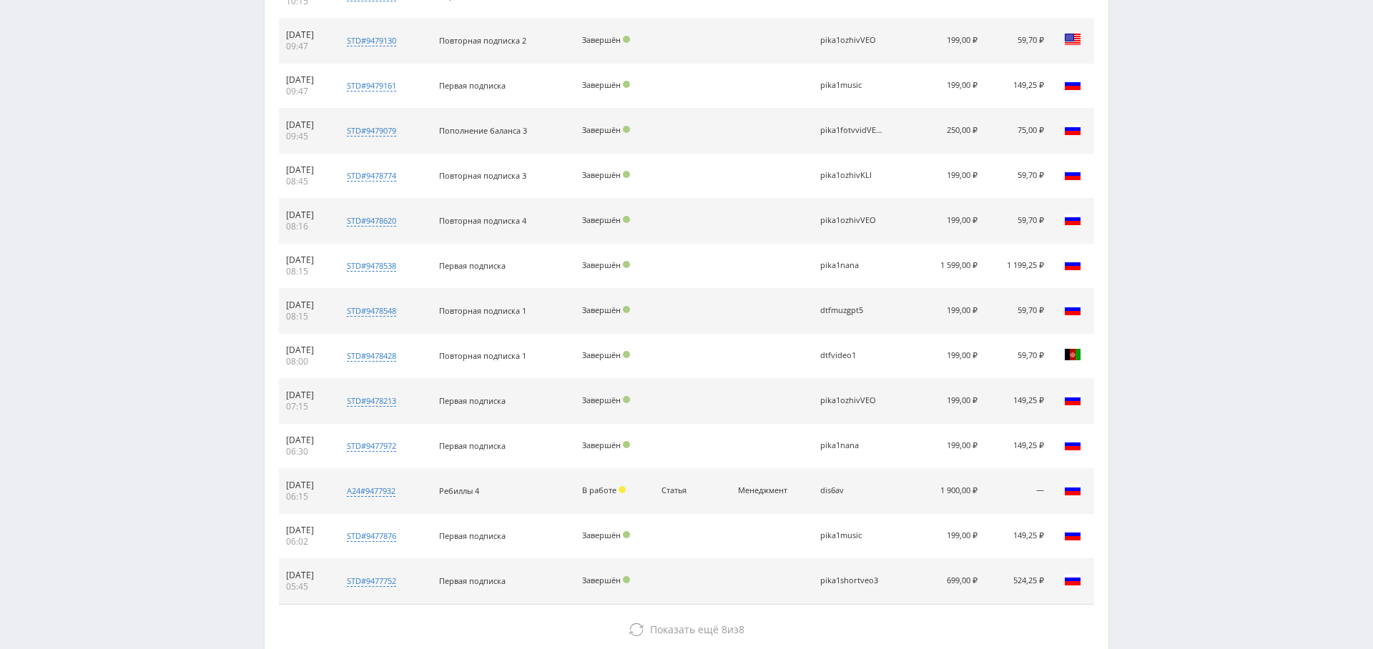
scroll to position [1444, 0]
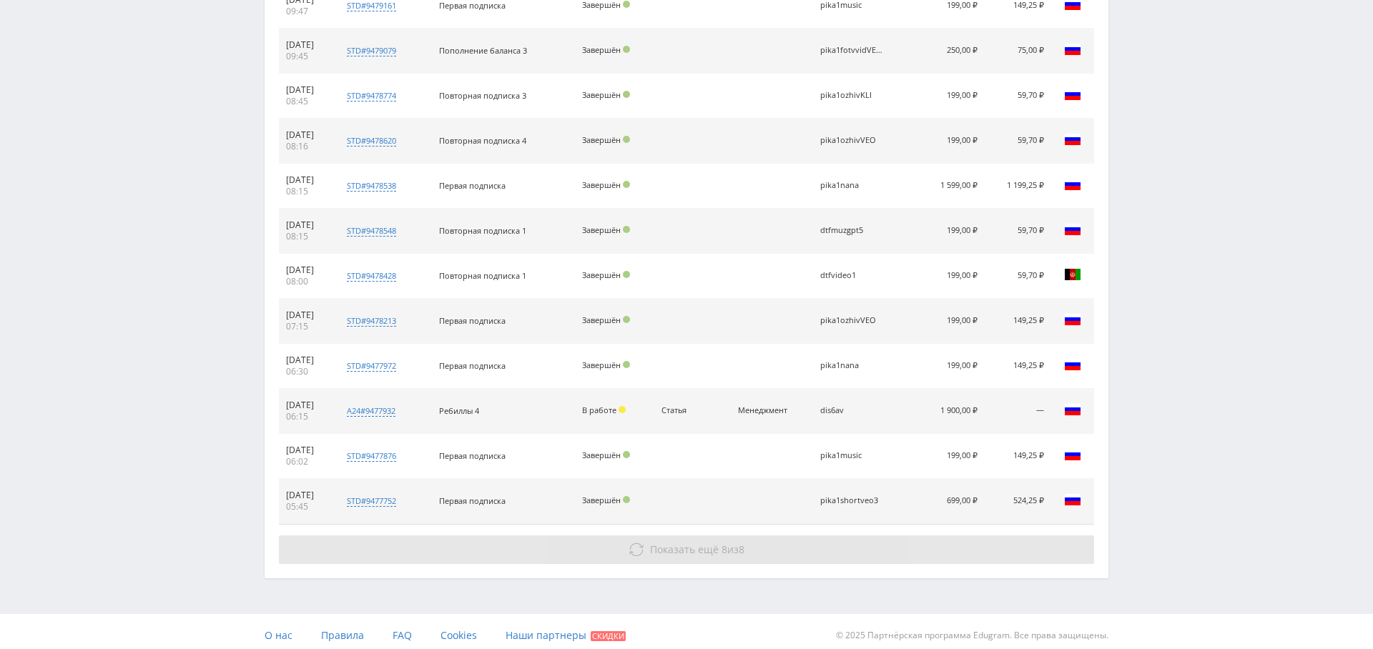
click at [729, 535] on button "Показать ещё 8 из 8" at bounding box center [686, 549] width 815 height 29
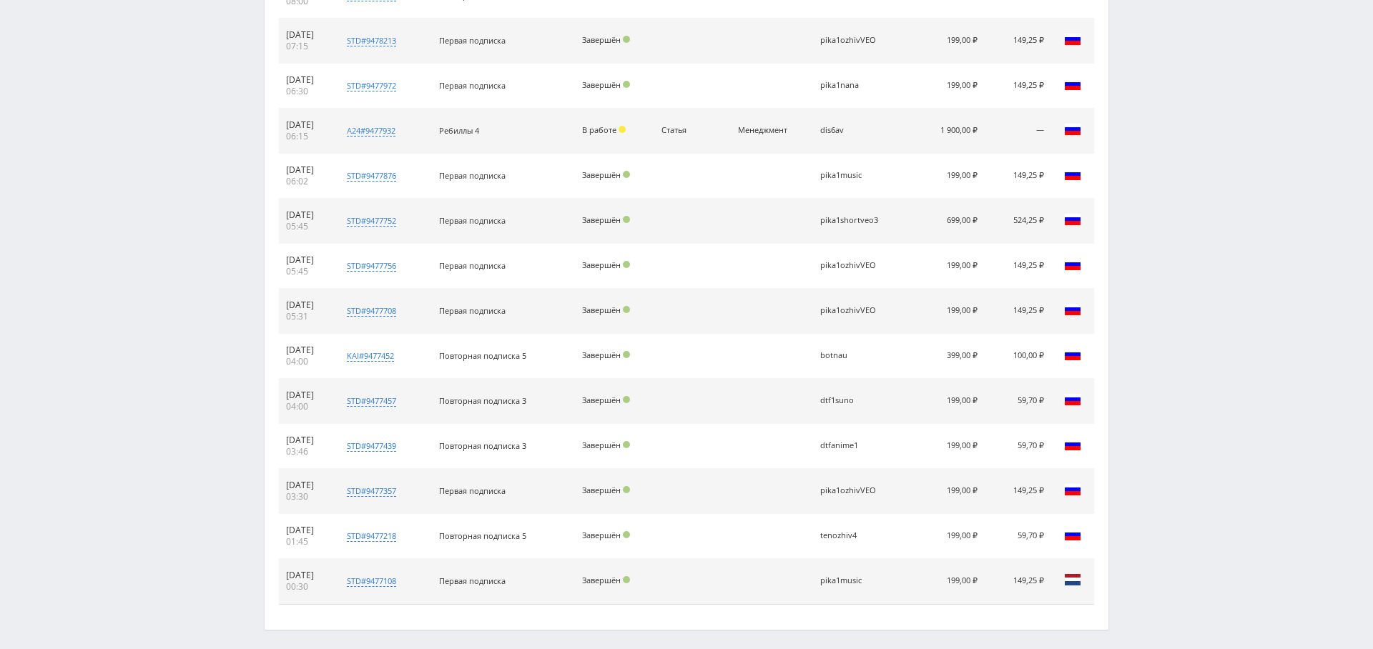
scroll to position [1720, 0]
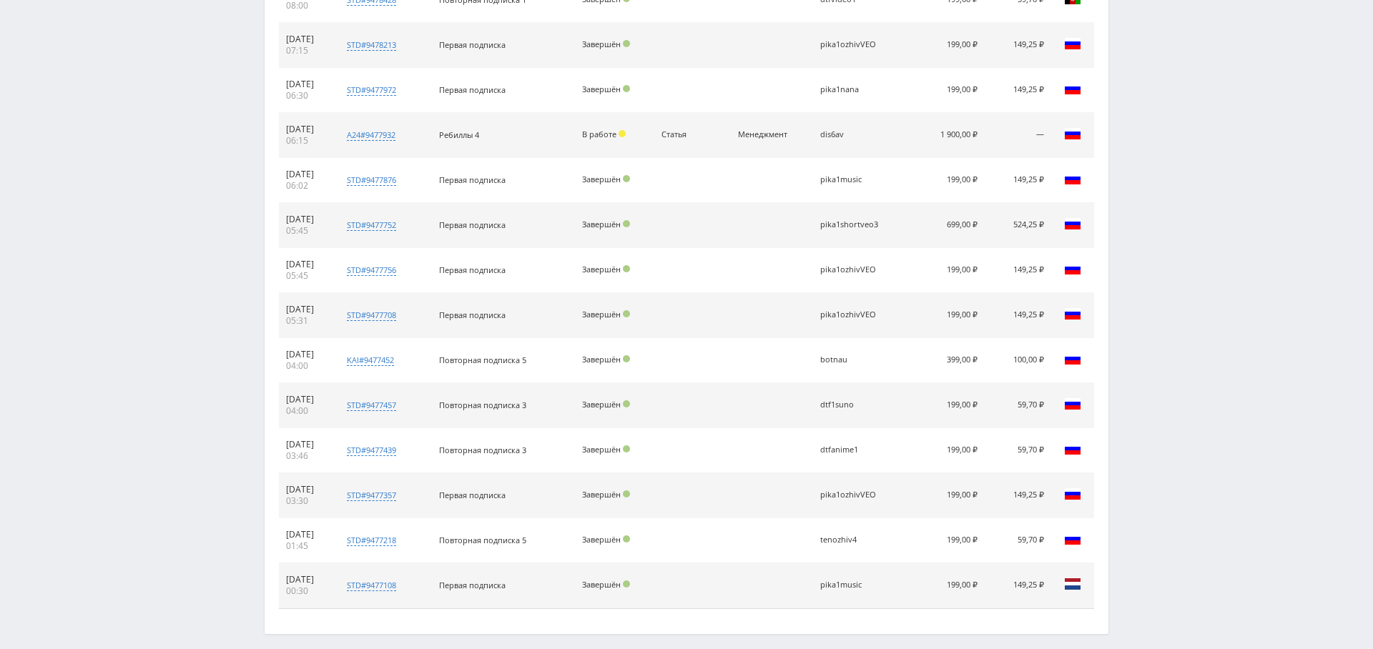
drag, startPoint x: 823, startPoint y: 578, endPoint x: 875, endPoint y: 590, distance: 53.4
click at [889, 577] on td "pika1music" at bounding box center [864, 585] width 102 height 45
click at [861, 568] on td "pika1music" at bounding box center [864, 585] width 102 height 45
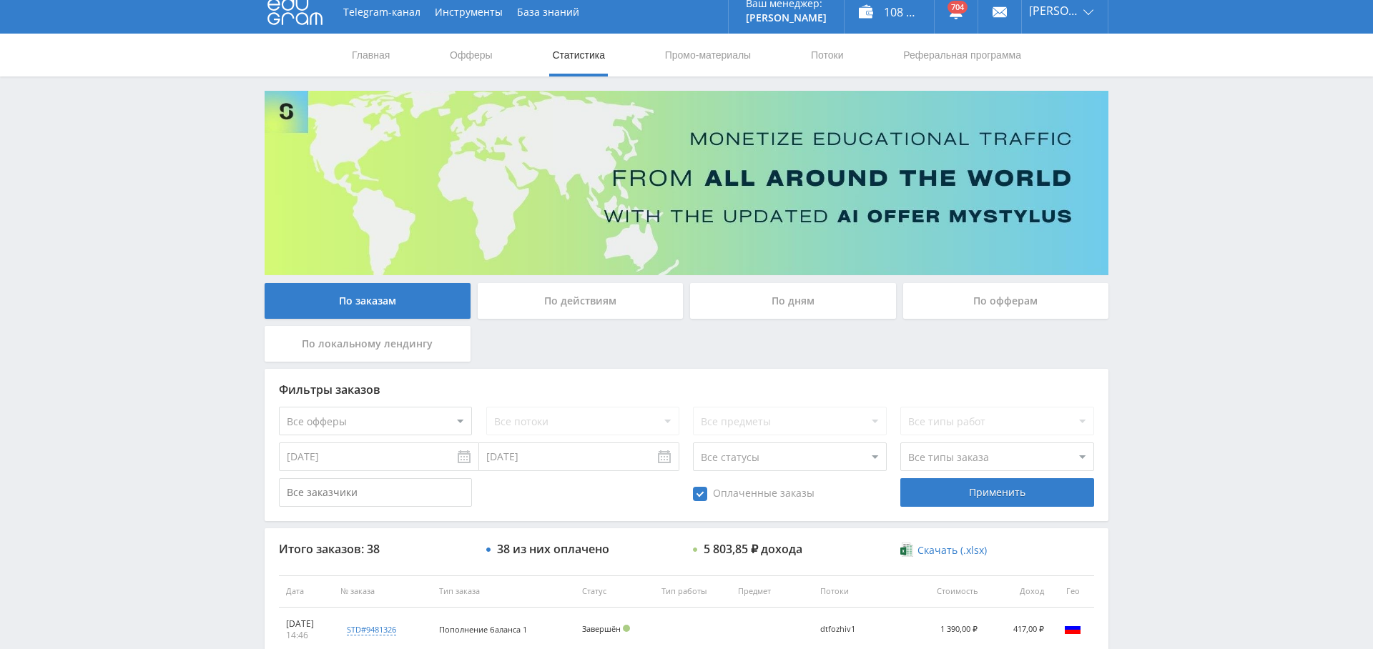
scroll to position [0, 0]
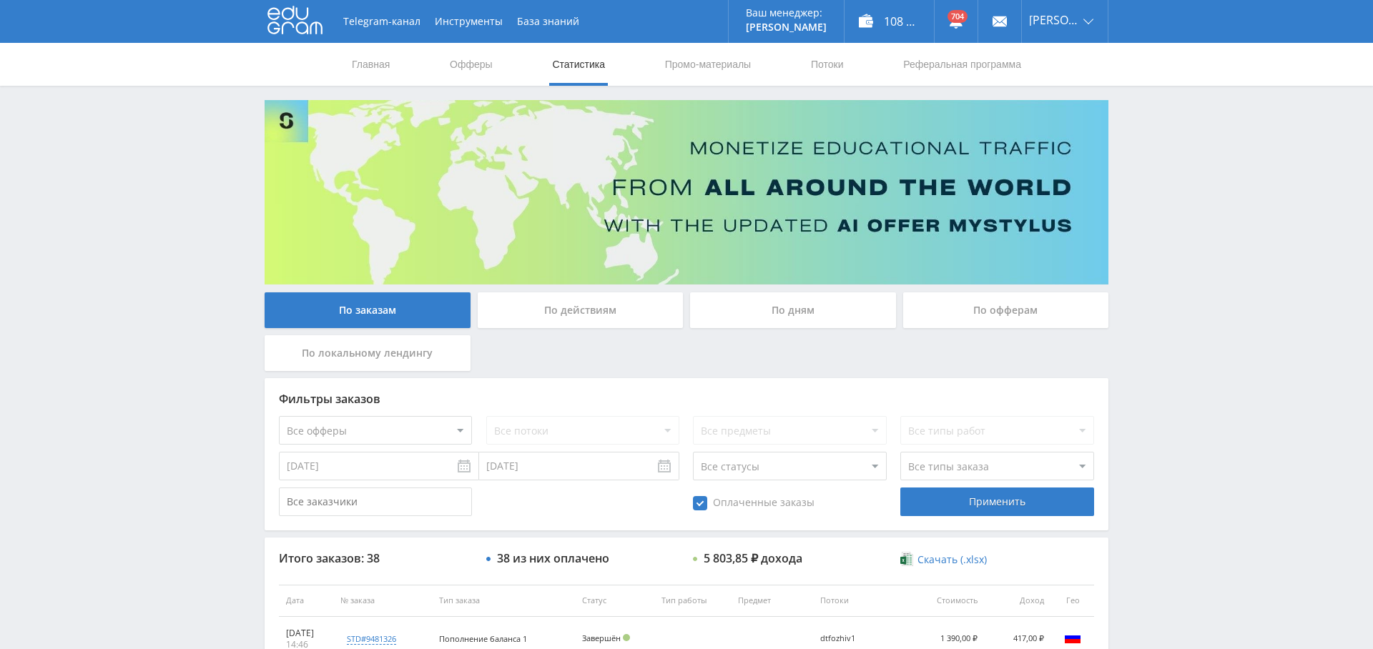
click at [962, 464] on select "Все типы заказа Ребилл Новый заказ" at bounding box center [996, 466] width 193 height 29
select select "2"
click at [900, 452] on select "Все типы заказа Ребилл Новый заказ" at bounding box center [996, 466] width 193 height 29
click at [967, 501] on div "Применить" at bounding box center [996, 502] width 193 height 29
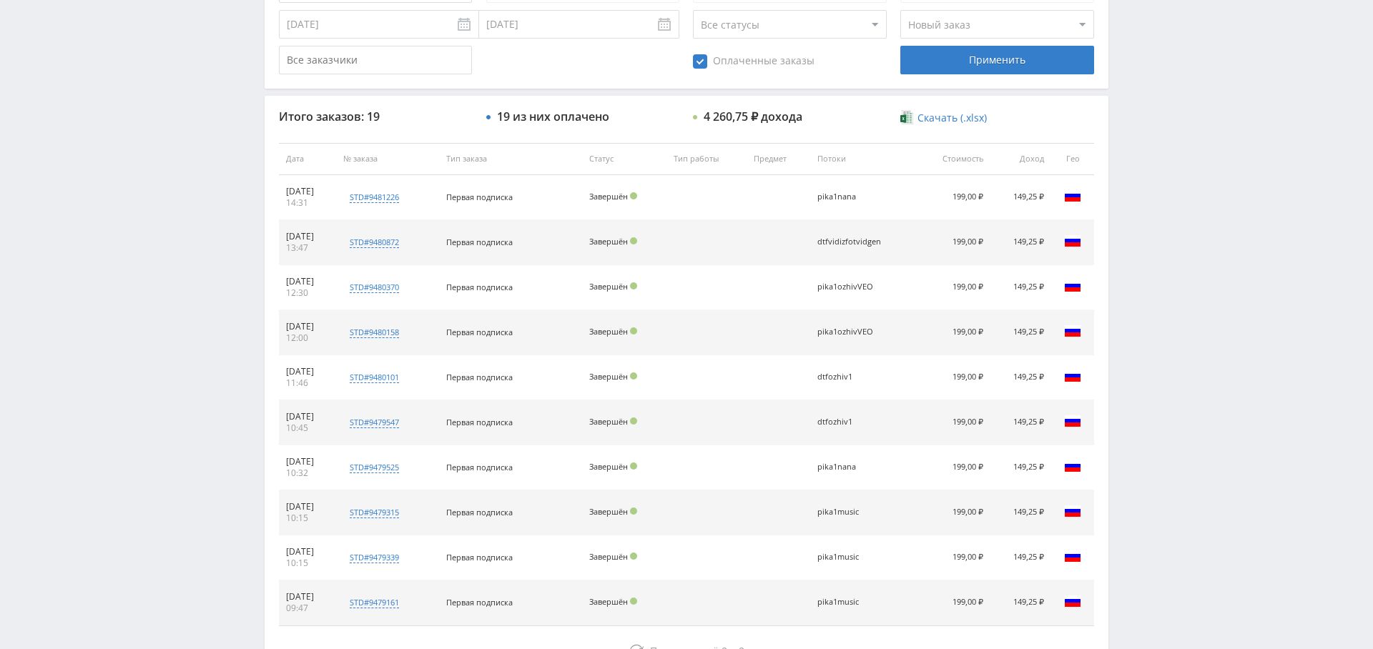
scroll to position [548, 0]
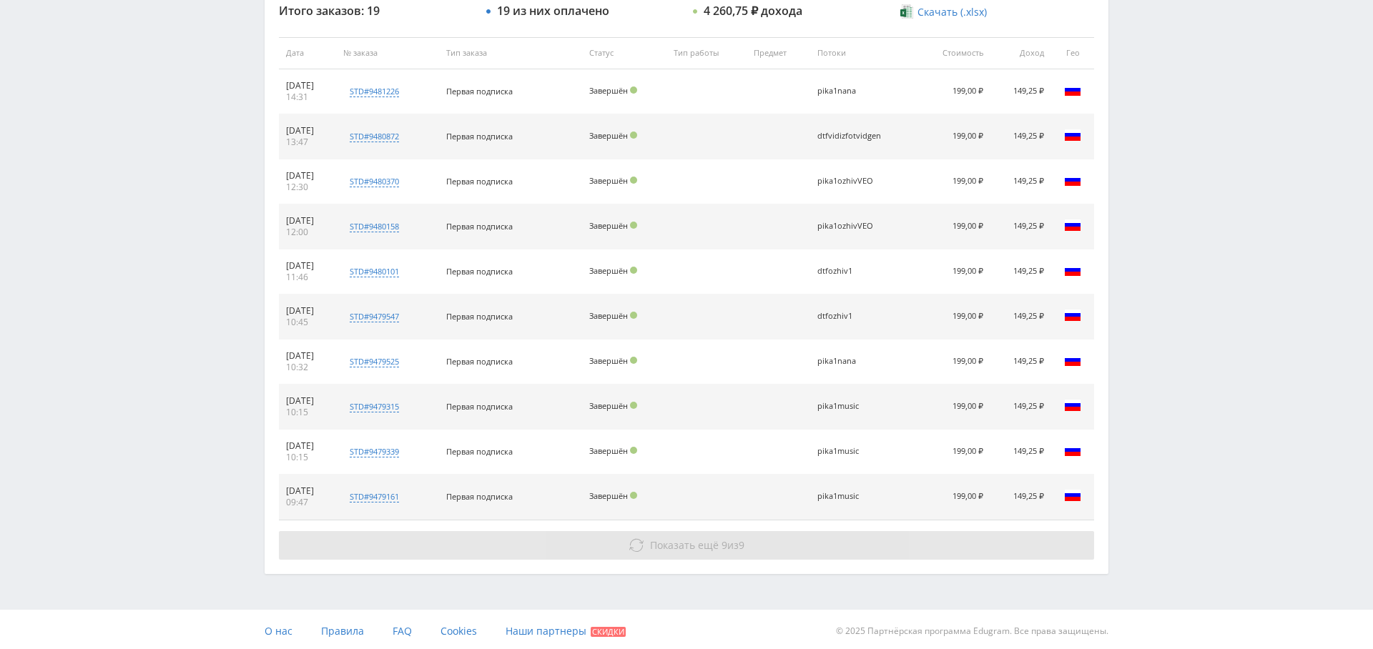
click at [714, 531] on button "Показать ещё 9 из 9" at bounding box center [686, 545] width 815 height 29
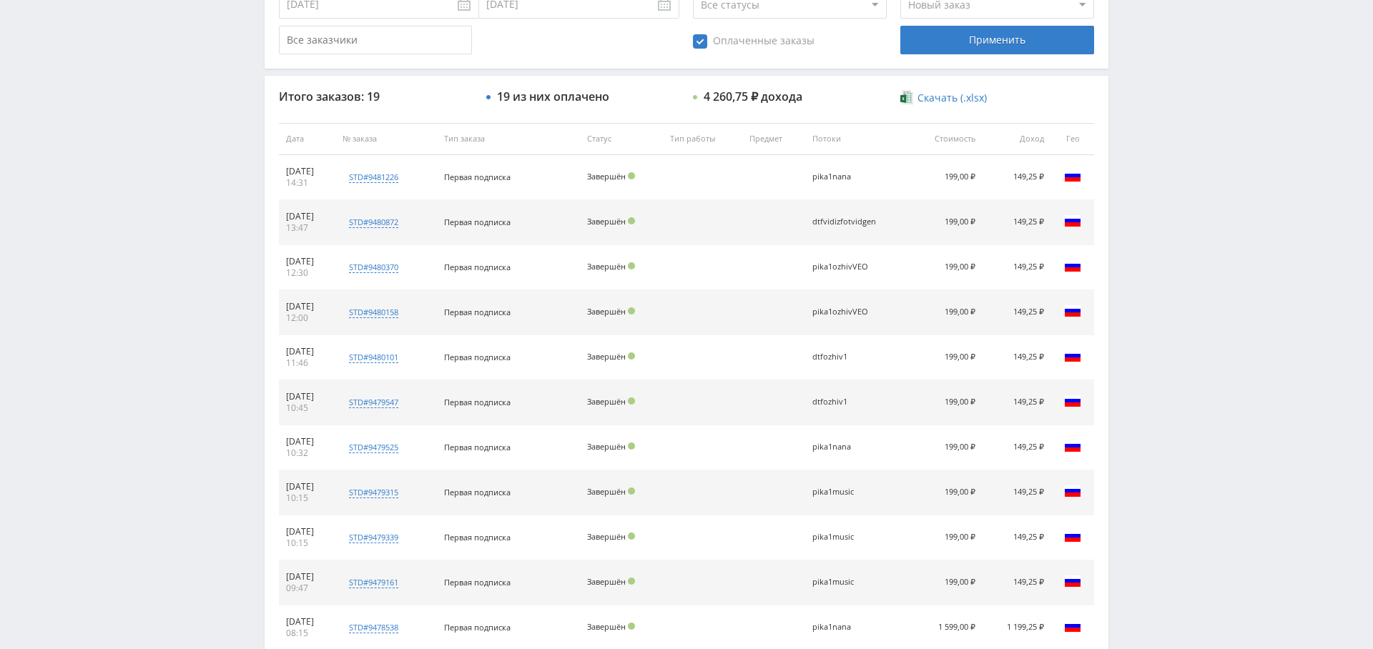
scroll to position [0, 0]
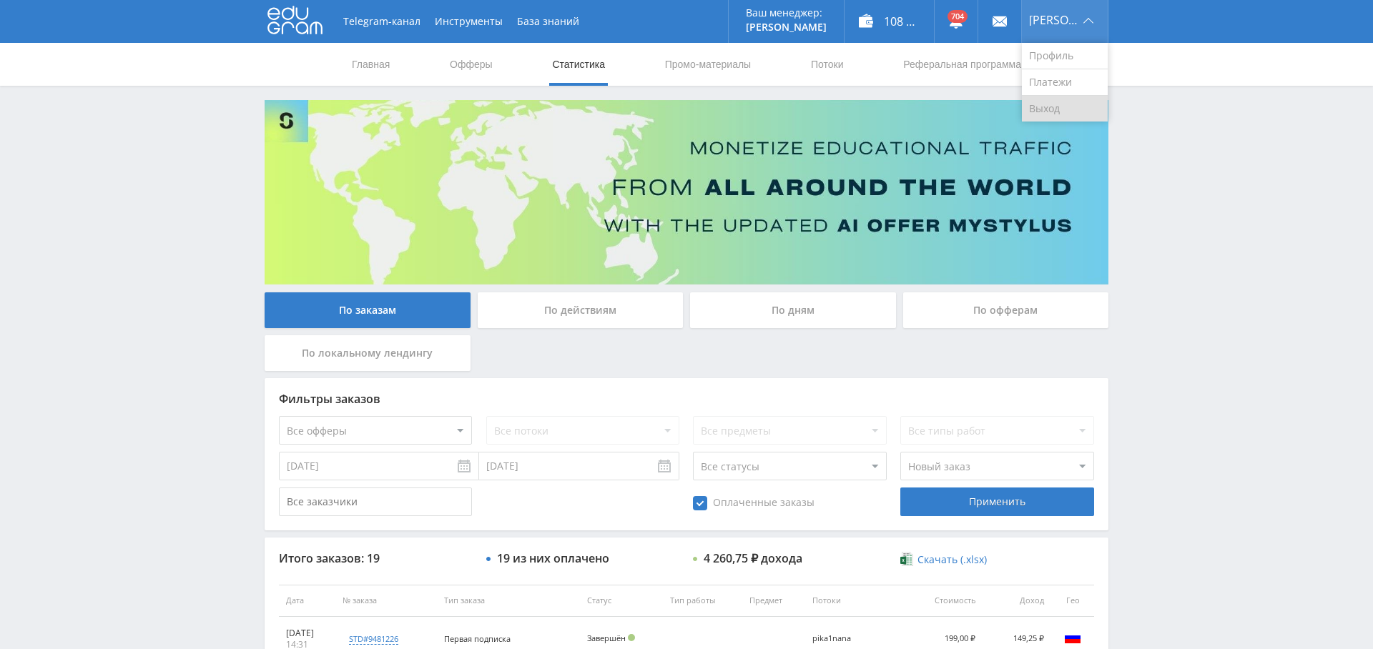
click at [1055, 107] on link "Выход" at bounding box center [1065, 109] width 86 height 26
